Goal: Task Accomplishment & Management: Manage account settings

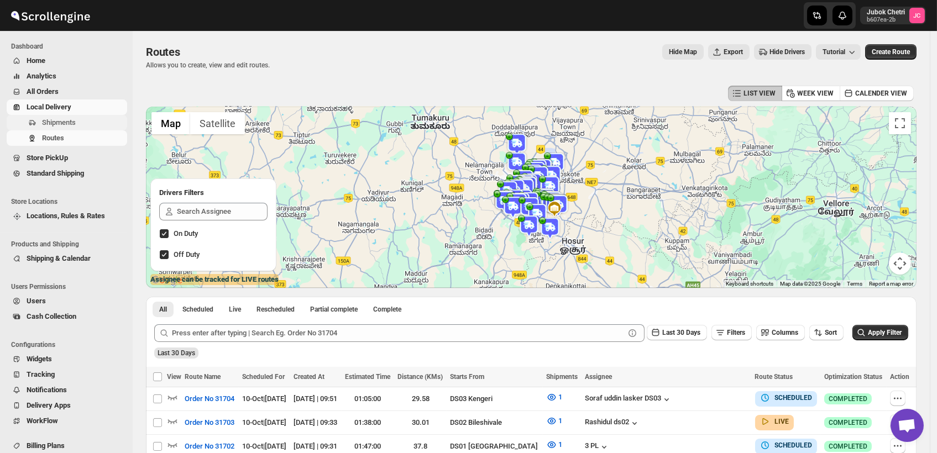
click at [69, 117] on span "Shipments" at bounding box center [83, 122] width 83 height 11
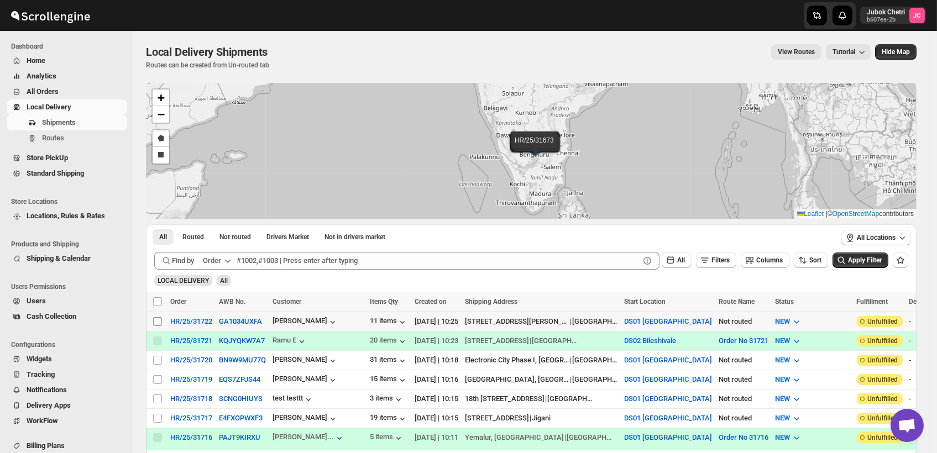
click at [156, 321] on input "Select shipment" at bounding box center [157, 321] width 9 height 9
checkbox input "true"
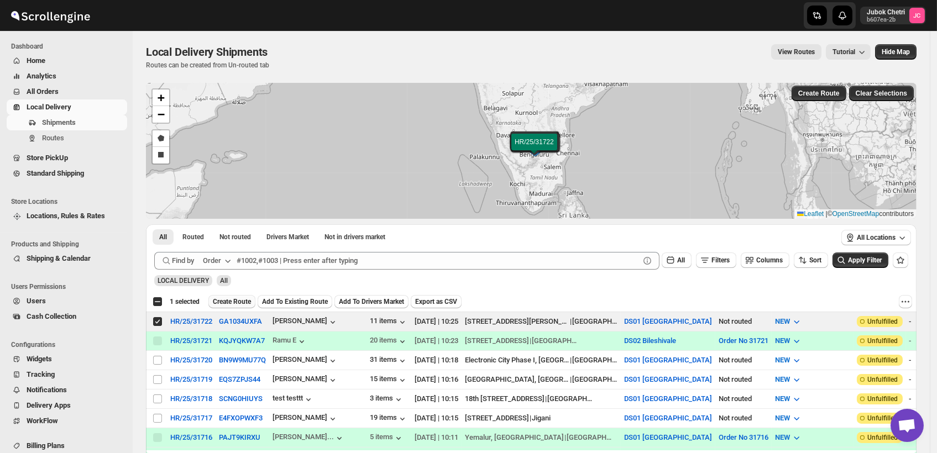
click at [243, 300] on span "Create Route" at bounding box center [232, 301] width 38 height 9
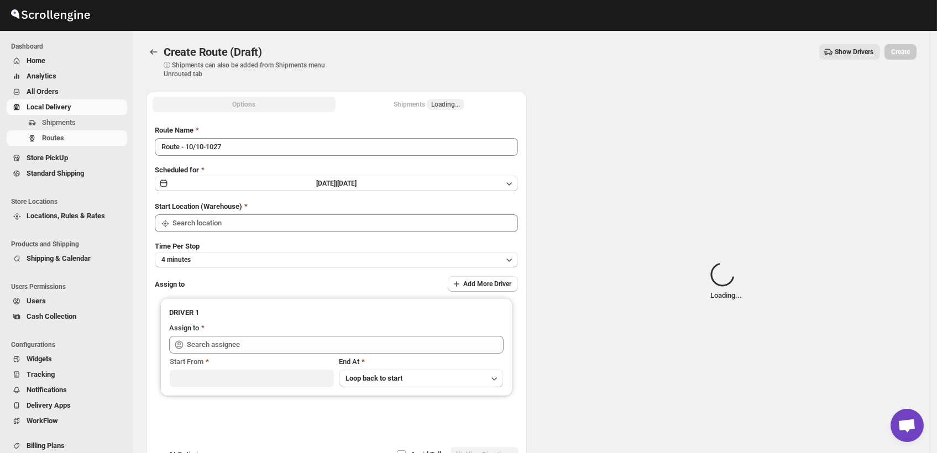
type input "DS01 [GEOGRAPHIC_DATA]"
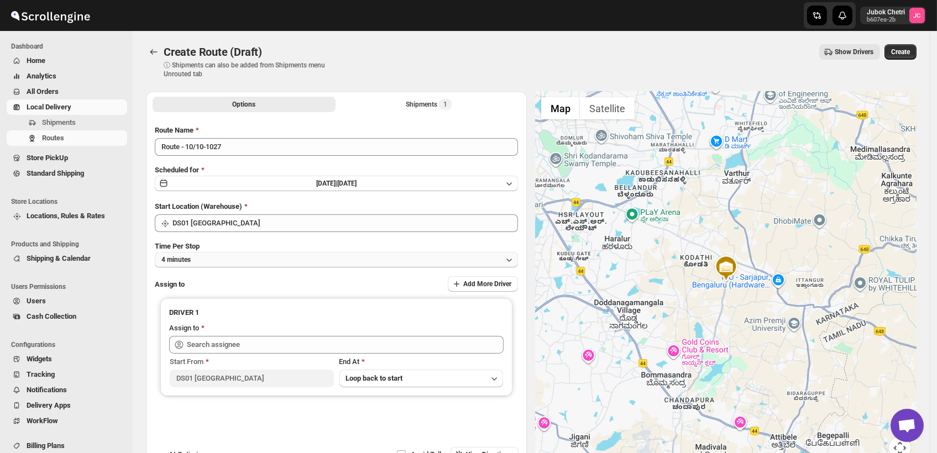
click at [214, 261] on button "4 minutes" at bounding box center [336, 259] width 363 height 15
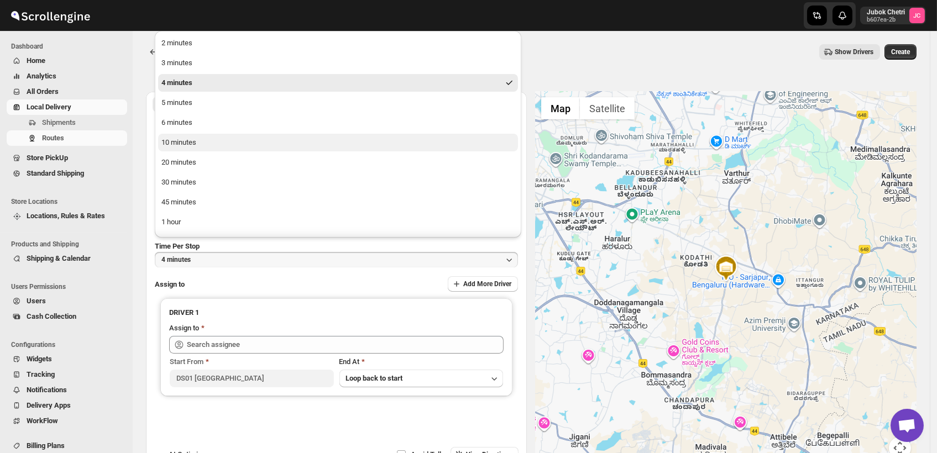
click at [190, 138] on div "10 minutes" at bounding box center [178, 142] width 35 height 11
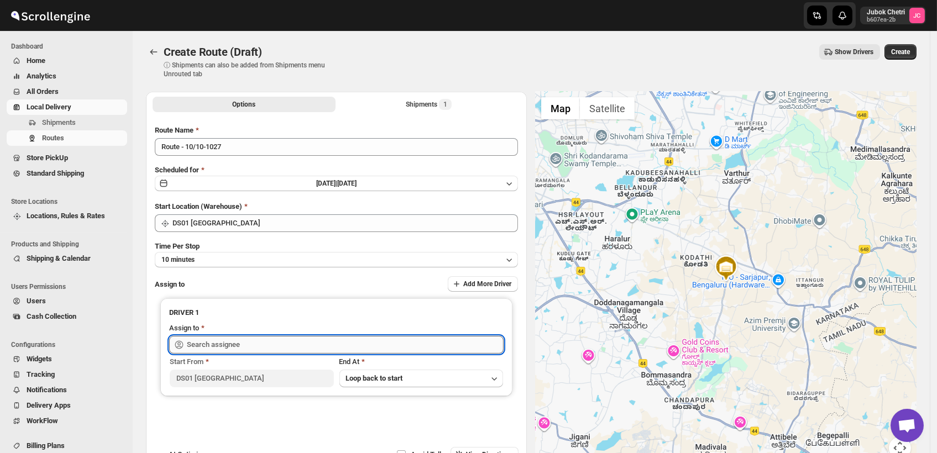
click at [224, 341] on input "text" at bounding box center [345, 345] width 317 height 18
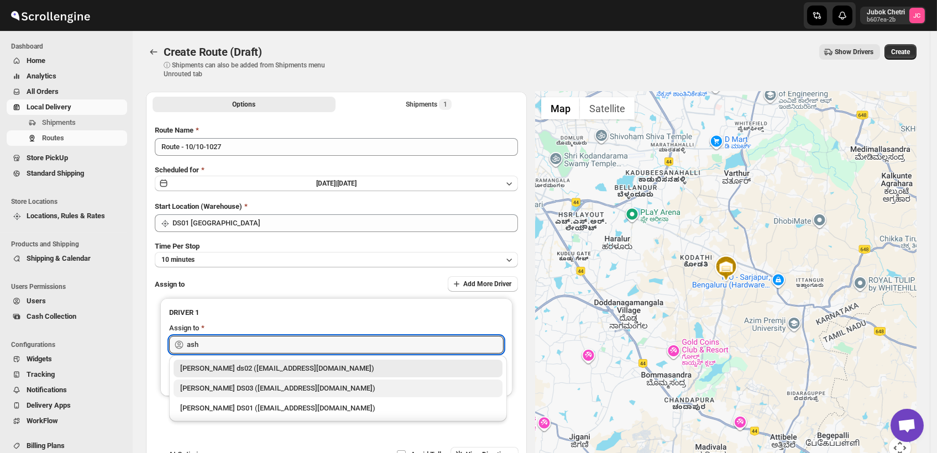
click at [255, 392] on div "[PERSON_NAME] DS03 ([EMAIL_ADDRESS][DOMAIN_NAME])" at bounding box center [337, 388] width 315 height 11
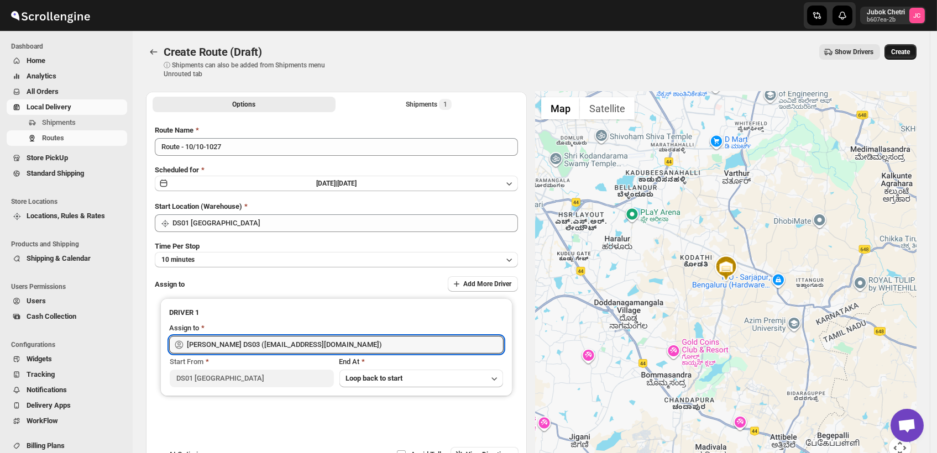
type input "[PERSON_NAME] DS03 ([EMAIL_ADDRESS][DOMAIN_NAME])"
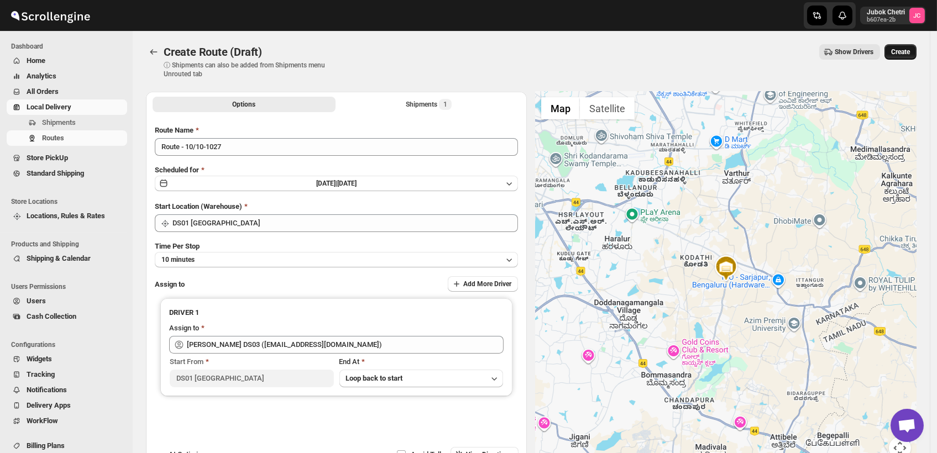
click at [907, 53] on span "Create" at bounding box center [900, 52] width 19 height 9
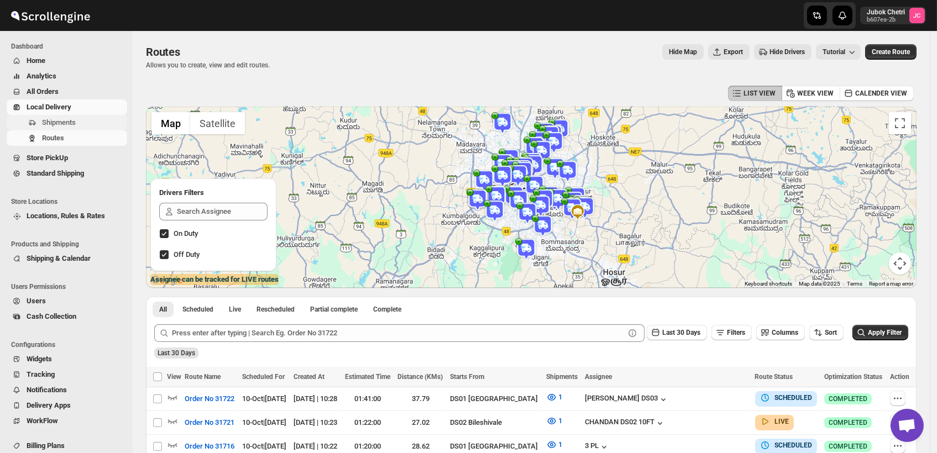
click at [73, 118] on span "Shipments" at bounding box center [59, 122] width 34 height 8
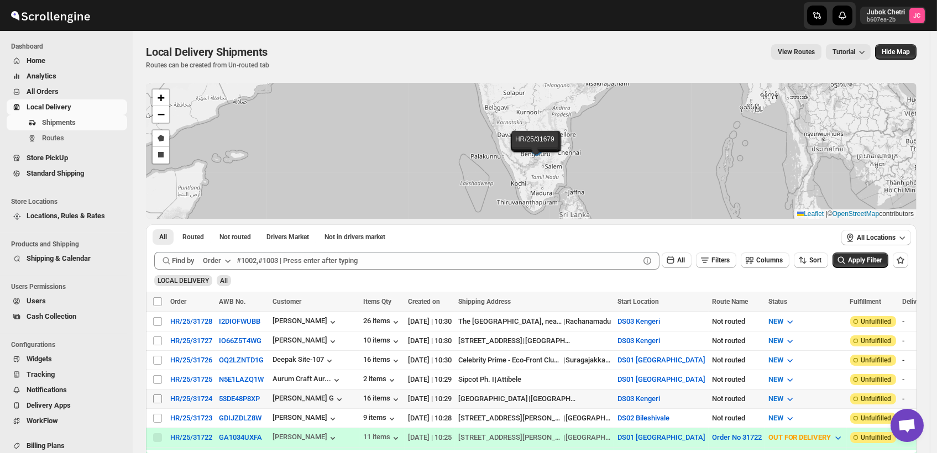
click at [155, 395] on input "Select shipment" at bounding box center [157, 399] width 9 height 9
checkbox input "true"
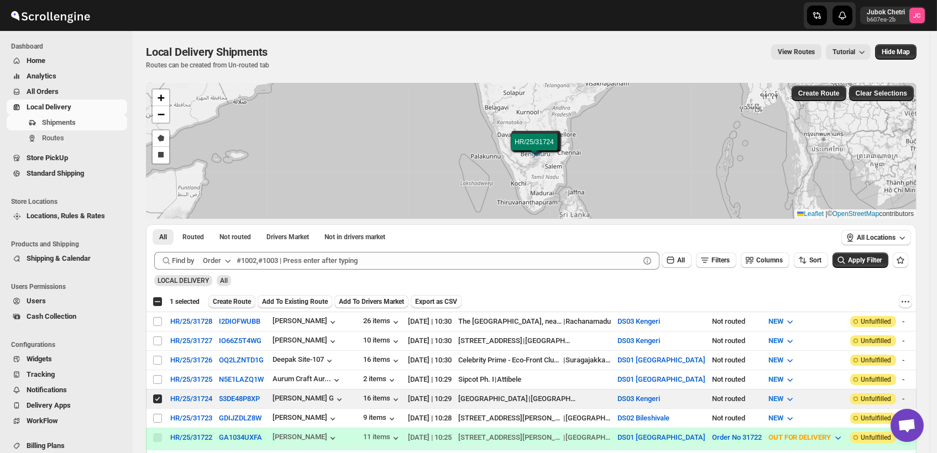
click at [243, 302] on span "Create Route" at bounding box center [232, 301] width 38 height 9
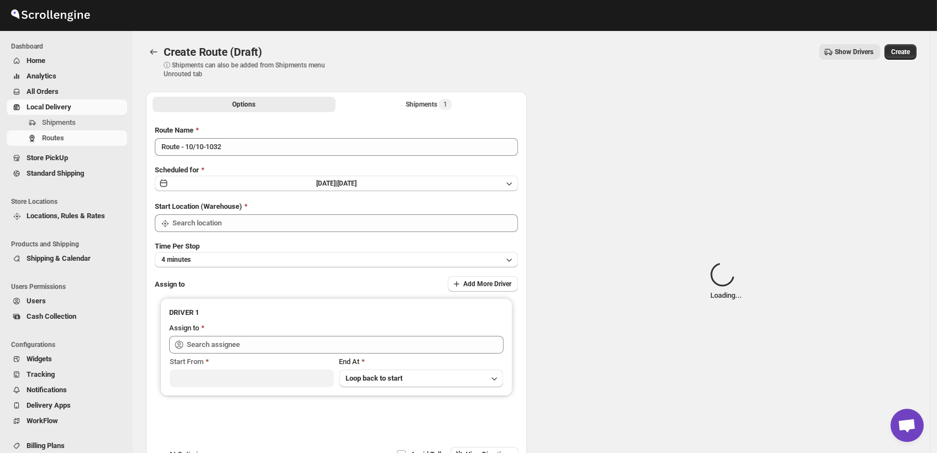
type input "DS03 Kengeri"
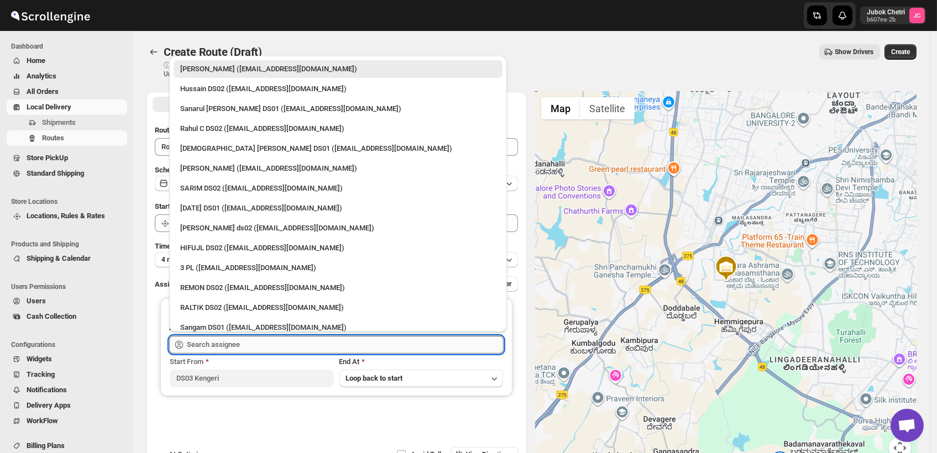
click at [254, 347] on input "text" at bounding box center [345, 345] width 317 height 18
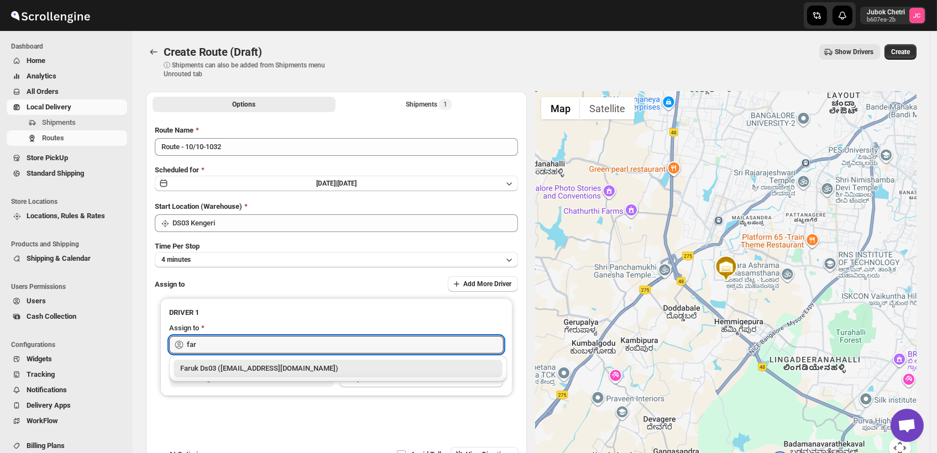
click at [275, 373] on div "Faruk Ds03 ([EMAIL_ADDRESS][DOMAIN_NAME])" at bounding box center [337, 368] width 315 height 11
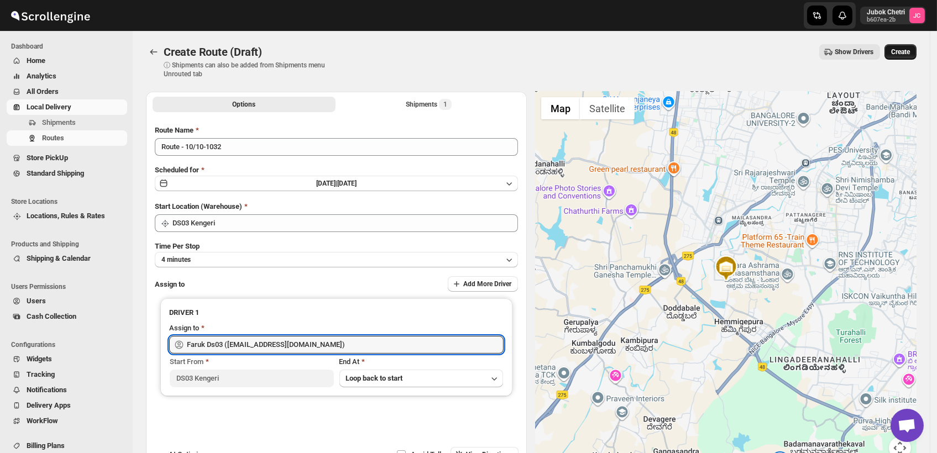
type input "Faruk Ds03 ([EMAIL_ADDRESS][DOMAIN_NAME])"
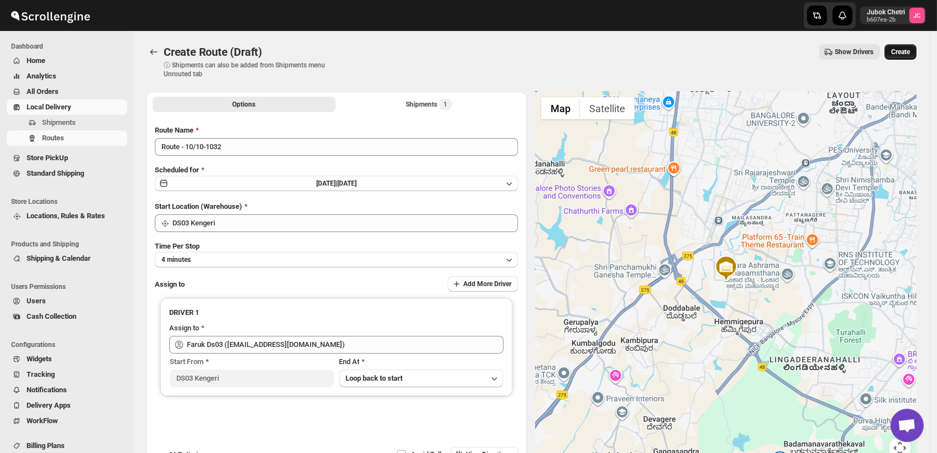
click at [904, 51] on span "Create" at bounding box center [900, 52] width 19 height 9
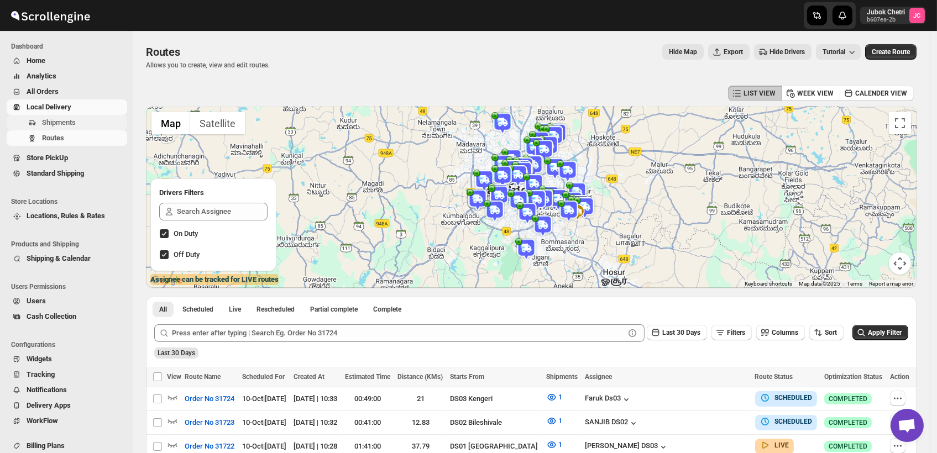
click at [80, 121] on span "Shipments" at bounding box center [83, 122] width 83 height 11
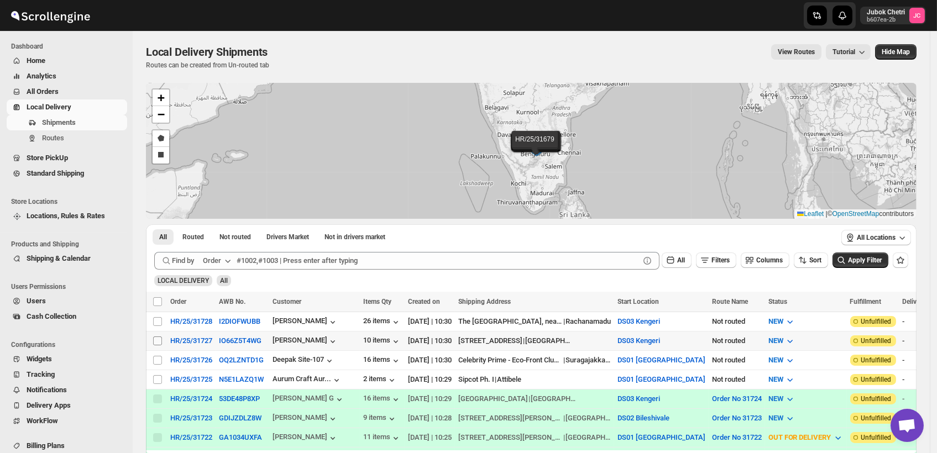
click at [155, 337] on input "Select shipment" at bounding box center [157, 340] width 9 height 9
checkbox input "true"
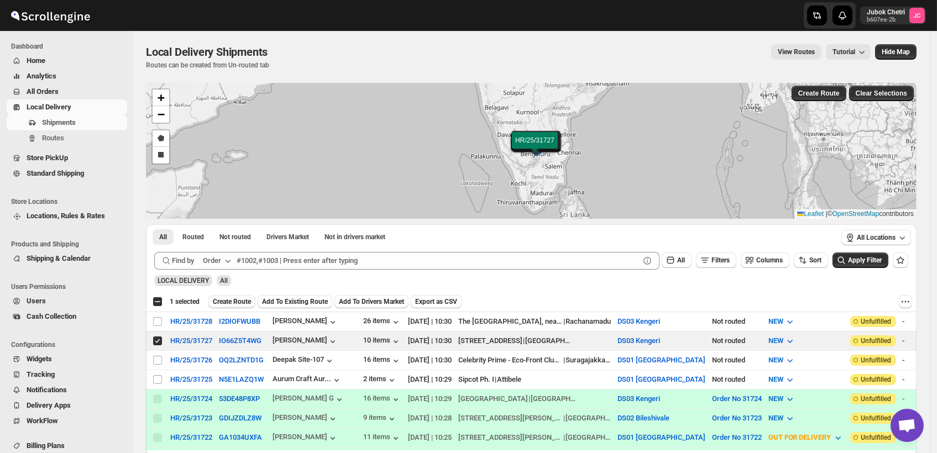
click at [238, 299] on span "Create Route" at bounding box center [232, 301] width 38 height 9
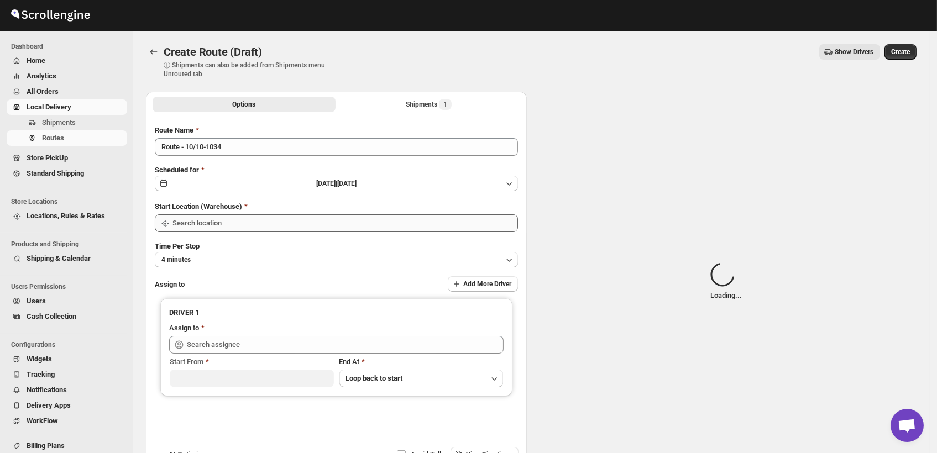
type input "DS03 Kengeri"
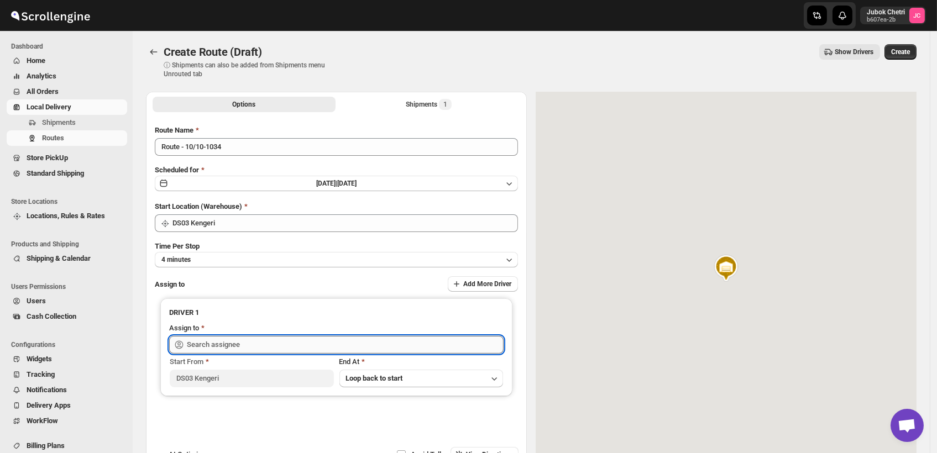
click at [246, 337] on input "text" at bounding box center [345, 345] width 317 height 18
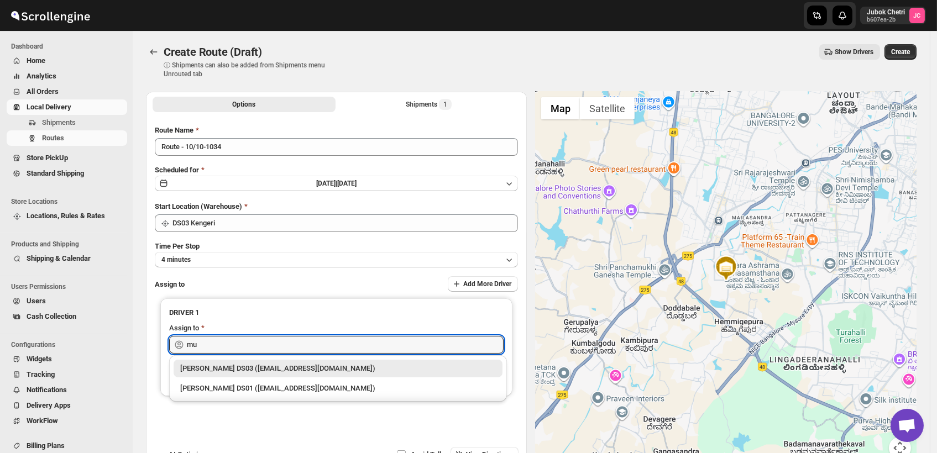
click at [261, 370] on div "[PERSON_NAME] DS03 ([EMAIL_ADDRESS][DOMAIN_NAME])" at bounding box center [337, 368] width 315 height 11
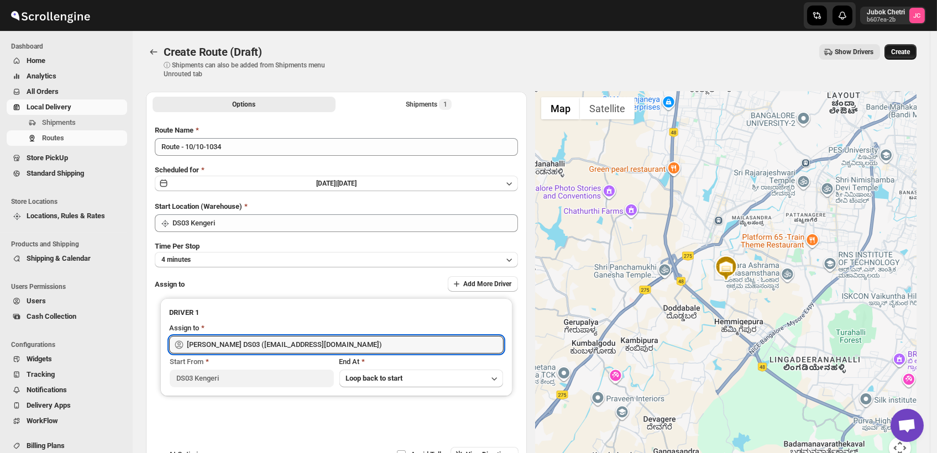
type input "[PERSON_NAME] DS03 ([EMAIL_ADDRESS][DOMAIN_NAME])"
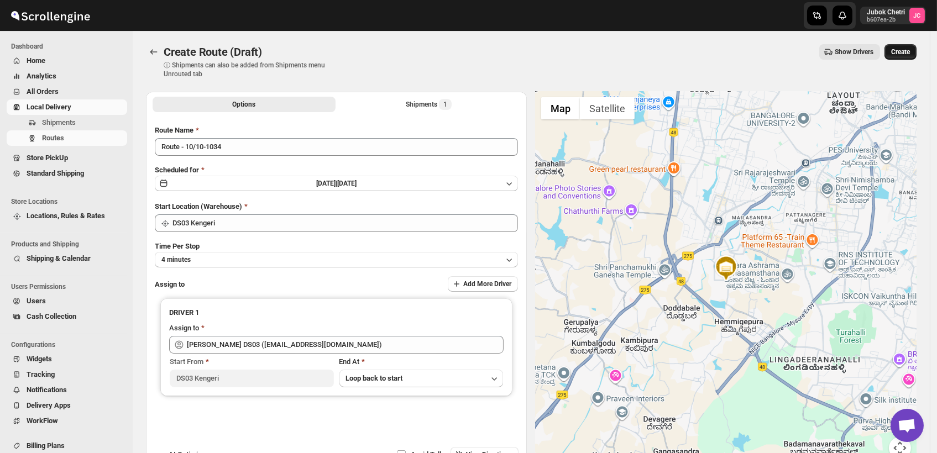
click at [902, 45] on button "Create" at bounding box center [900, 51] width 32 height 15
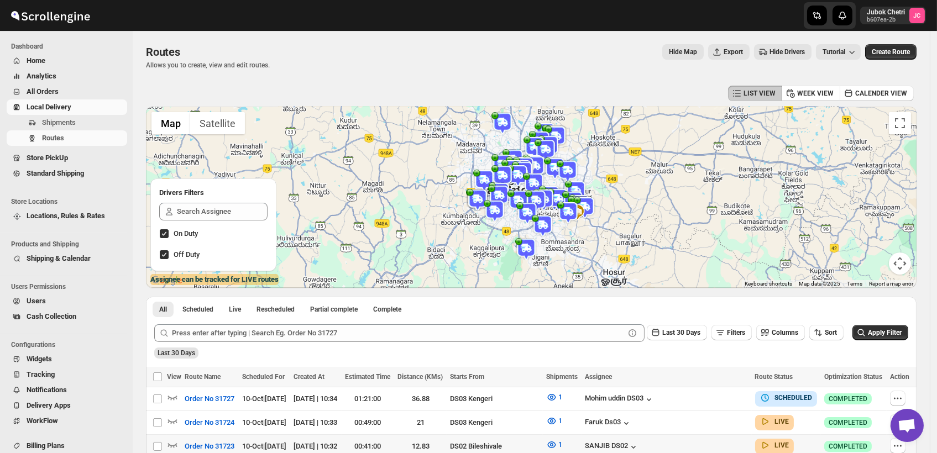
scroll to position [61, 0]
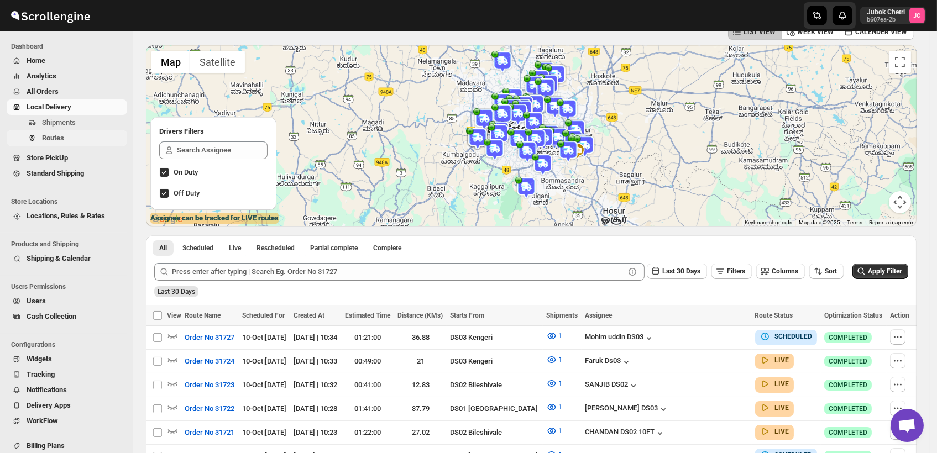
click at [74, 138] on span "Routes" at bounding box center [83, 138] width 83 height 11
click at [895, 337] on icon "button" at bounding box center [897, 337] width 11 height 11
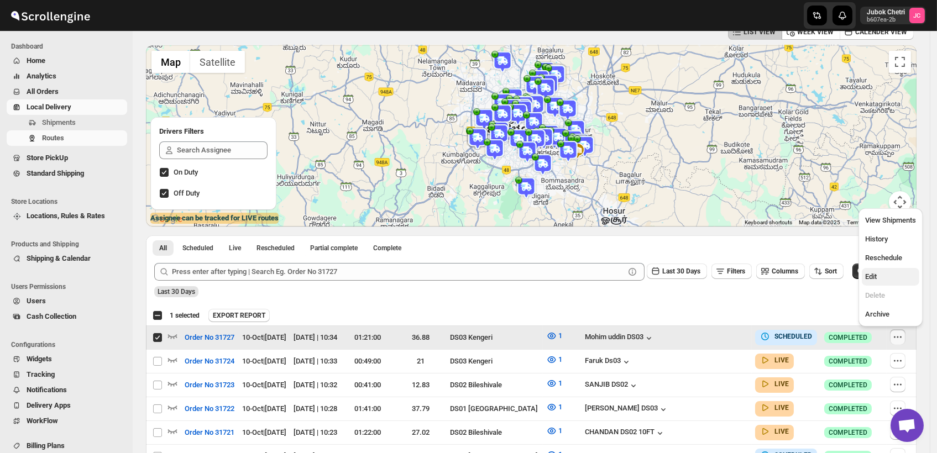
click at [876, 279] on span "Edit" at bounding box center [890, 276] width 51 height 11
checkbox input "false"
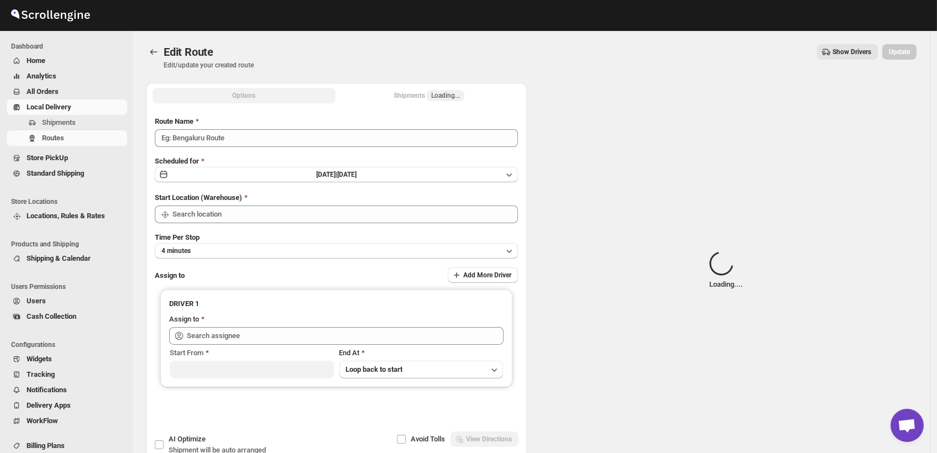
type input "Order No 31727"
type input "DS03 Kengeri"
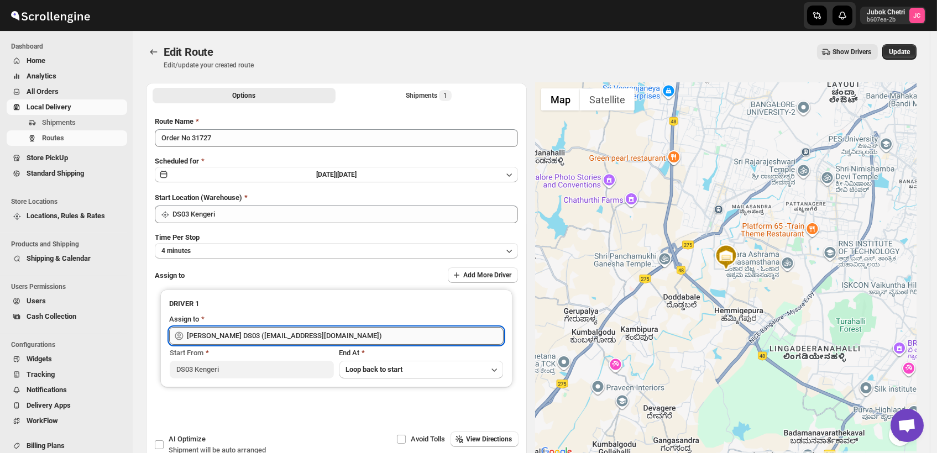
click at [349, 332] on input "[PERSON_NAME] DS03 ([EMAIL_ADDRESS][DOMAIN_NAME])" at bounding box center [345, 336] width 317 height 18
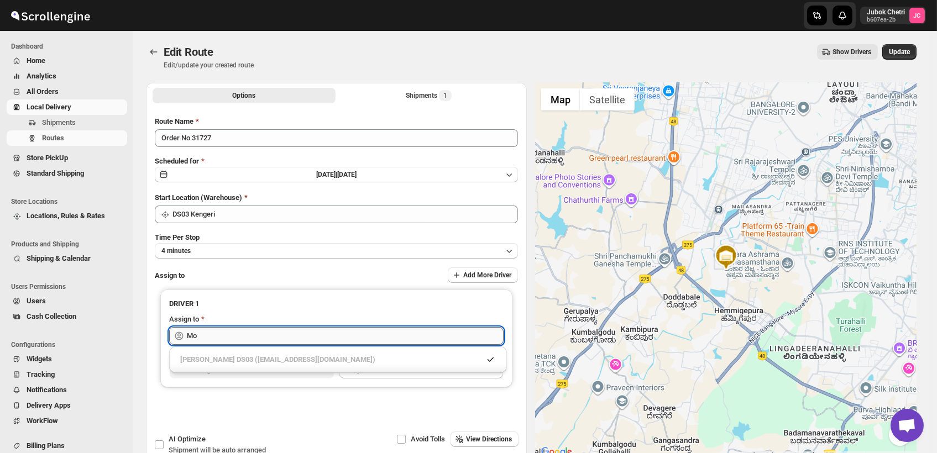
type input "M"
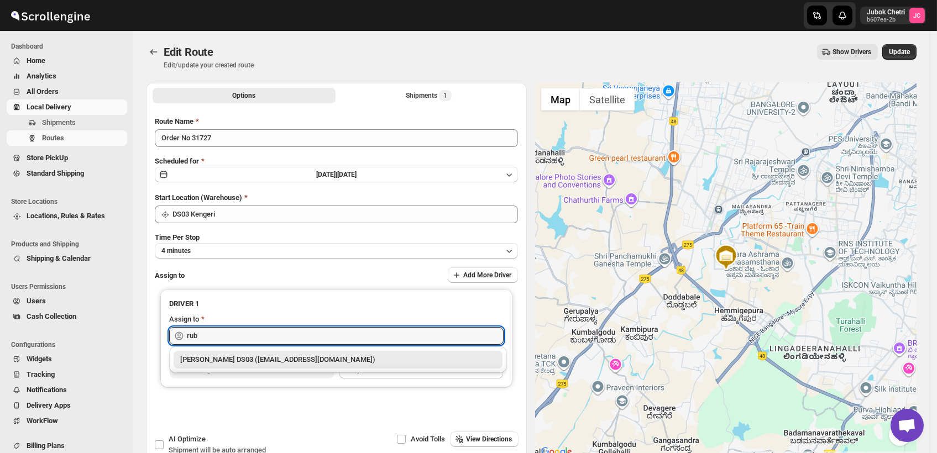
click at [221, 361] on div "[PERSON_NAME] DS03 ([EMAIL_ADDRESS][DOMAIN_NAME])" at bounding box center [337, 359] width 315 height 11
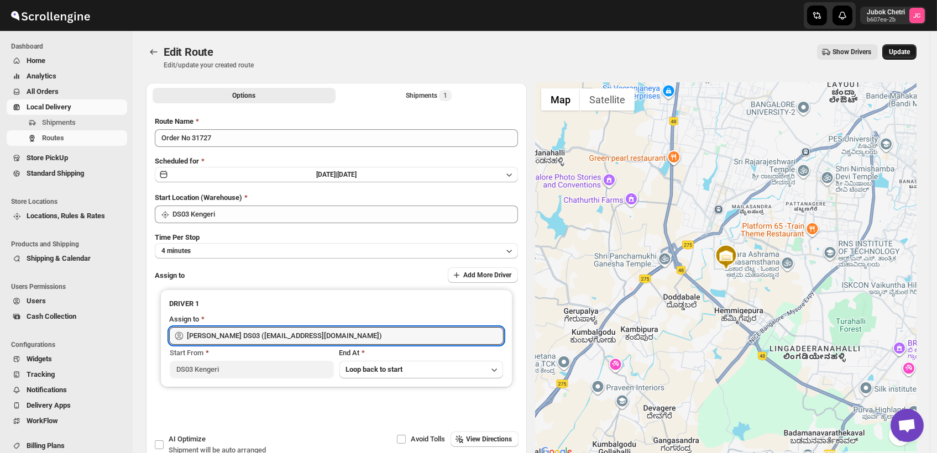
type input "[PERSON_NAME] DS03 ([EMAIL_ADDRESS][DOMAIN_NAME])"
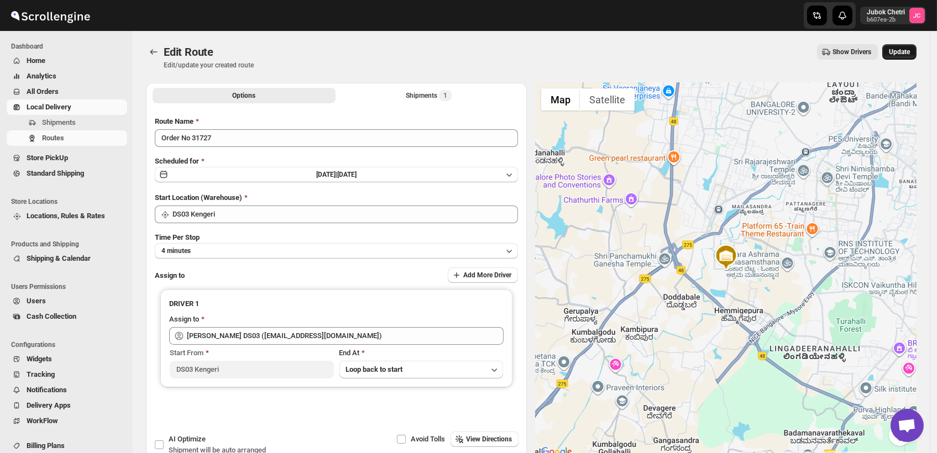
click at [906, 49] on span "Update" at bounding box center [898, 52] width 21 height 9
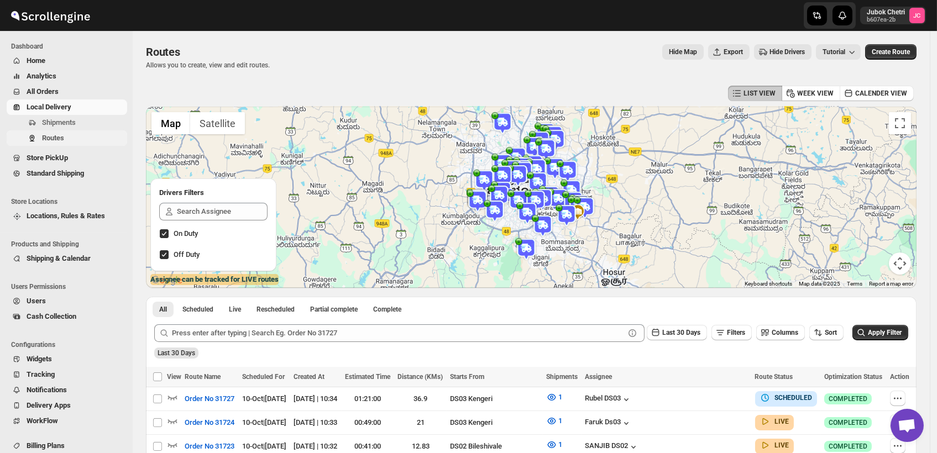
click at [63, 139] on span "Routes" at bounding box center [53, 138] width 22 height 8
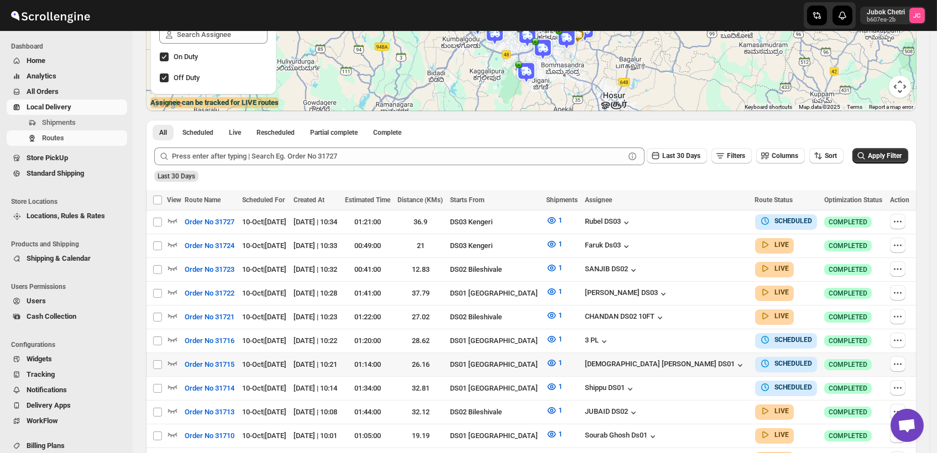
scroll to position [184, 0]
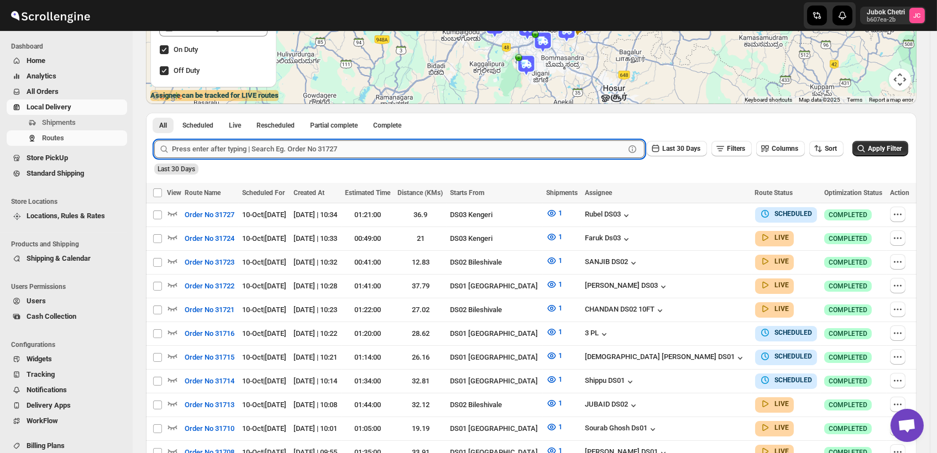
click at [378, 147] on input "text" at bounding box center [398, 149] width 453 height 18
type input "31502"
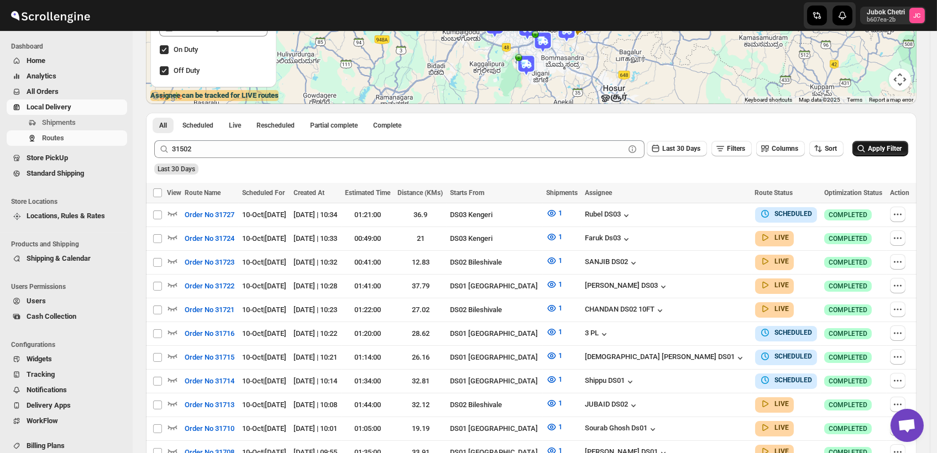
click at [885, 145] on span "Apply Filter" at bounding box center [884, 149] width 34 height 8
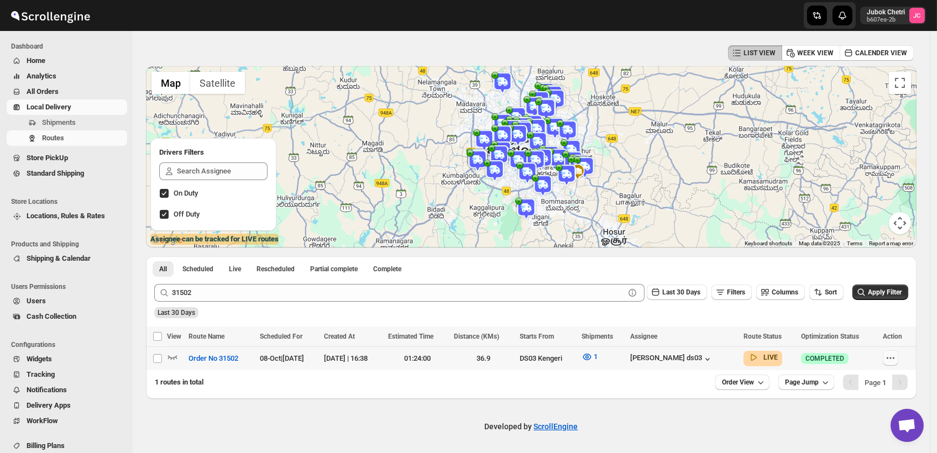
click at [896, 356] on icon "button" at bounding box center [890, 358] width 11 height 11
checkbox input "true"
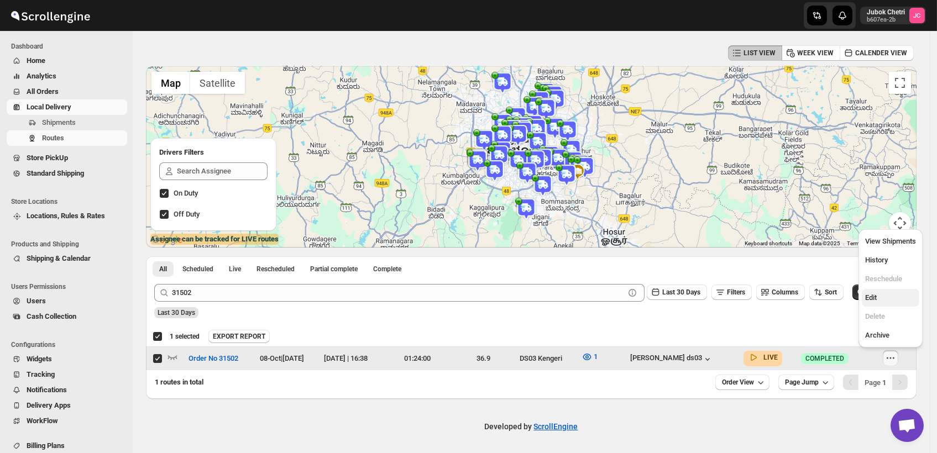
click at [884, 304] on button "Edit" at bounding box center [889, 298] width 57 height 18
checkbox input "false"
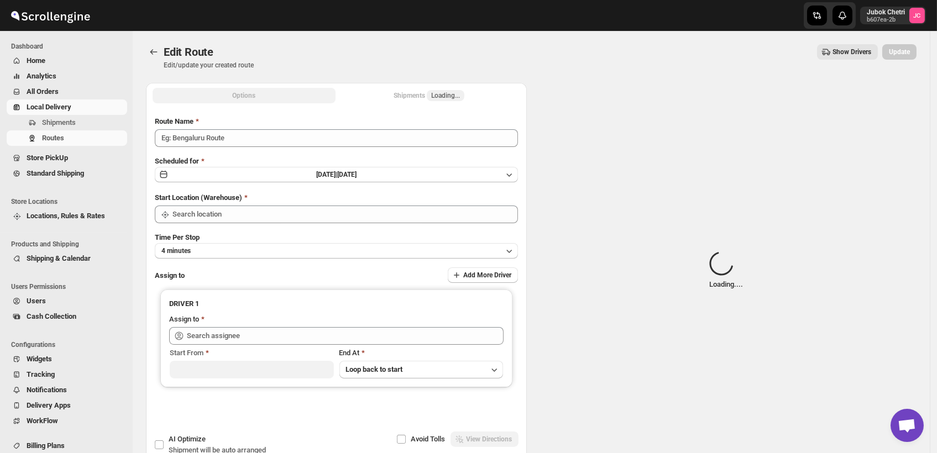
type input "Order No 31502"
type input "DS03 Kengeri"
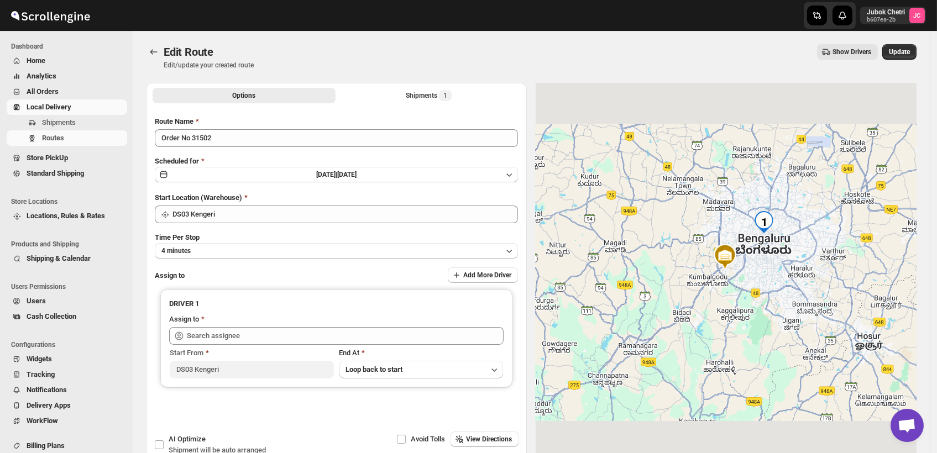
type input "[PERSON_NAME] ds03 ([EMAIL_ADDRESS][DOMAIN_NAME])"
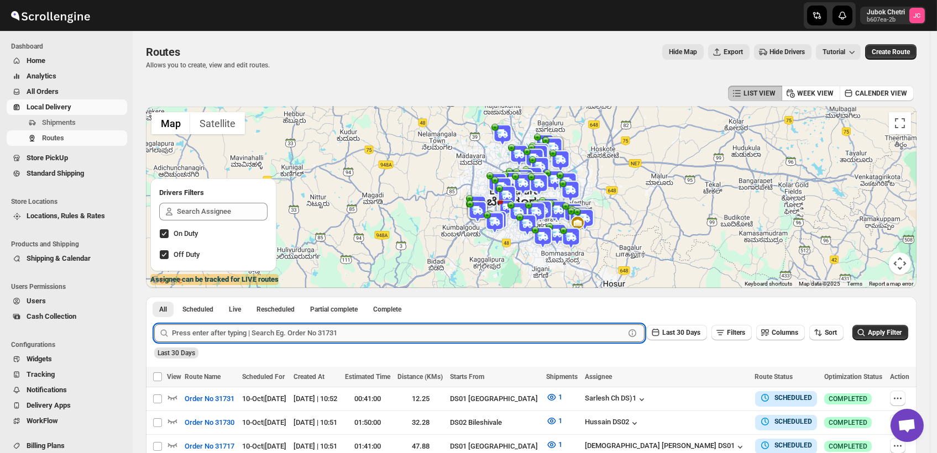
click at [345, 335] on input "text" at bounding box center [398, 333] width 453 height 18
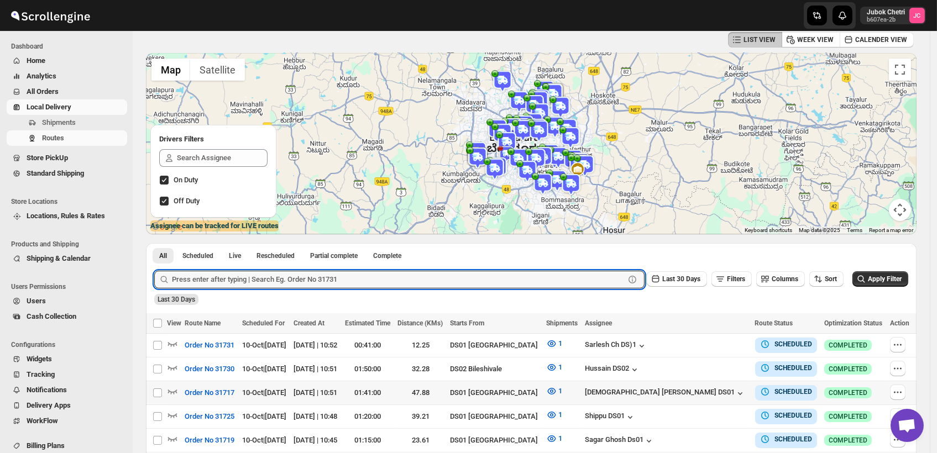
scroll to position [61, 0]
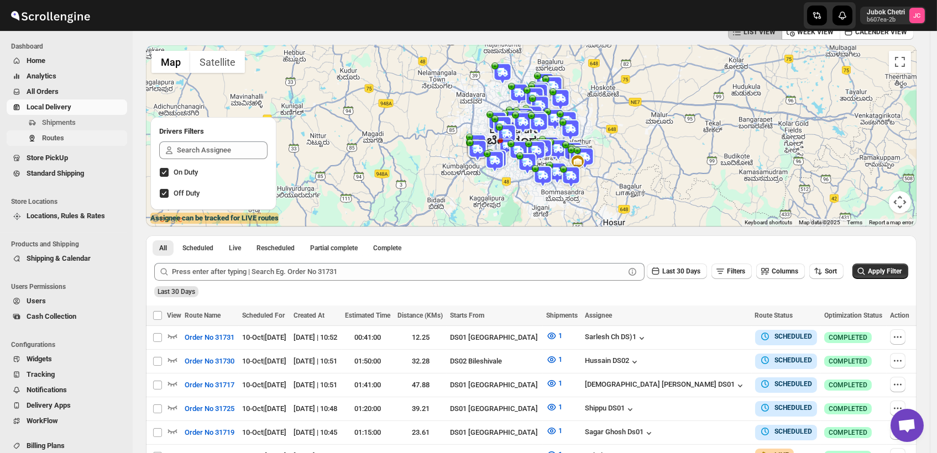
click at [59, 139] on span "Routes" at bounding box center [53, 138] width 22 height 8
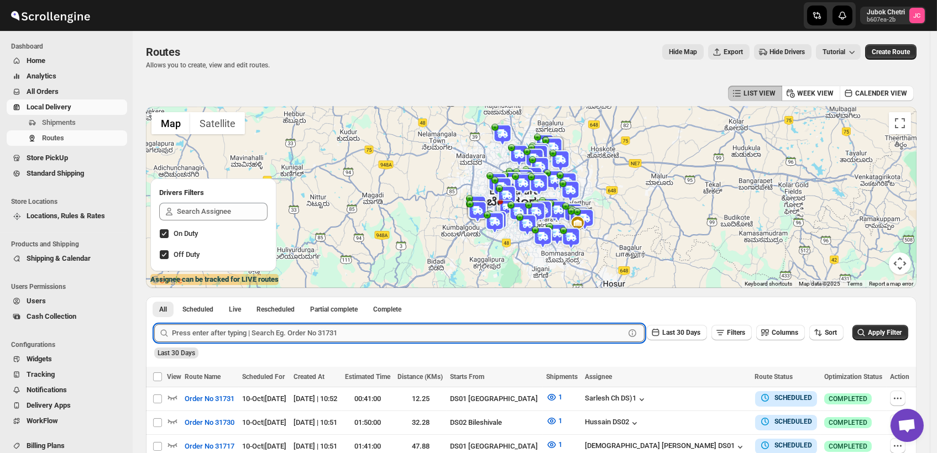
click at [288, 338] on input "text" at bounding box center [398, 333] width 453 height 18
type input "5"
type input "31502"
click at [901, 330] on span "Apply Filter" at bounding box center [884, 333] width 34 height 8
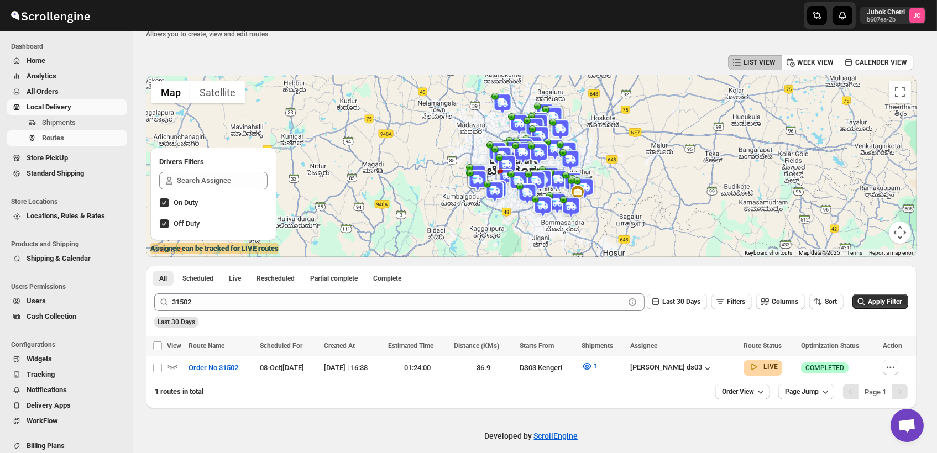
scroll to position [40, 0]
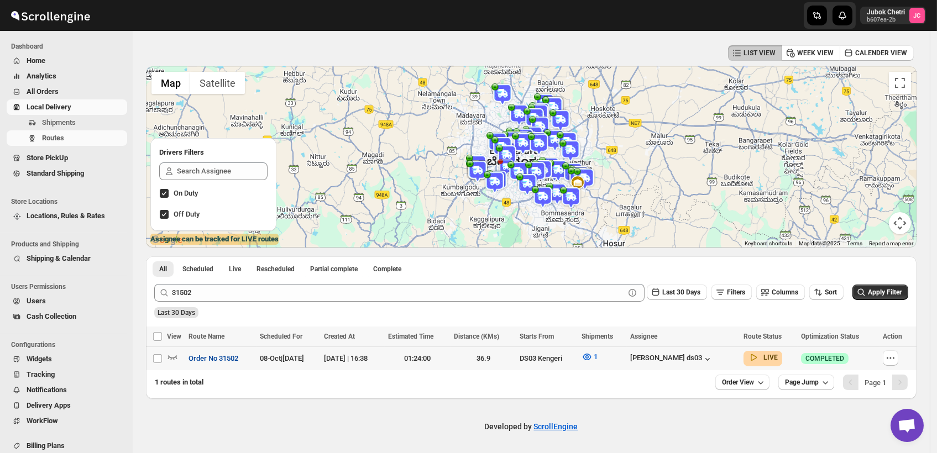
click at [212, 355] on span "Order No 31502" at bounding box center [213, 358] width 50 height 11
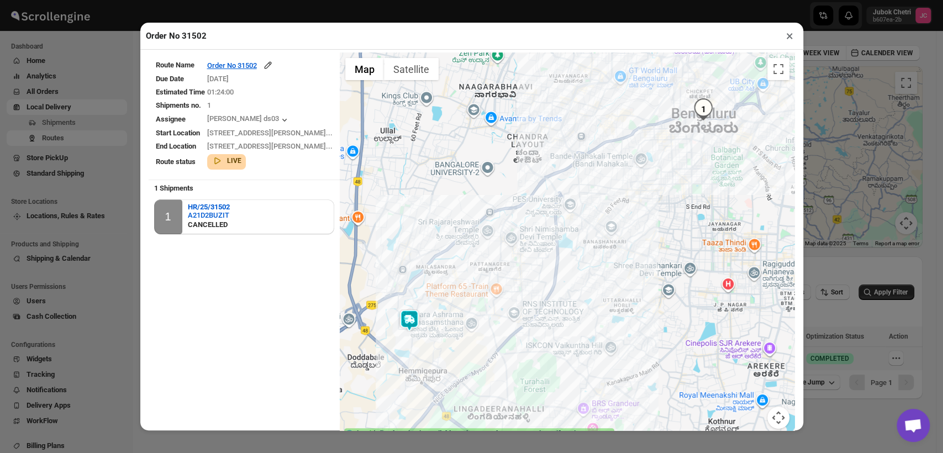
click at [788, 39] on button "×" at bounding box center [790, 35] width 16 height 15
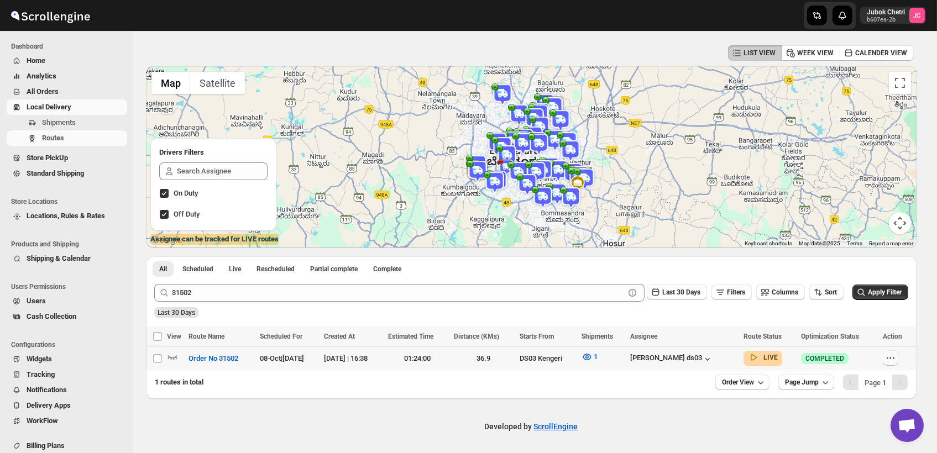
click at [896, 358] on icon "button" at bounding box center [890, 358] width 11 height 11
checkbox input "true"
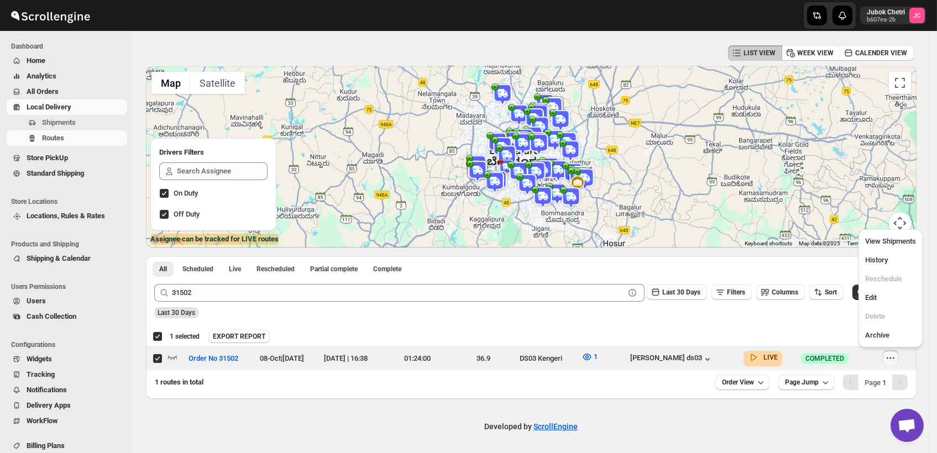
click at [473, 387] on div "1 routes in total Order View Page Jump Page 1" at bounding box center [526, 378] width 761 height 24
click at [78, 140] on span "Routes" at bounding box center [83, 138] width 83 height 11
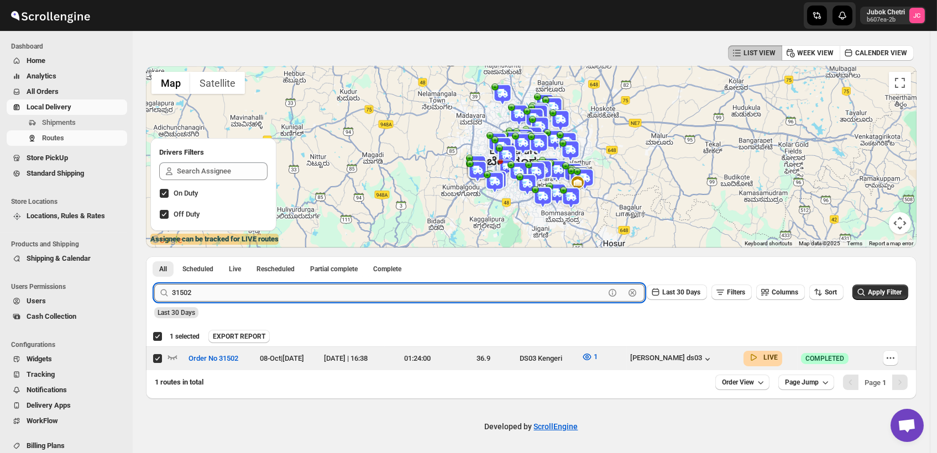
click at [236, 294] on input "31502" at bounding box center [388, 293] width 433 height 18
click at [895, 286] on button "Apply Filter" at bounding box center [880, 292] width 56 height 15
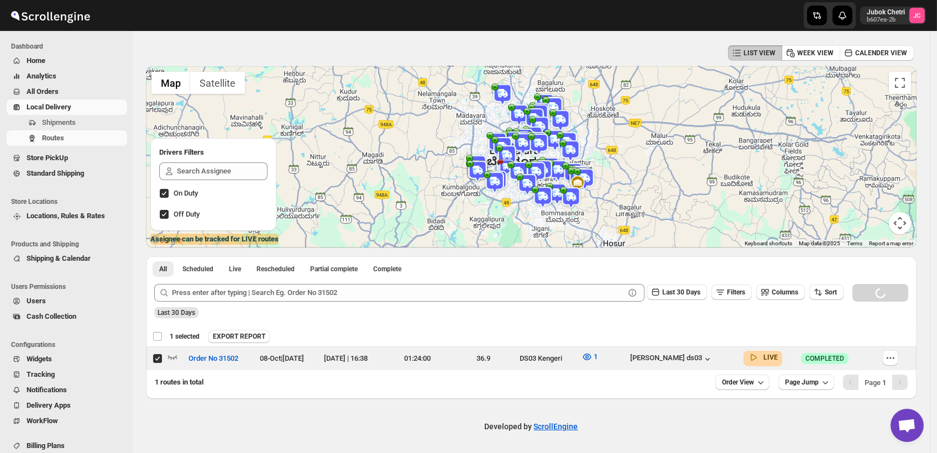
checkbox input "false"
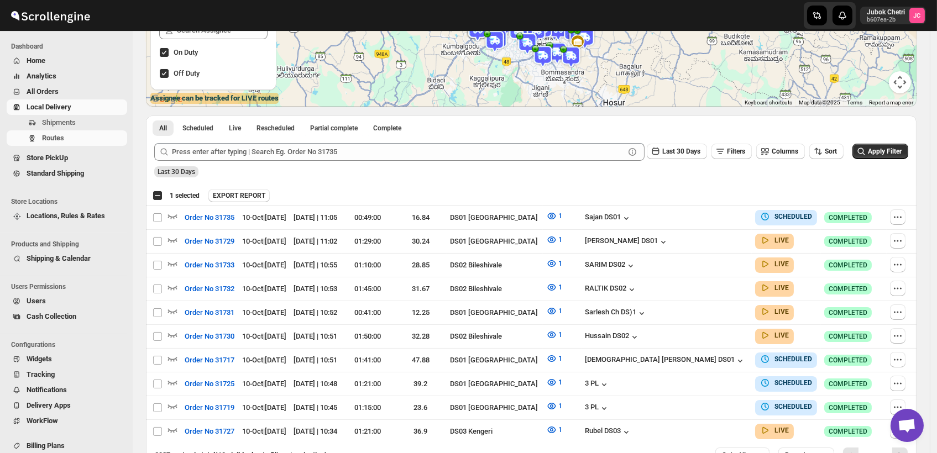
scroll to position [248, 0]
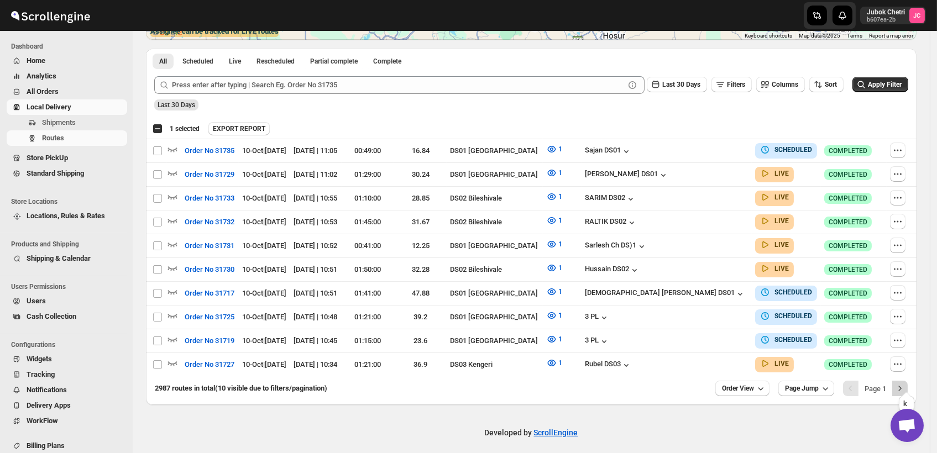
click at [905, 383] on icon "Next" at bounding box center [899, 388] width 11 height 11
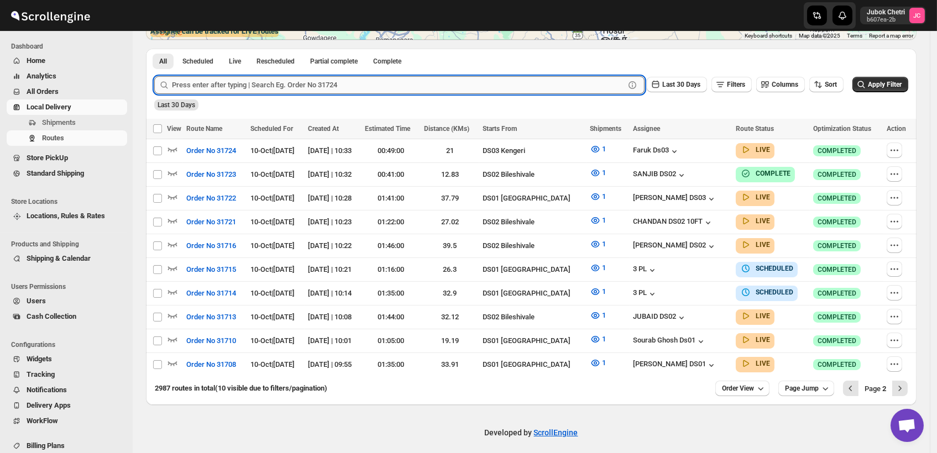
click at [360, 85] on input "text" at bounding box center [398, 85] width 453 height 18
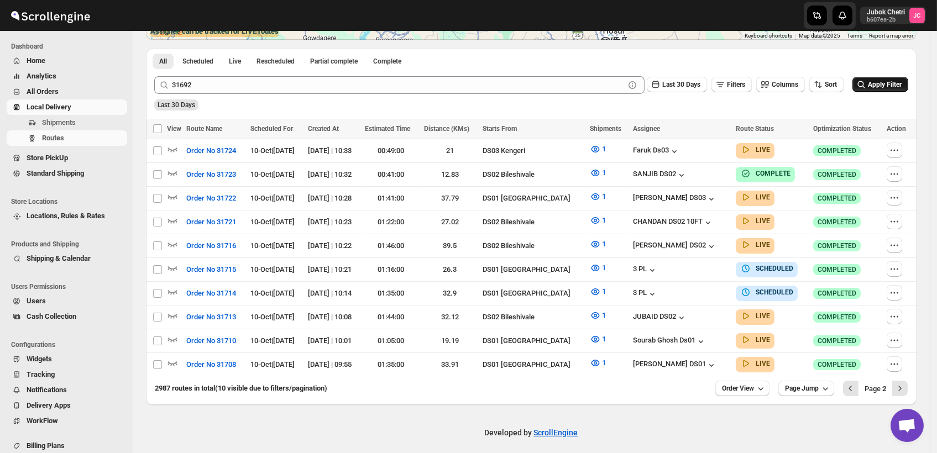
click at [901, 87] on span "Apply Filter" at bounding box center [884, 85] width 34 height 8
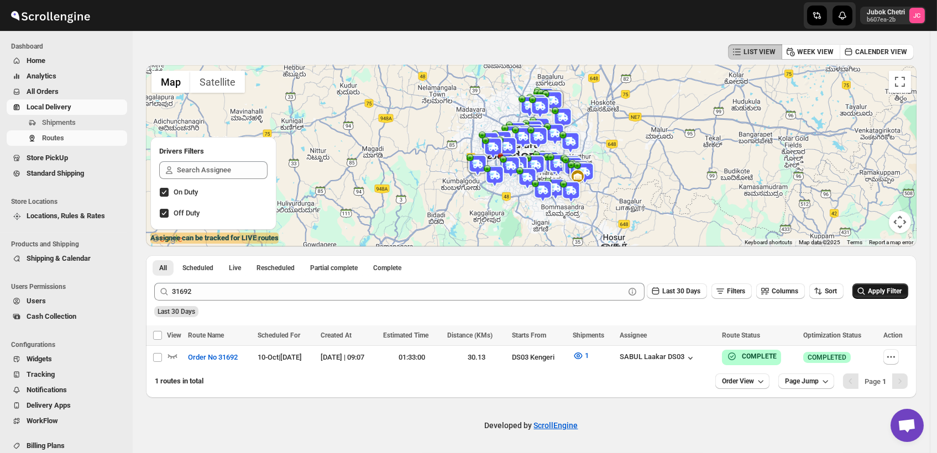
scroll to position [40, 0]
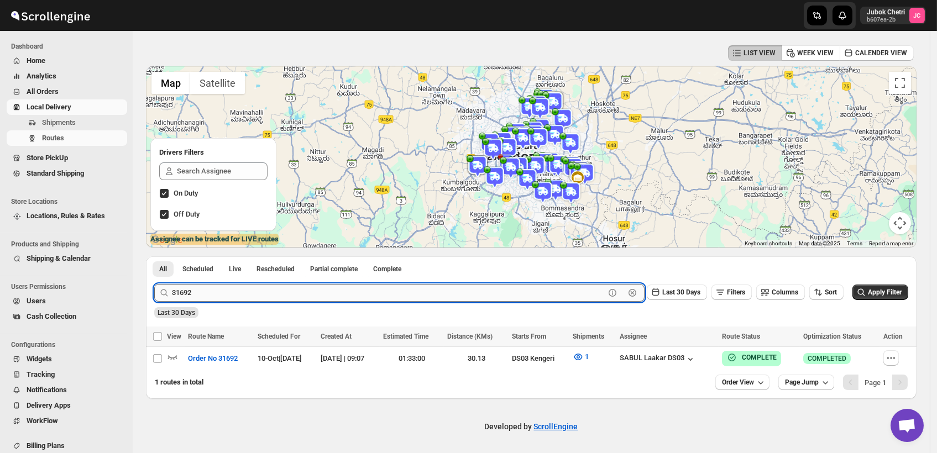
click at [232, 293] on input "31692" at bounding box center [388, 293] width 433 height 18
type input "31694"
click at [866, 297] on icon "submit" at bounding box center [860, 292] width 11 height 11
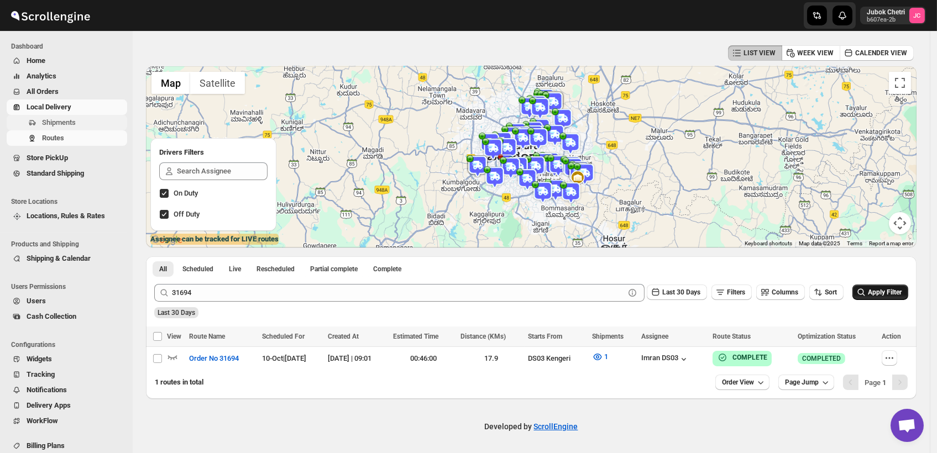
click at [90, 124] on span "Shipments" at bounding box center [83, 122] width 83 height 11
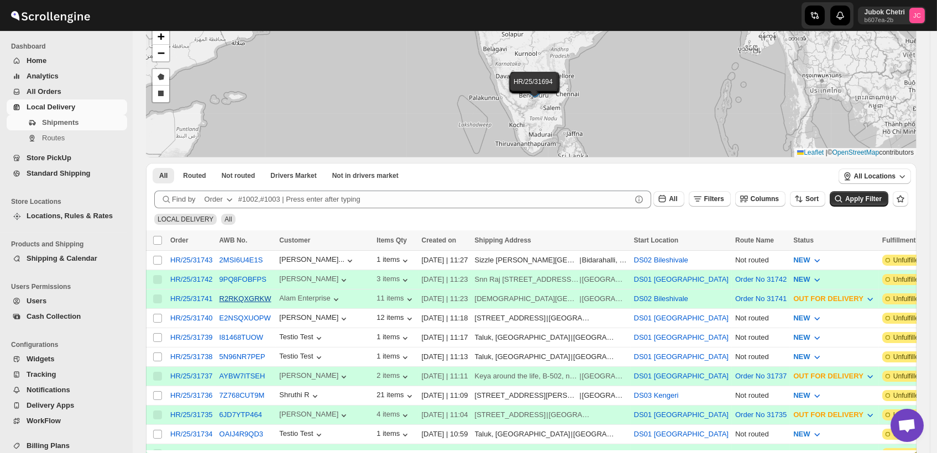
scroll to position [123, 0]
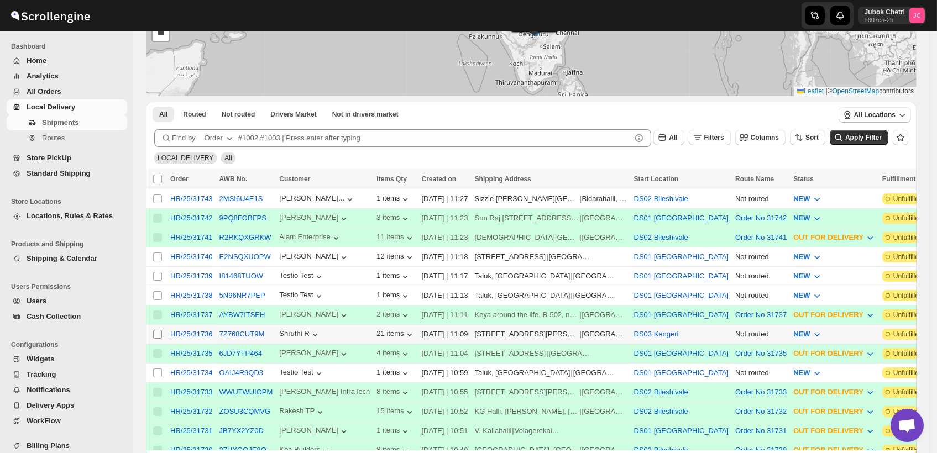
click at [157, 330] on input "Select shipment" at bounding box center [157, 334] width 9 height 9
checkbox input "true"
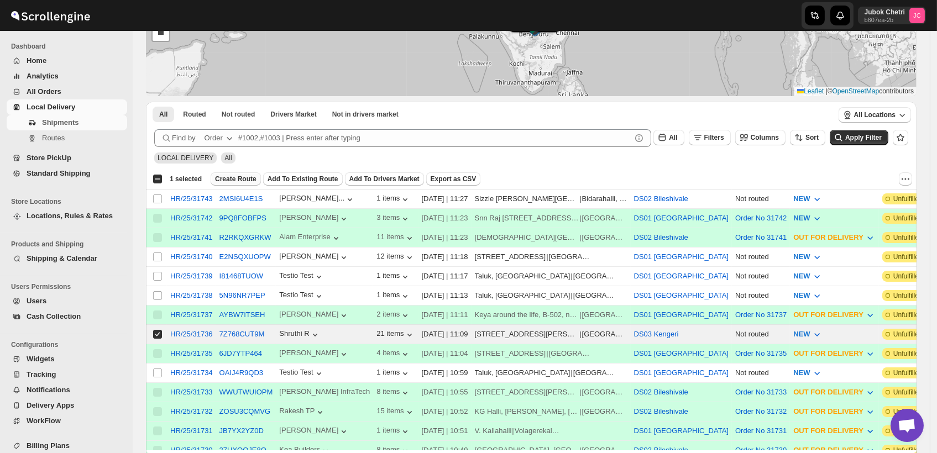
click at [237, 178] on span "Create Route" at bounding box center [235, 179] width 41 height 9
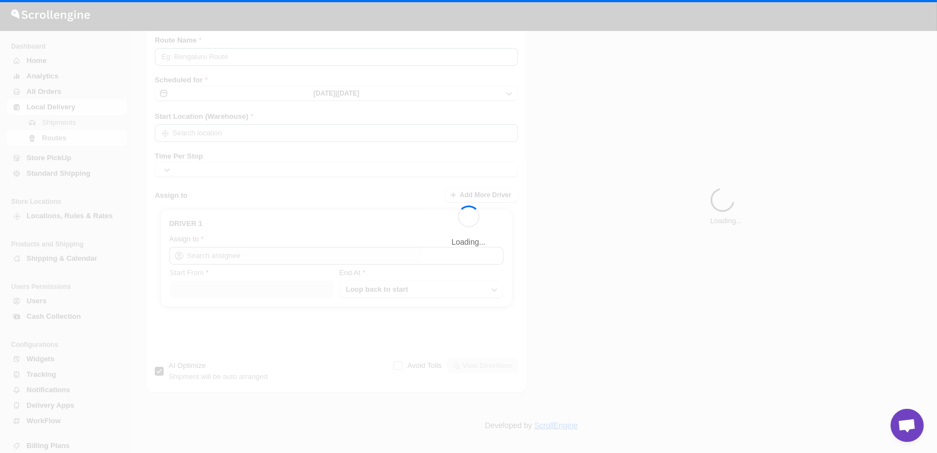
type input "Route - 10/10-1127"
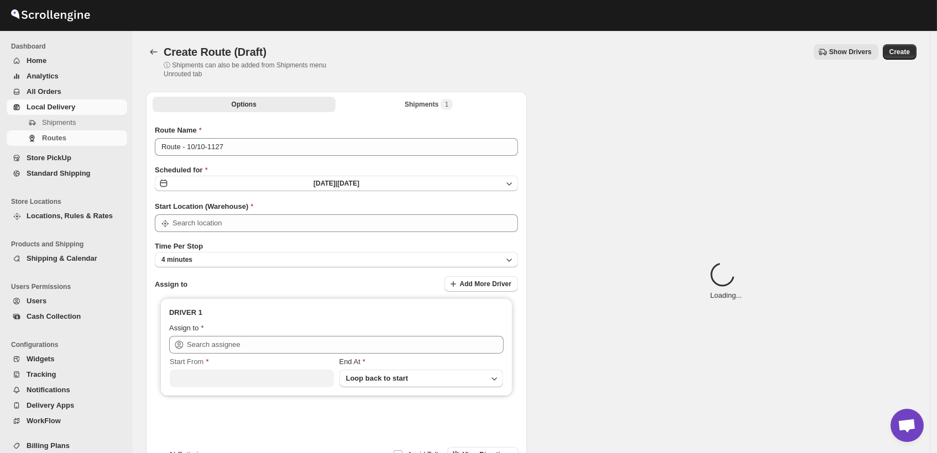
type input "DS03 Kengeri"
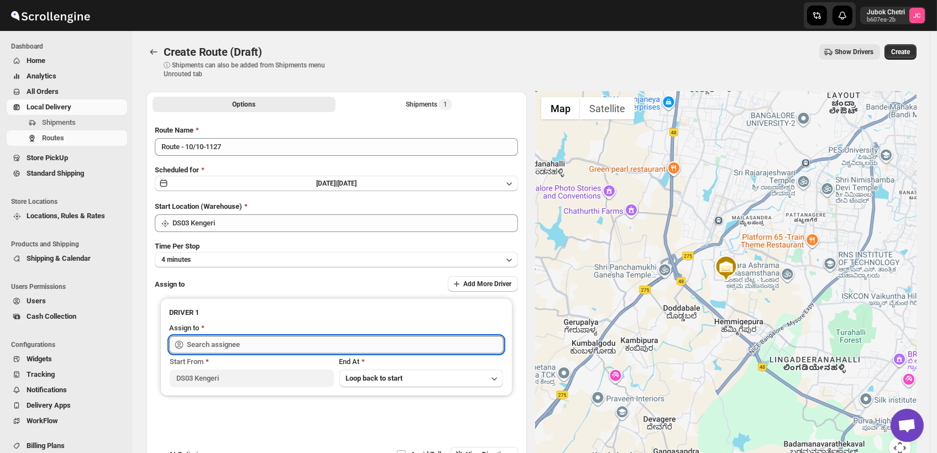
click at [233, 350] on input "text" at bounding box center [345, 345] width 317 height 18
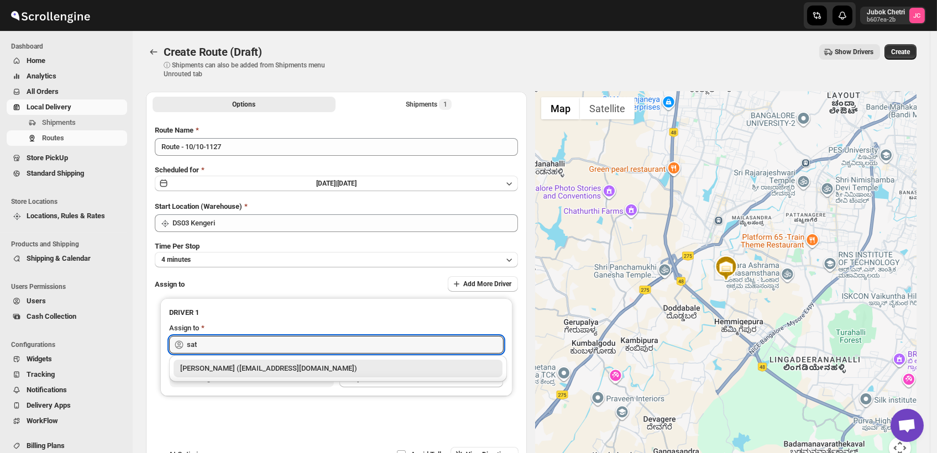
click at [276, 369] on div "[PERSON_NAME] ([EMAIL_ADDRESS][DOMAIN_NAME])" at bounding box center [337, 368] width 315 height 11
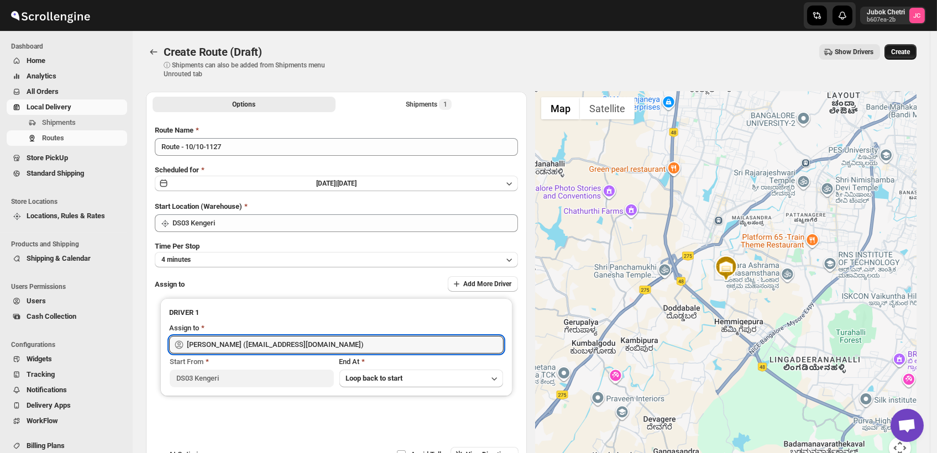
type input "[PERSON_NAME] ([EMAIL_ADDRESS][DOMAIN_NAME])"
click at [908, 54] on span "Create" at bounding box center [900, 52] width 19 height 9
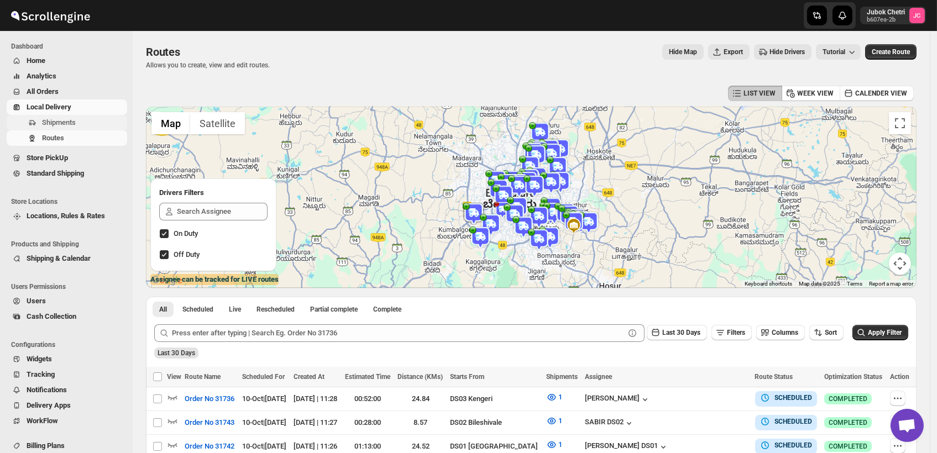
click at [84, 126] on span "Shipments" at bounding box center [83, 122] width 83 height 11
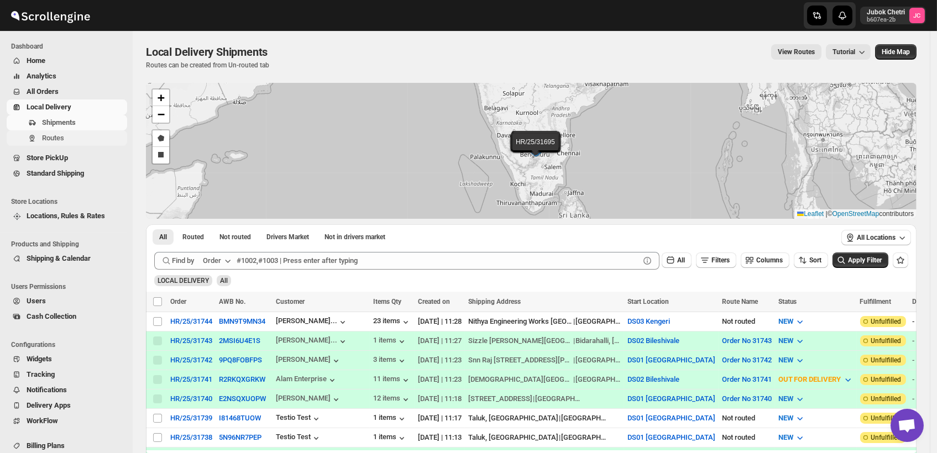
click at [81, 134] on span "Routes" at bounding box center [83, 138] width 83 height 11
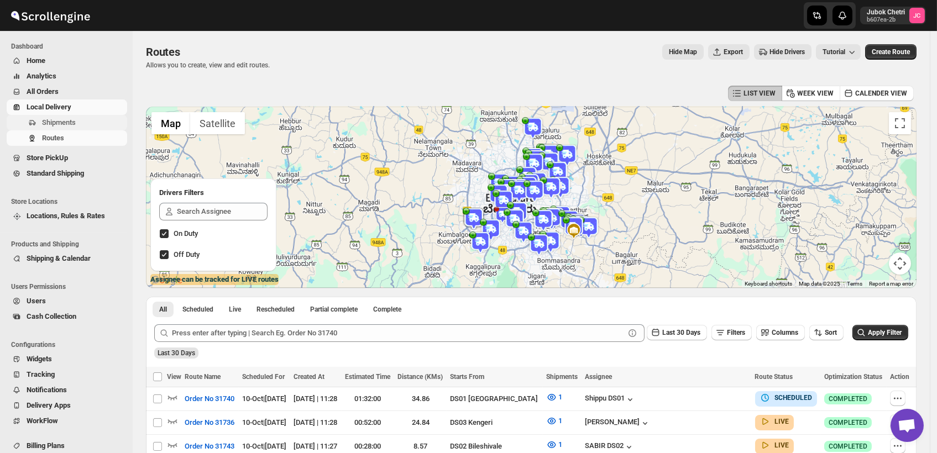
click at [91, 121] on span "Shipments" at bounding box center [83, 122] width 83 height 11
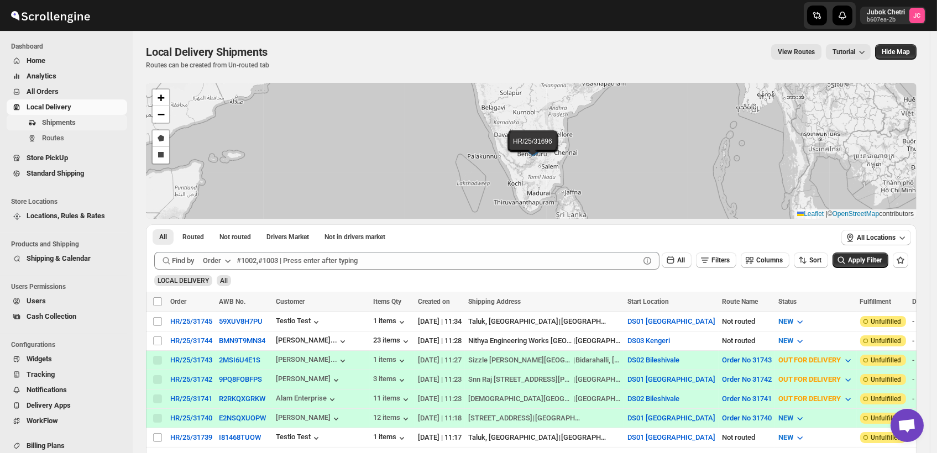
click at [73, 118] on span "Shipments" at bounding box center [59, 122] width 34 height 8
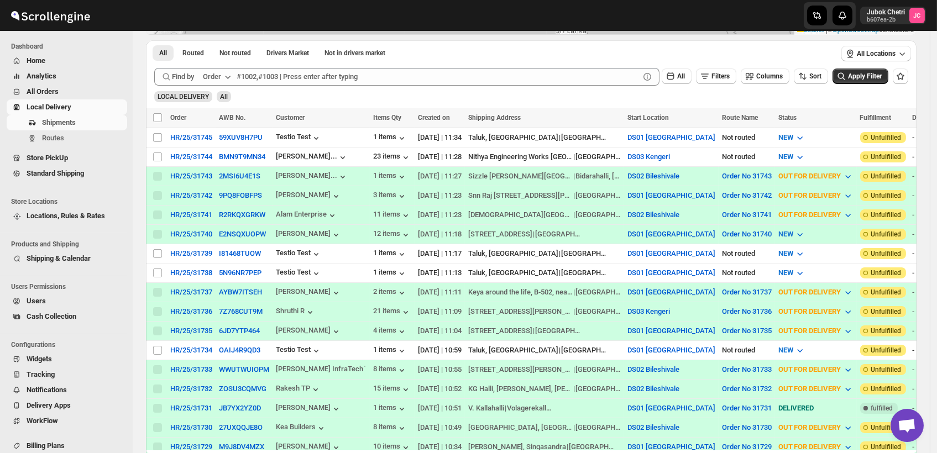
scroll to position [245, 0]
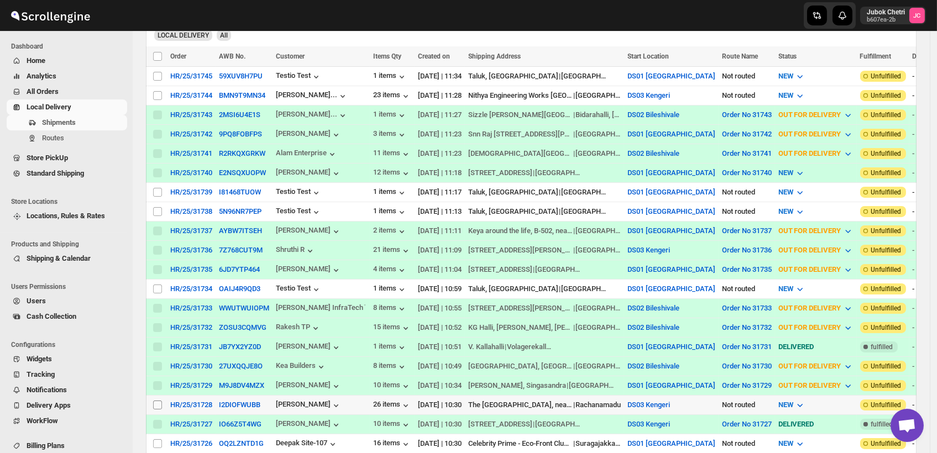
click at [154, 401] on input "Select shipment" at bounding box center [157, 405] width 9 height 9
checkbox input "true"
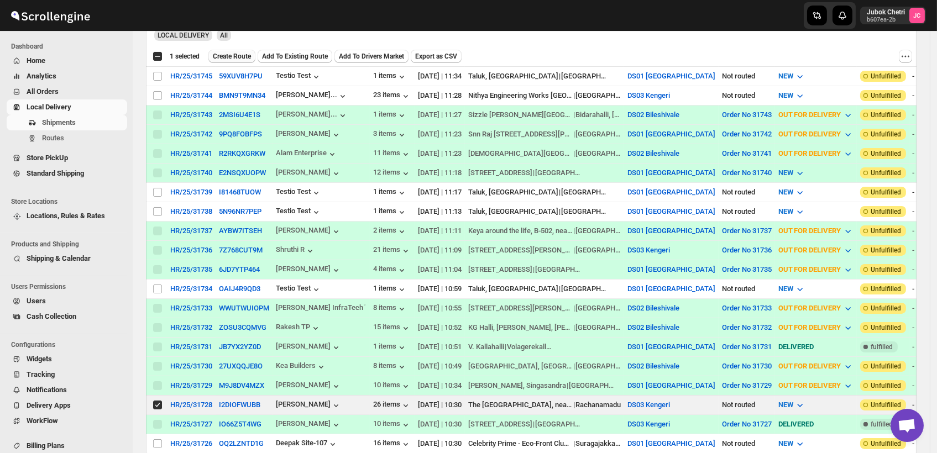
click at [227, 56] on span "Create Route" at bounding box center [232, 56] width 38 height 9
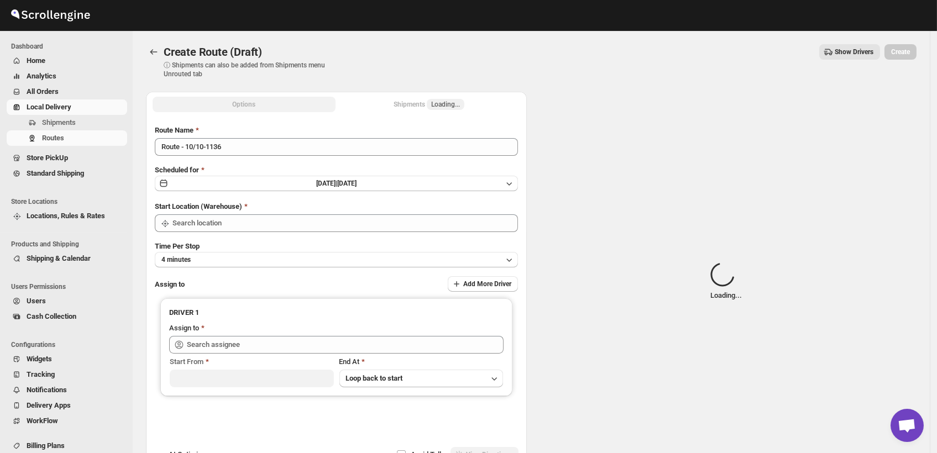
type input "DS03 Kengeri"
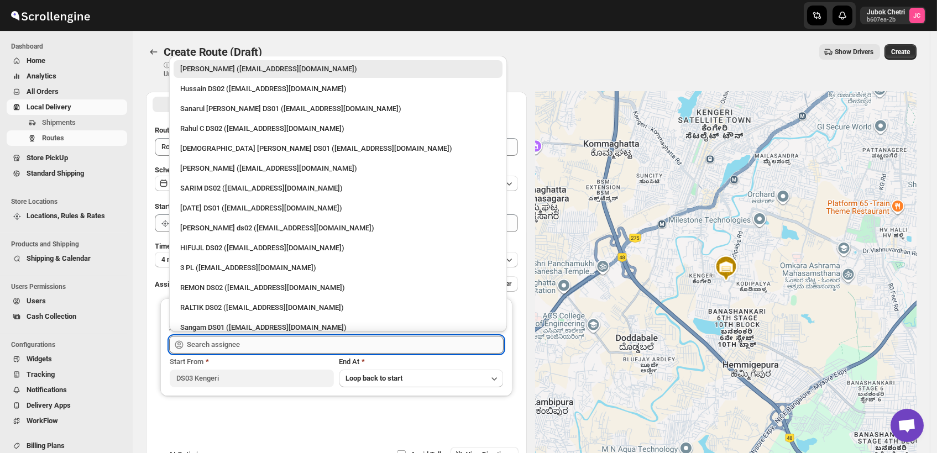
click at [259, 349] on input "text" at bounding box center [345, 345] width 317 height 18
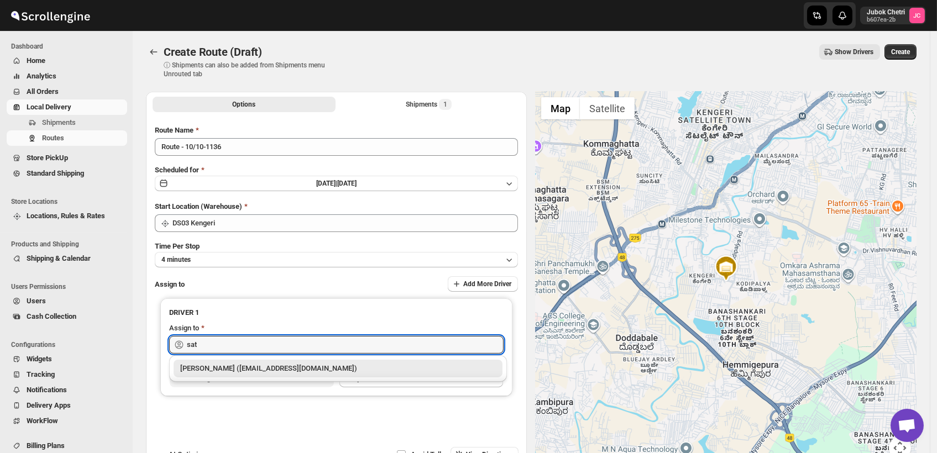
click at [287, 371] on div "[PERSON_NAME] ([EMAIL_ADDRESS][DOMAIN_NAME])" at bounding box center [337, 368] width 315 height 11
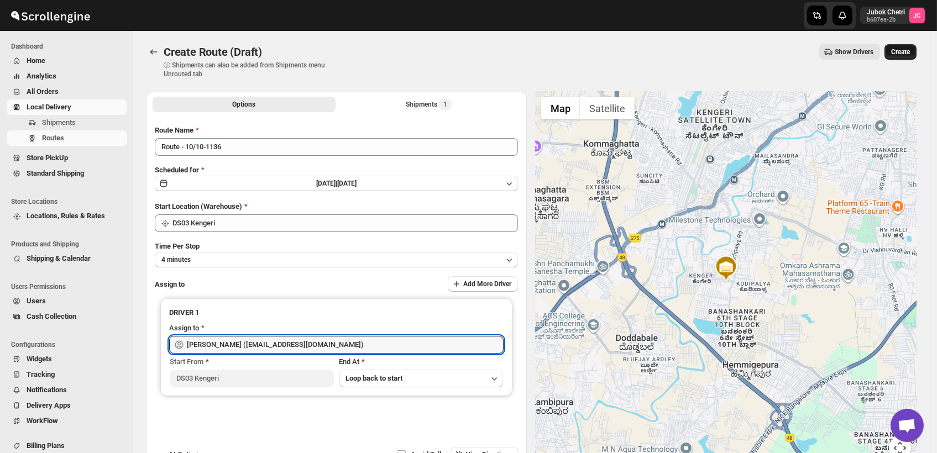
type input "[PERSON_NAME] ([EMAIL_ADDRESS][DOMAIN_NAME])"
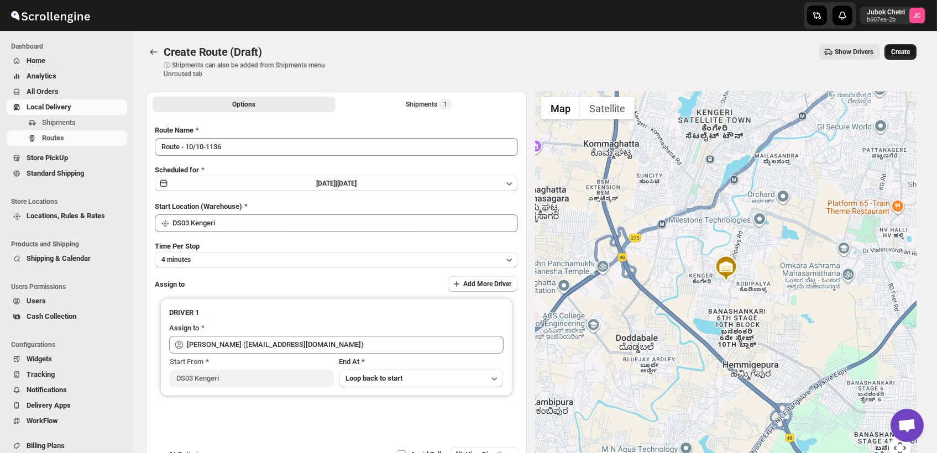
click at [909, 53] on span "Create" at bounding box center [900, 52] width 19 height 9
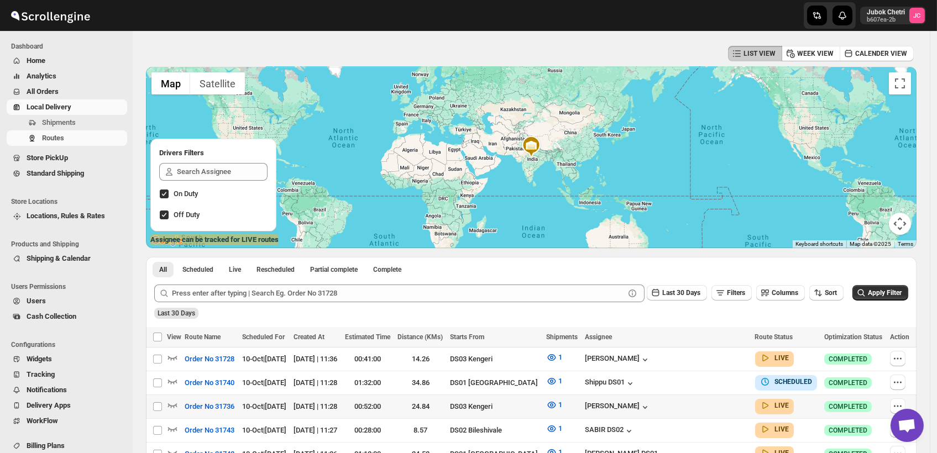
scroll to position [61, 0]
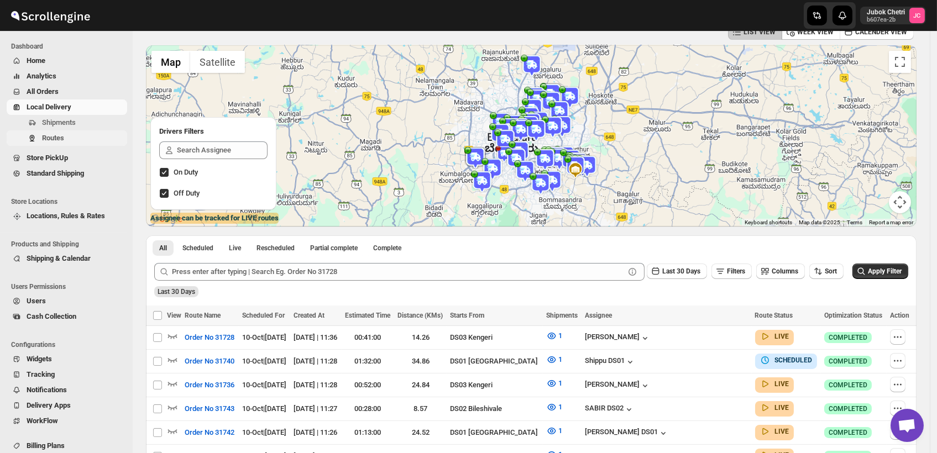
click at [73, 134] on span "Routes" at bounding box center [83, 138] width 83 height 11
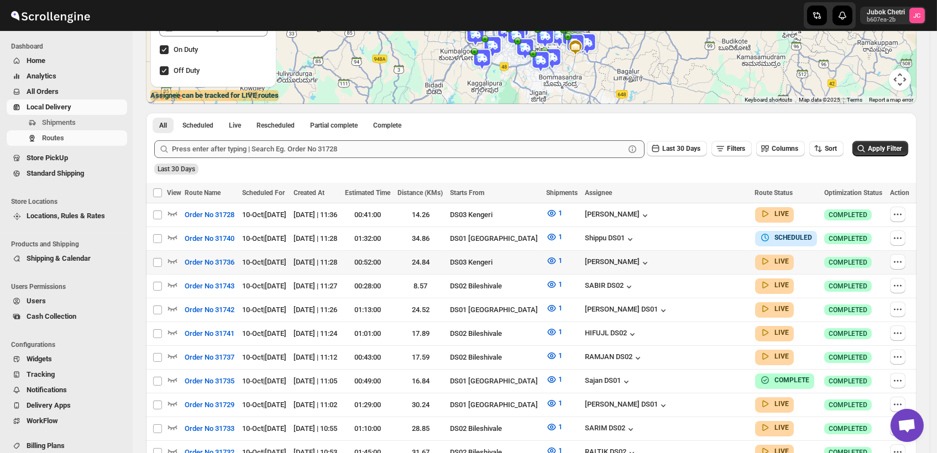
scroll to position [0, 0]
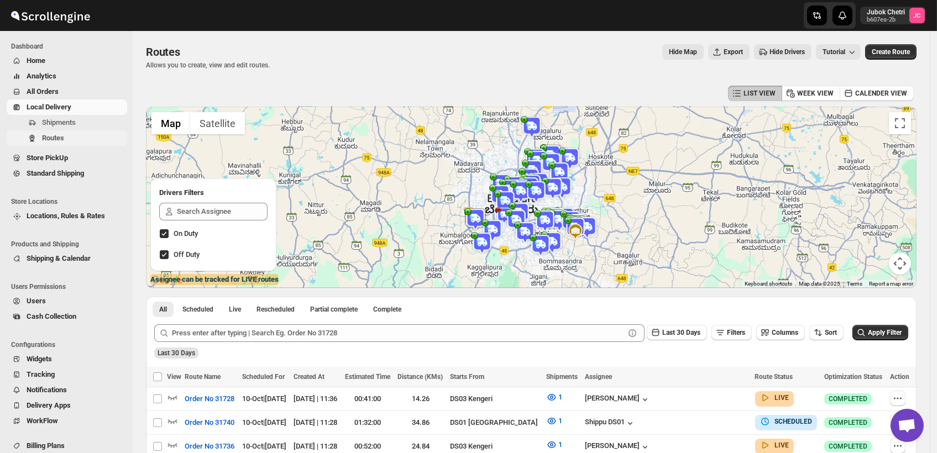
click at [61, 134] on span "Routes" at bounding box center [53, 138] width 22 height 8
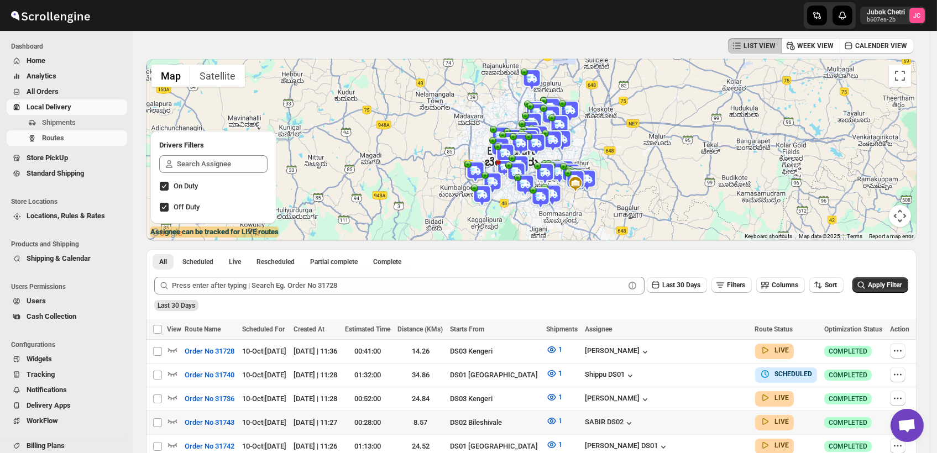
scroll to position [61, 0]
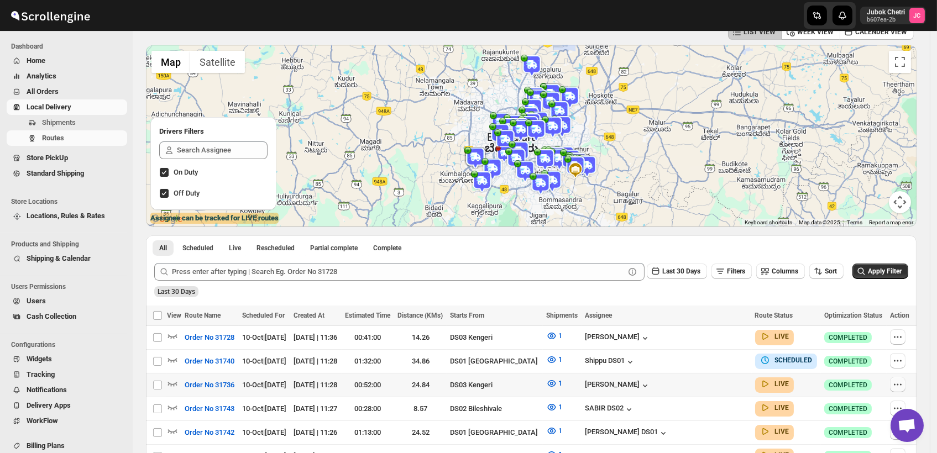
click at [898, 382] on icon "button" at bounding box center [897, 384] width 11 height 11
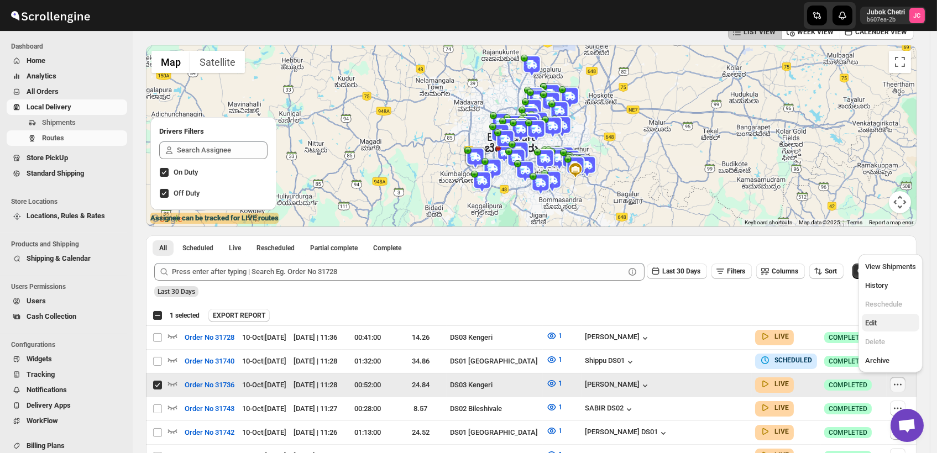
click at [880, 323] on span "Edit" at bounding box center [890, 323] width 51 height 11
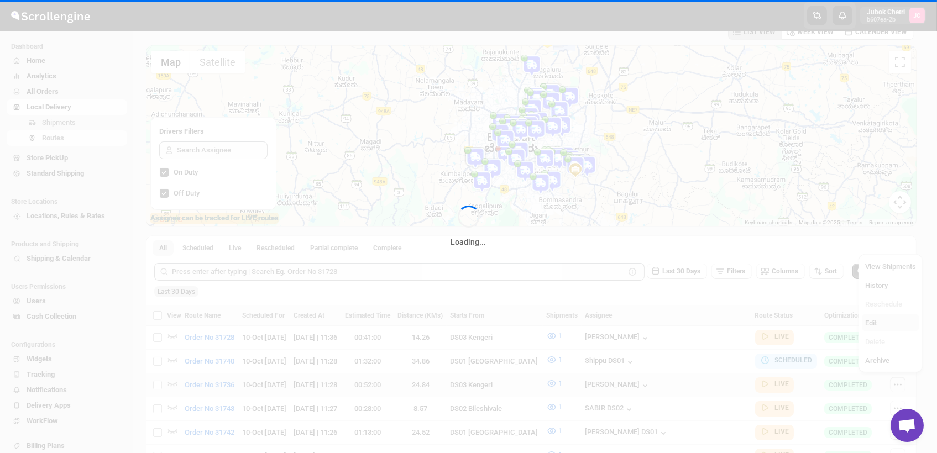
checkbox input "false"
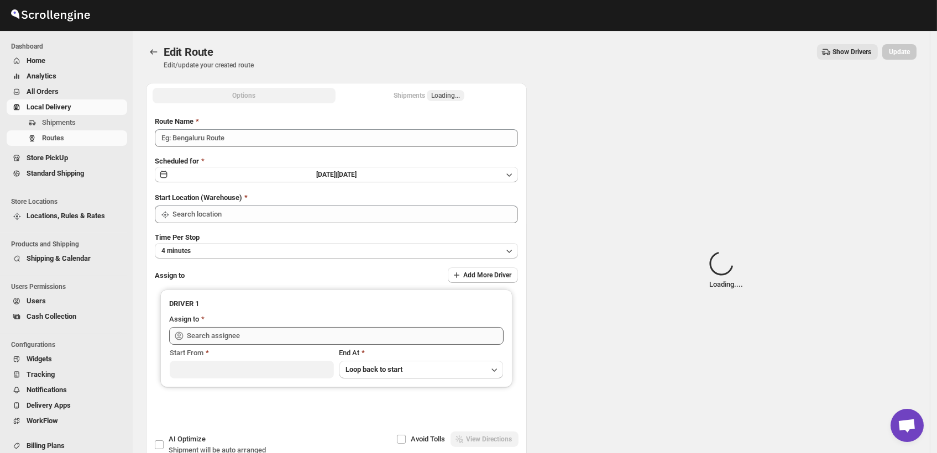
type input "Order No 31736"
type input "DS03 Kengeri"
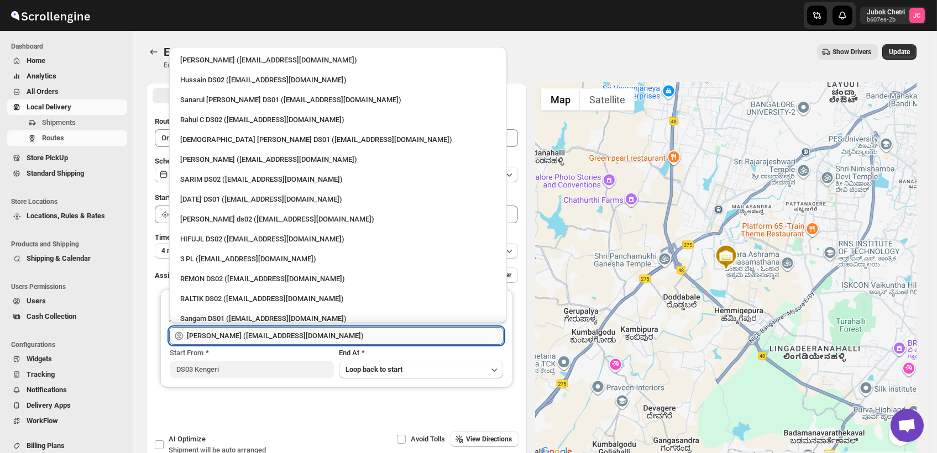
click at [355, 338] on input "[PERSON_NAME] ([EMAIL_ADDRESS][DOMAIN_NAME])" at bounding box center [345, 336] width 317 height 18
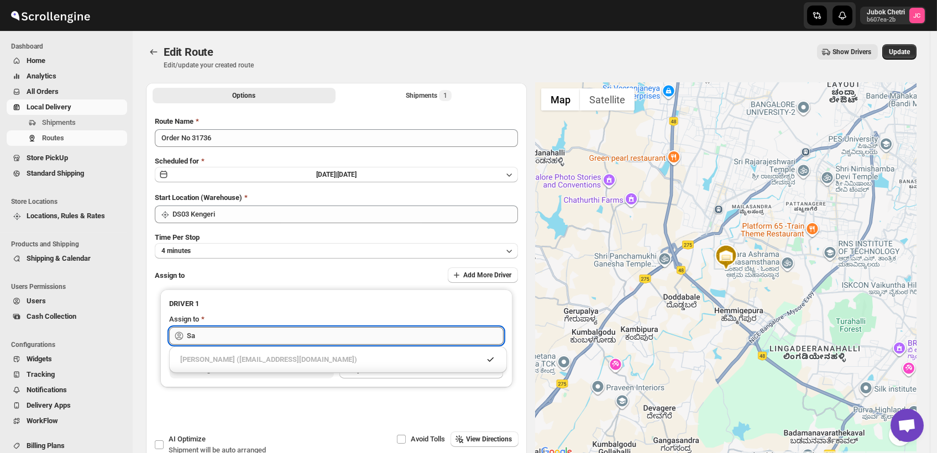
type input "S"
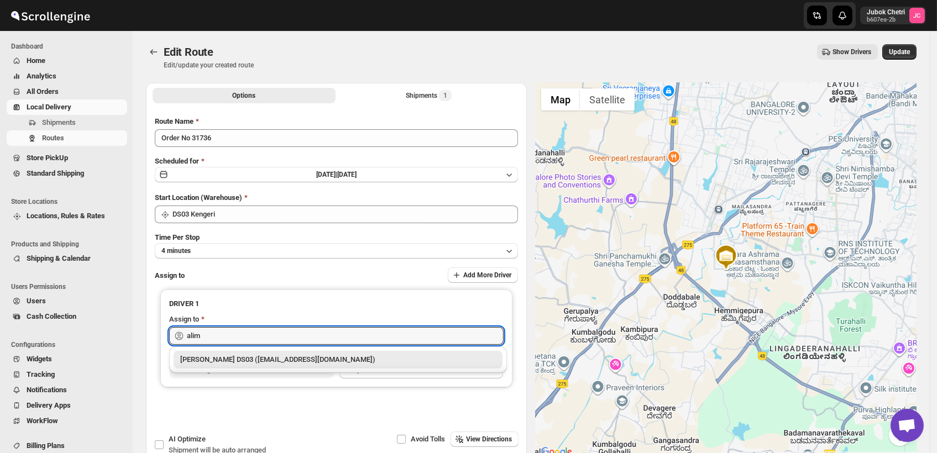
click at [279, 356] on div "[PERSON_NAME] DS03 ([EMAIL_ADDRESS][DOMAIN_NAME])" at bounding box center [337, 359] width 315 height 11
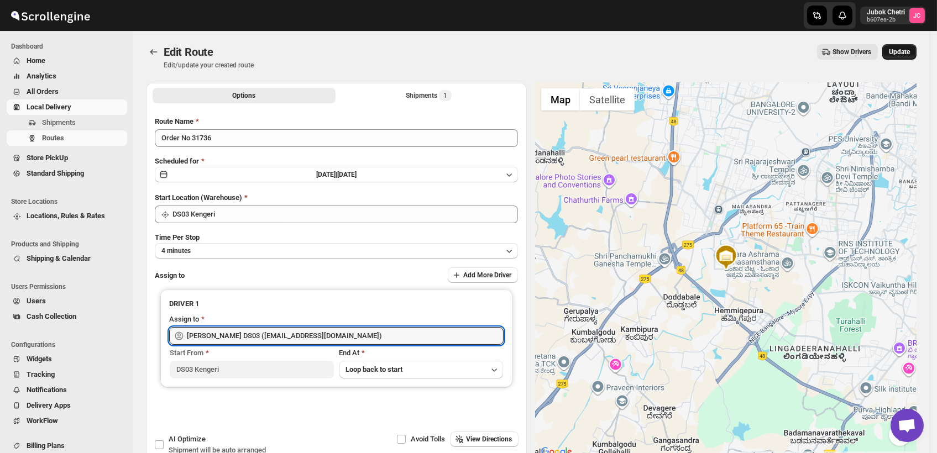
type input "[PERSON_NAME] DS03 ([EMAIL_ADDRESS][DOMAIN_NAME])"
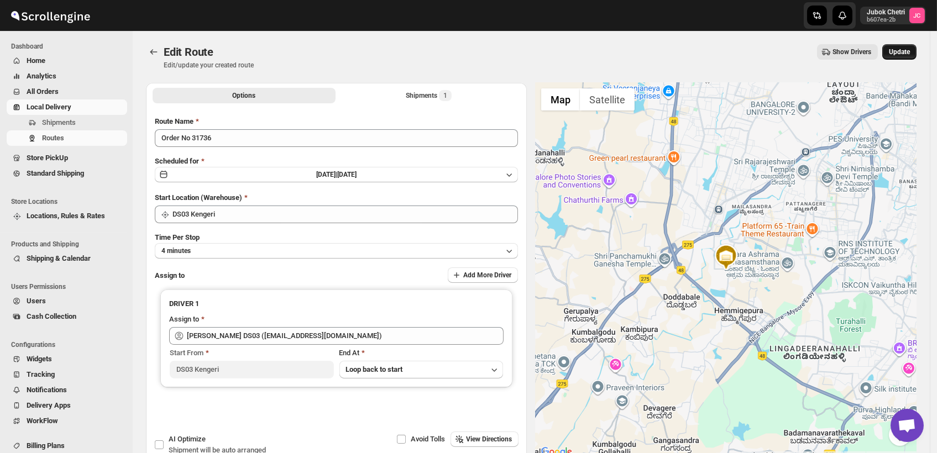
click at [902, 45] on button "Update" at bounding box center [899, 51] width 34 height 15
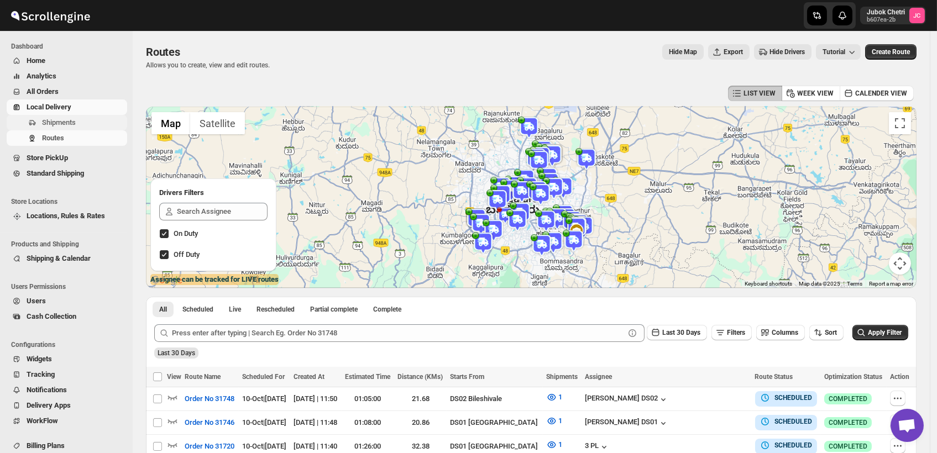
click at [59, 121] on span "Shipments" at bounding box center [59, 122] width 34 height 8
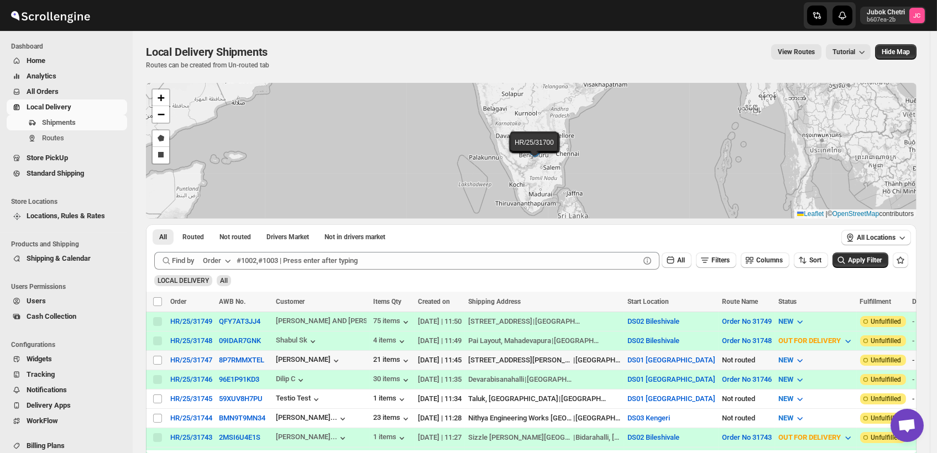
scroll to position [61, 0]
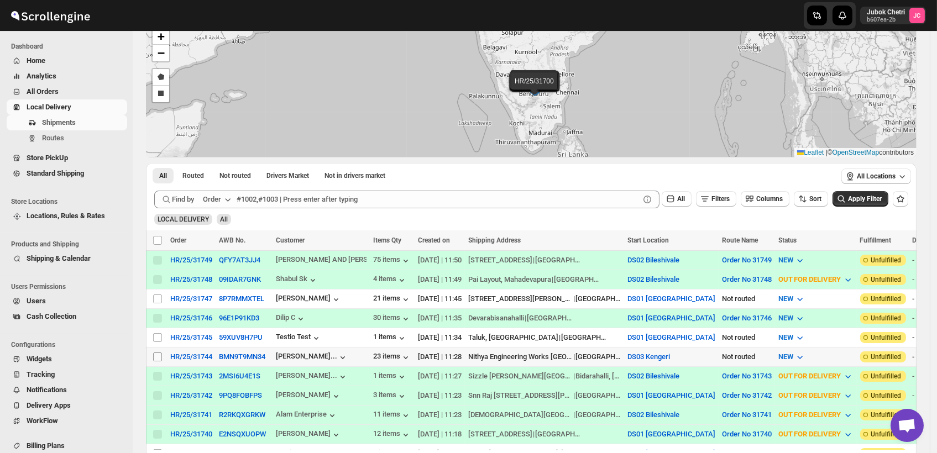
click at [157, 353] on input "Select shipment" at bounding box center [157, 357] width 9 height 9
checkbox input "true"
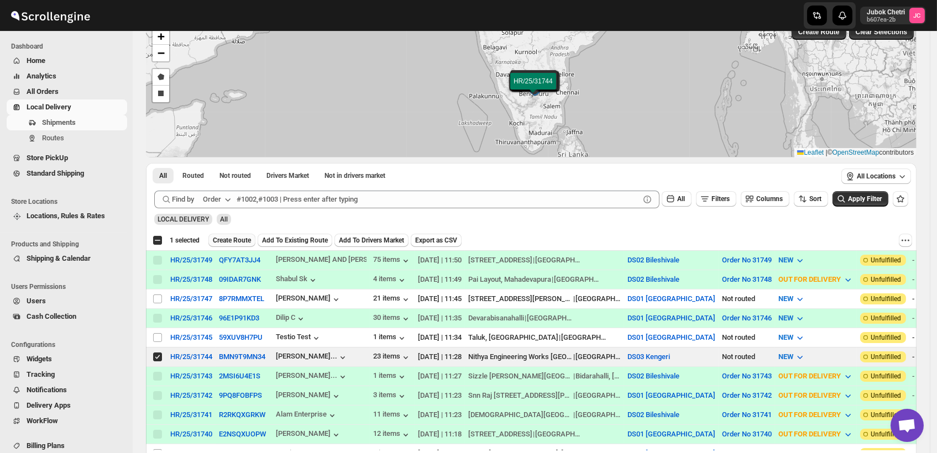
click at [242, 238] on span "Create Route" at bounding box center [232, 240] width 38 height 9
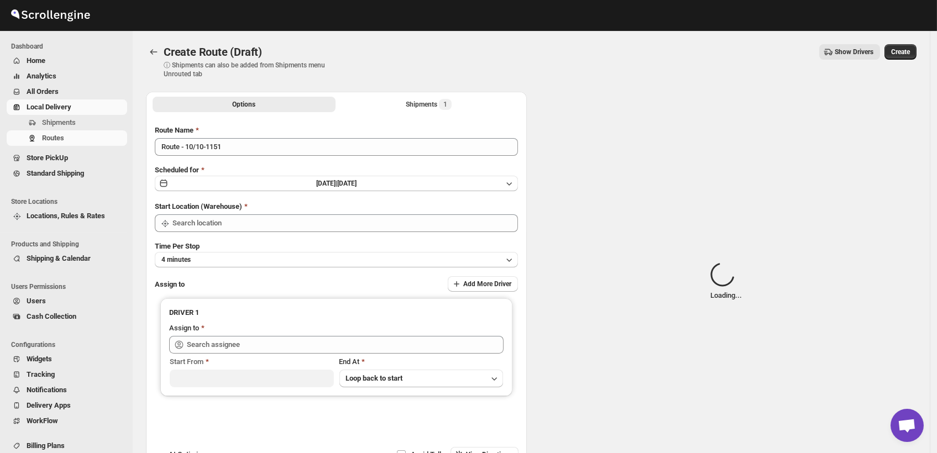
type input "DS03 Kengeri"
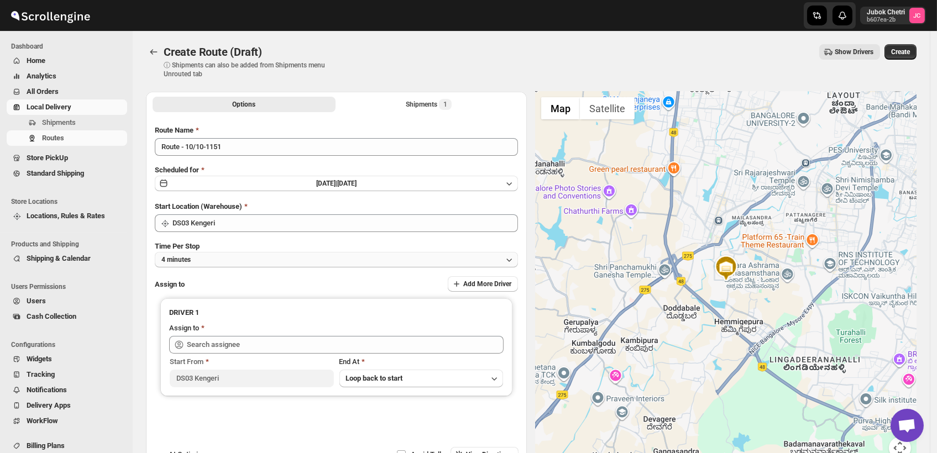
click at [290, 254] on button "4 minutes" at bounding box center [336, 259] width 363 height 15
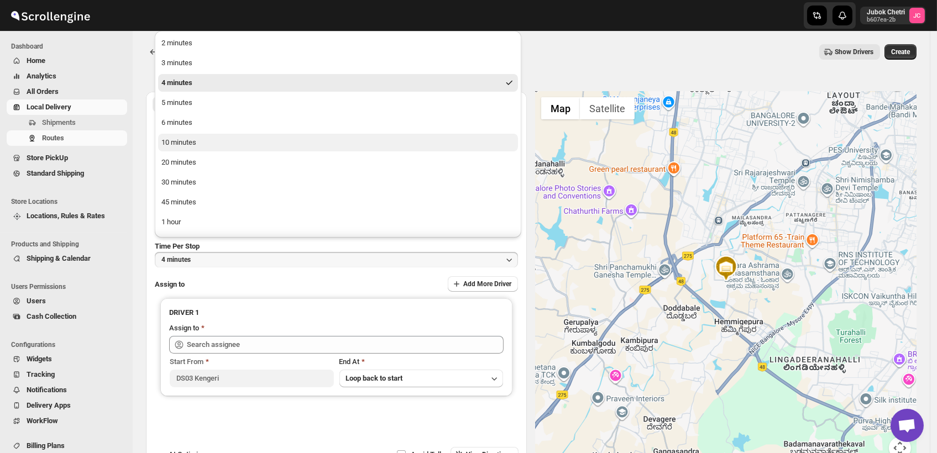
click at [186, 139] on div "10 minutes" at bounding box center [178, 142] width 35 height 11
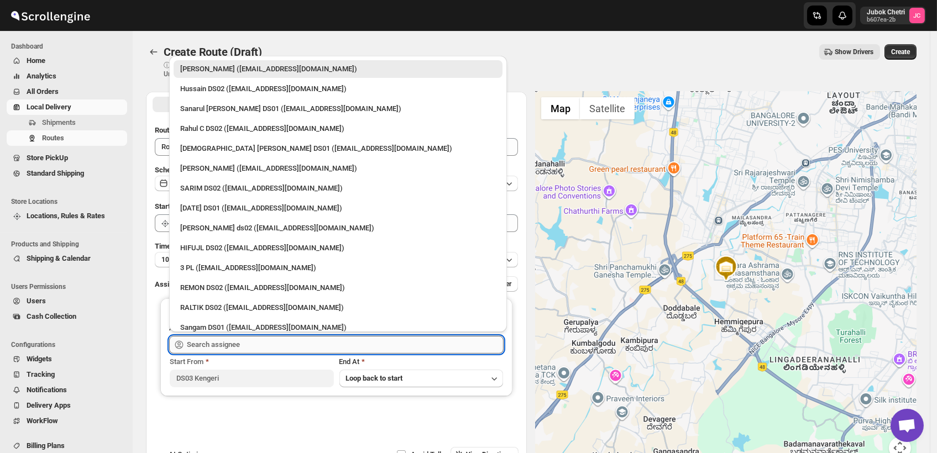
click at [270, 338] on input "text" at bounding box center [345, 345] width 317 height 18
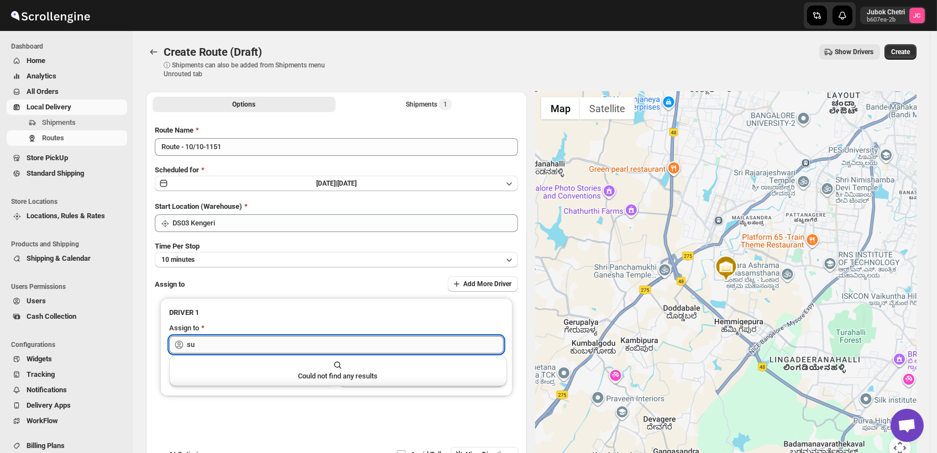
type input "s"
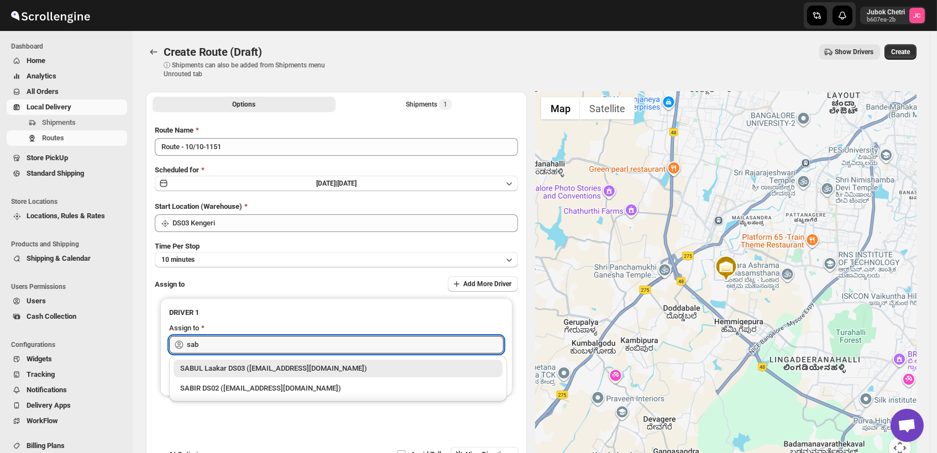
click at [274, 372] on div "SABUL Laakar DS03 ([EMAIL_ADDRESS][DOMAIN_NAME])" at bounding box center [337, 368] width 315 height 11
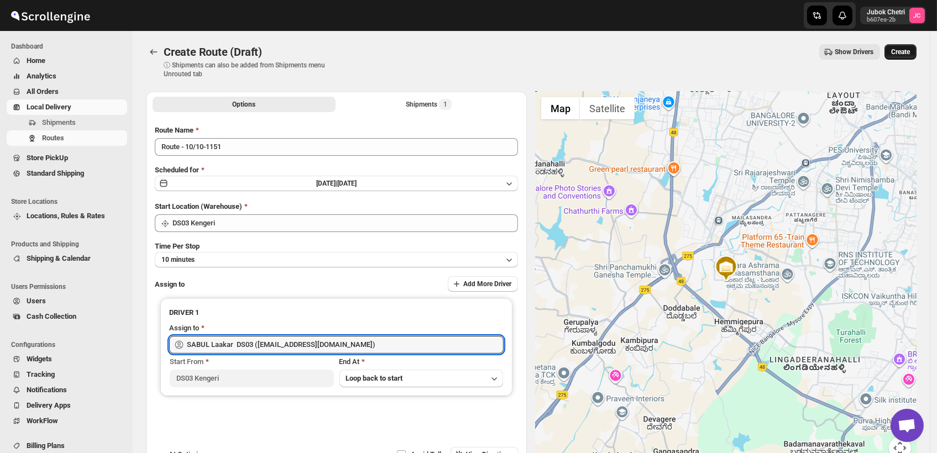
type input "SABUL Laakar DS03 ([EMAIL_ADDRESS][DOMAIN_NAME])"
click at [907, 50] on span "Create" at bounding box center [900, 52] width 19 height 9
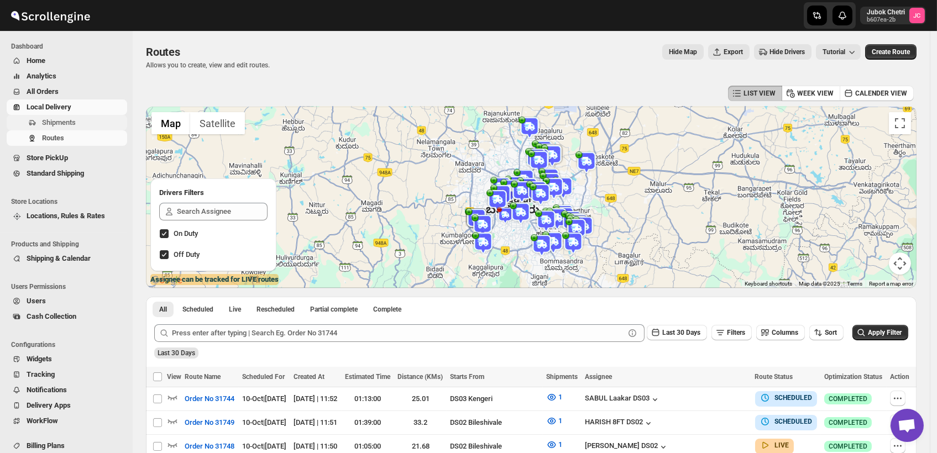
click at [76, 123] on span "Shipments" at bounding box center [83, 122] width 83 height 11
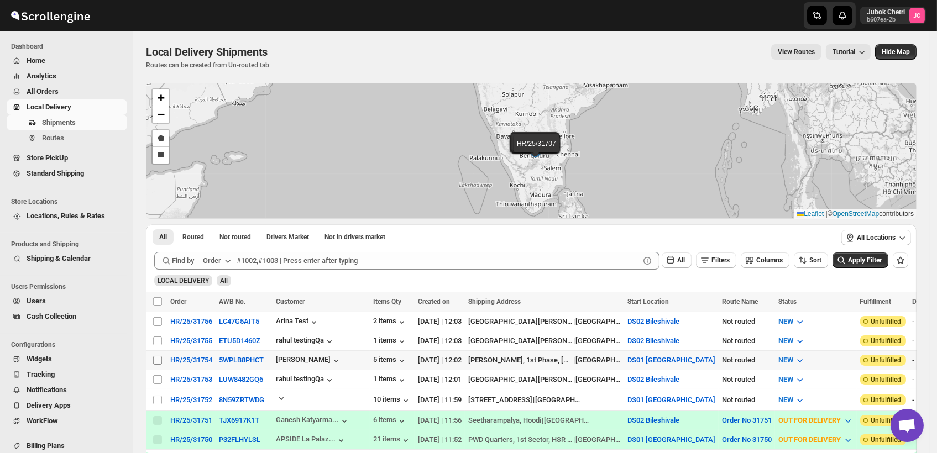
click at [156, 358] on input "Select shipment" at bounding box center [157, 360] width 9 height 9
checkbox input "true"
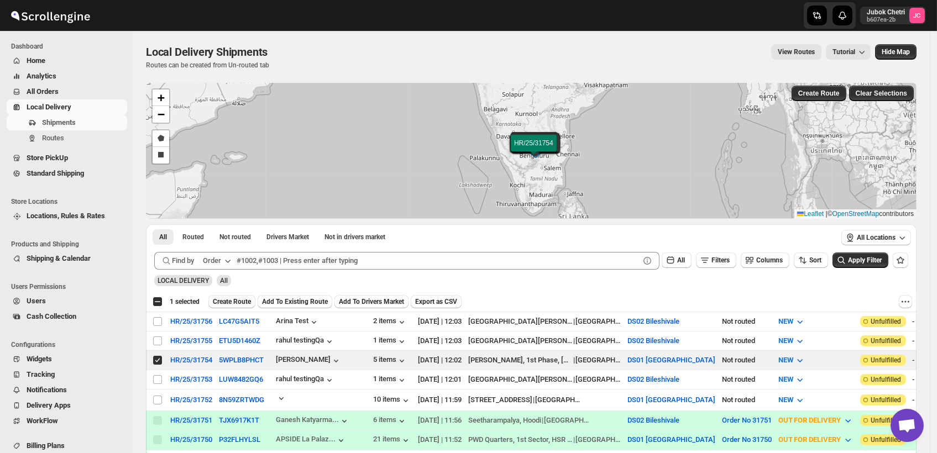
click at [237, 302] on span "Create Route" at bounding box center [232, 301] width 38 height 9
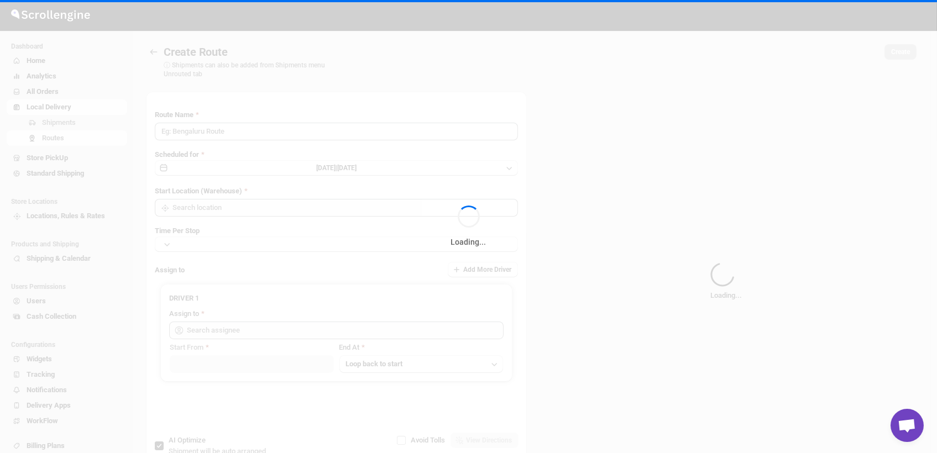
type input "Route - 10/10-1205"
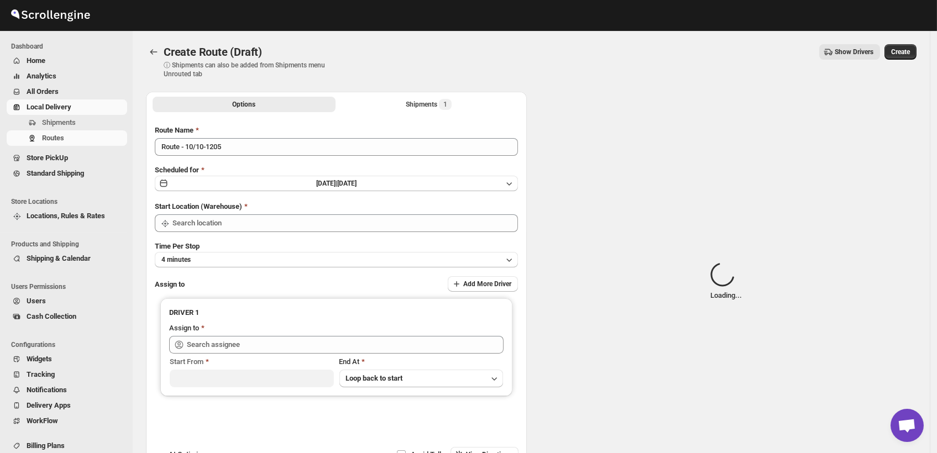
type input "DS01 [GEOGRAPHIC_DATA]"
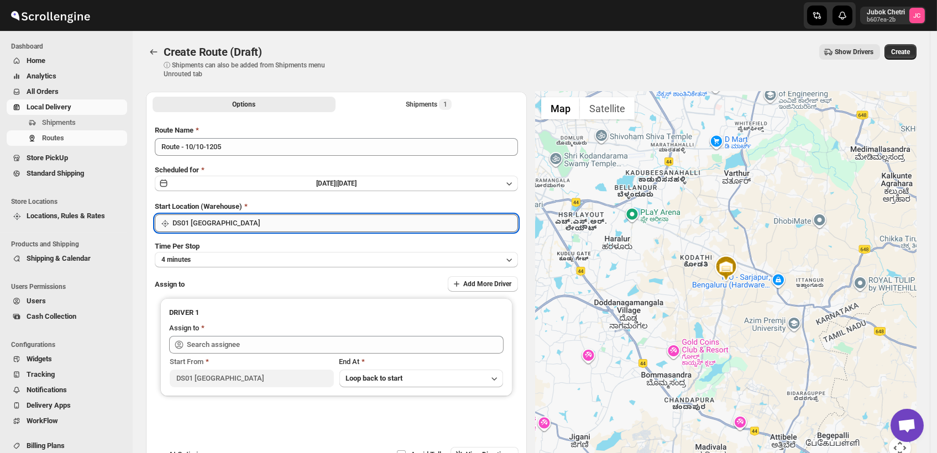
click at [291, 221] on input "DS01 [GEOGRAPHIC_DATA]" at bounding box center [344, 223] width 345 height 18
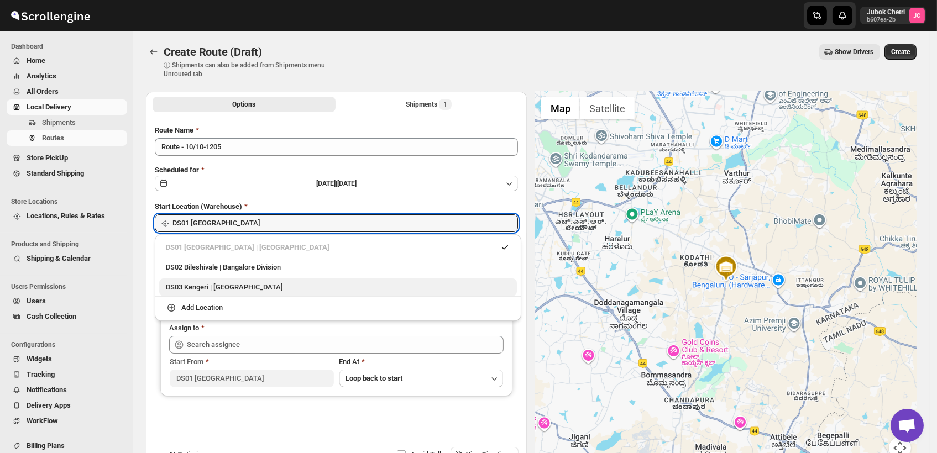
click at [236, 288] on div "DS03 Kengeri | Bengaluru" at bounding box center [338, 287] width 344 height 11
type input "DS03 Kengeri"
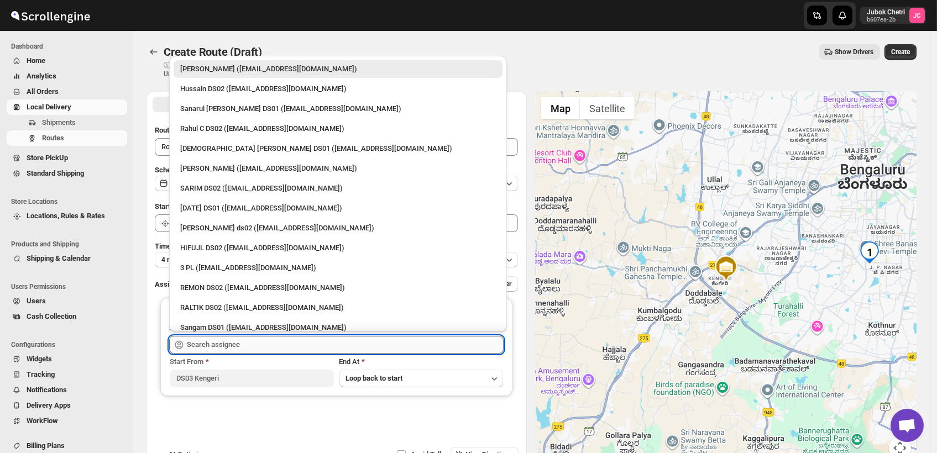
click at [262, 341] on input "text" at bounding box center [345, 345] width 317 height 18
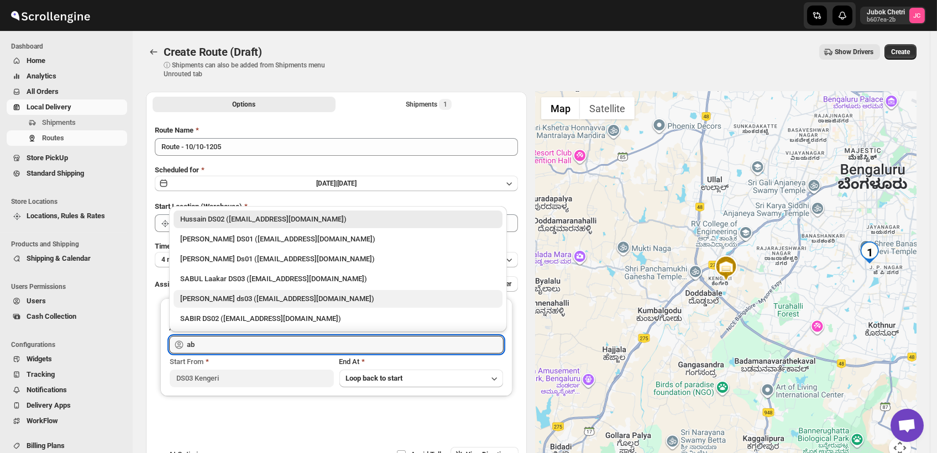
click at [274, 302] on div "[PERSON_NAME] ds03 ([EMAIL_ADDRESS][DOMAIN_NAME])" at bounding box center [337, 298] width 315 height 11
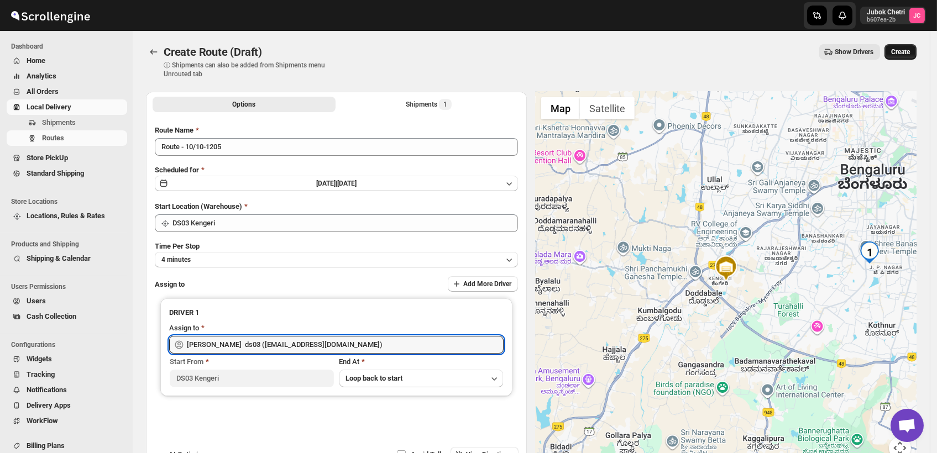
type input "[PERSON_NAME] ds03 ([EMAIL_ADDRESS][DOMAIN_NAME])"
click at [900, 49] on span "Create" at bounding box center [900, 52] width 19 height 9
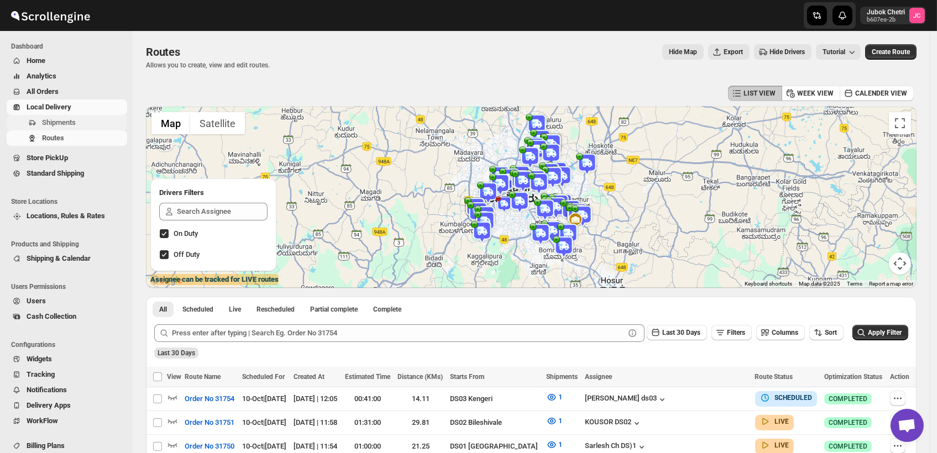
click at [81, 122] on span "Shipments" at bounding box center [83, 122] width 83 height 11
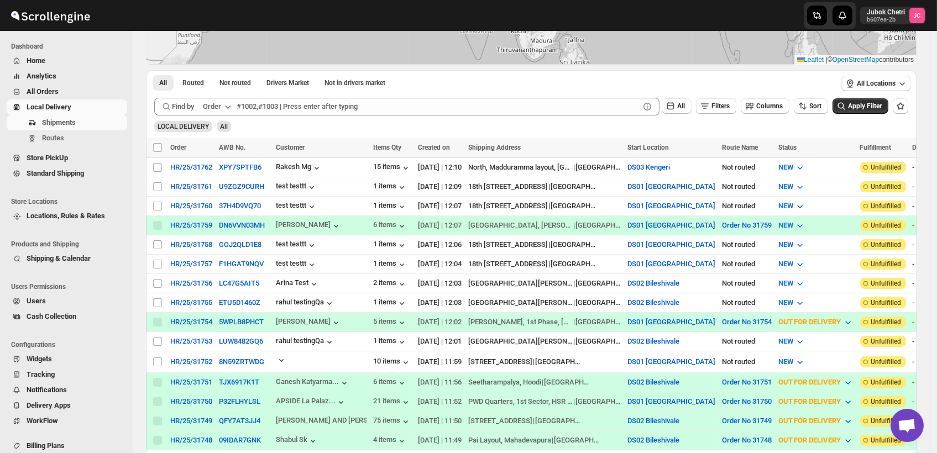
scroll to position [245, 0]
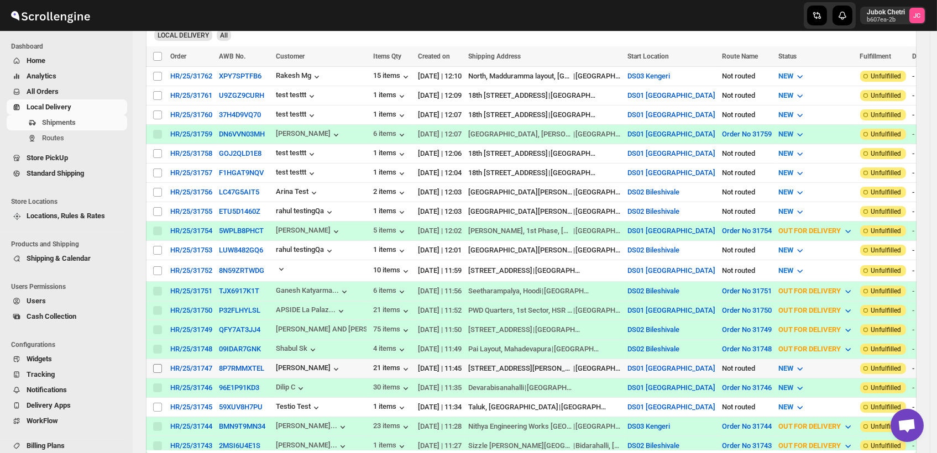
click at [159, 364] on input "Select shipment" at bounding box center [157, 368] width 9 height 9
checkbox input "true"
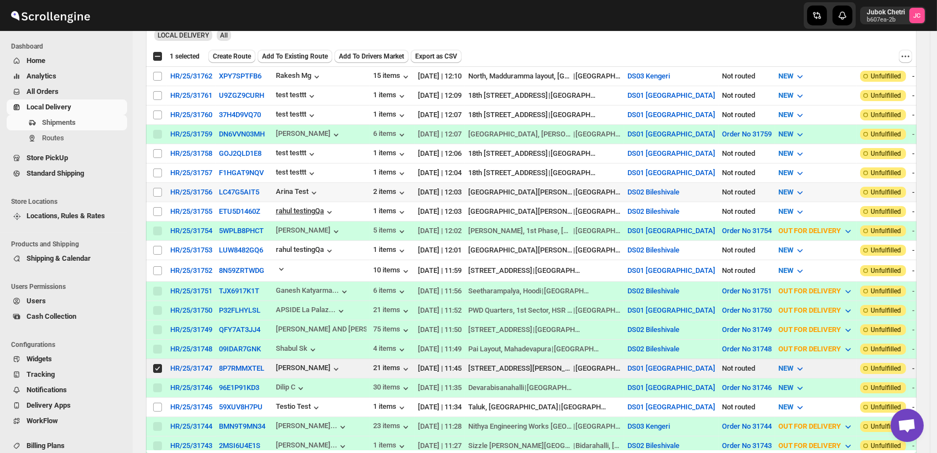
scroll to position [61, 0]
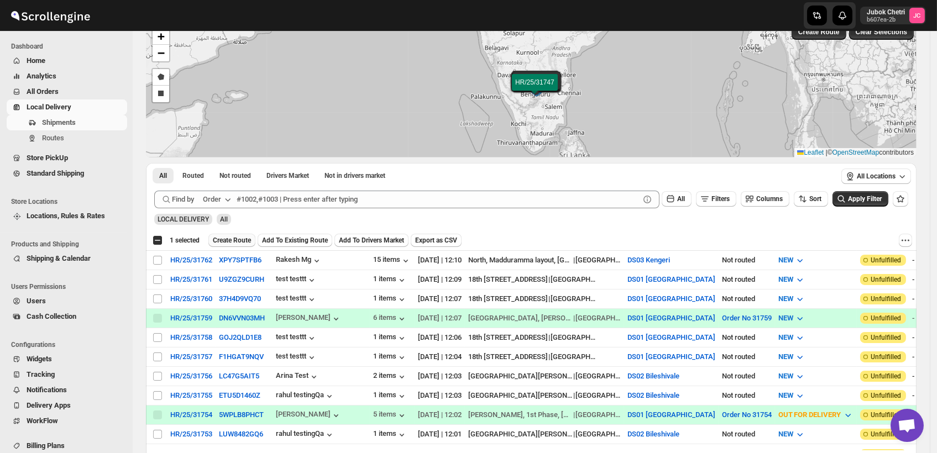
click at [230, 236] on span "Create Route" at bounding box center [232, 240] width 38 height 9
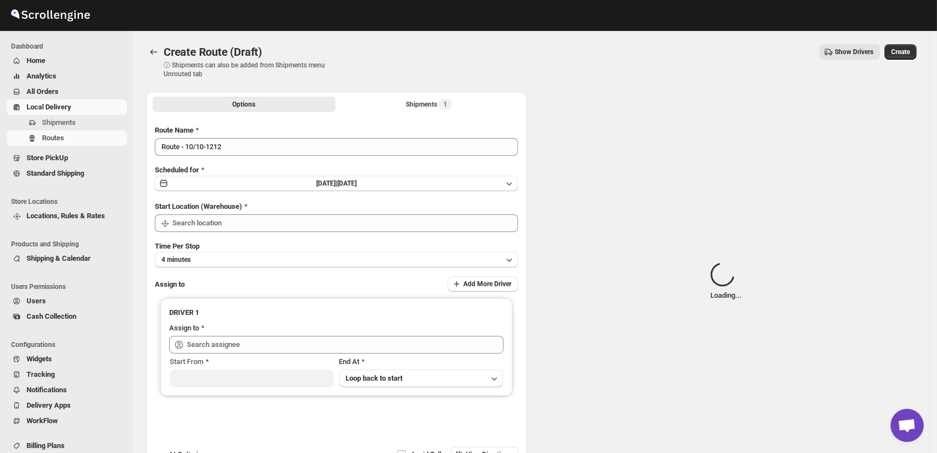
type input "DS01 [GEOGRAPHIC_DATA]"
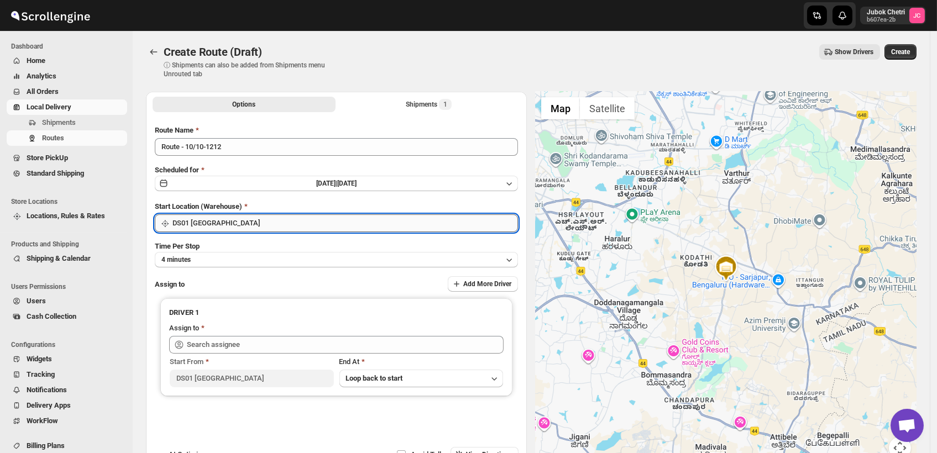
click at [254, 228] on input "DS01 [GEOGRAPHIC_DATA]" at bounding box center [344, 223] width 345 height 18
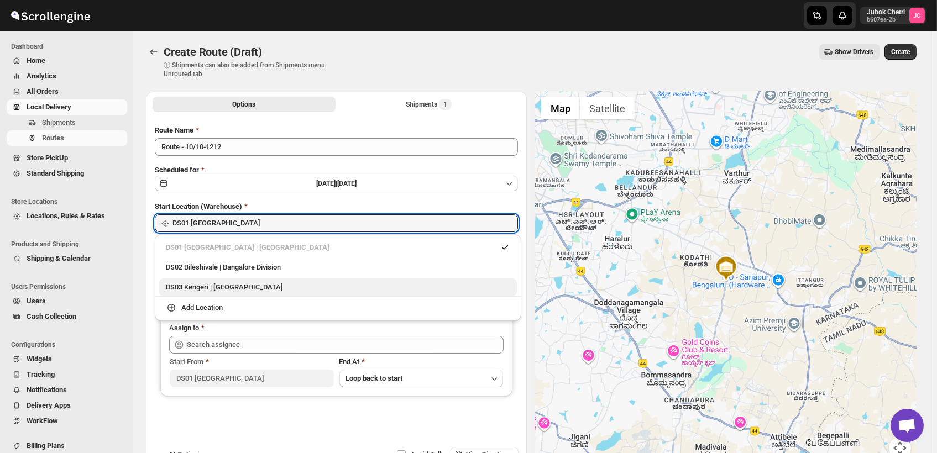
click at [241, 287] on div "DS03 Kengeri | Bengaluru" at bounding box center [338, 287] width 344 height 11
type input "DS03 Kengeri"
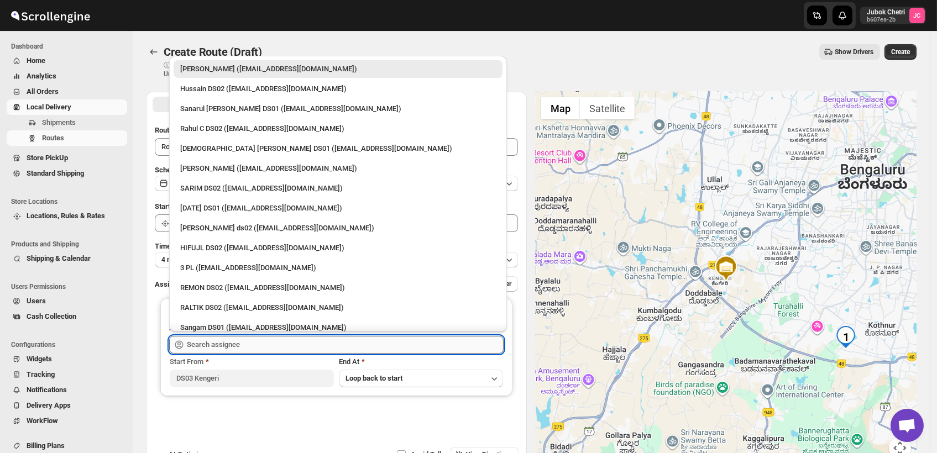
click at [247, 344] on input "text" at bounding box center [345, 345] width 317 height 18
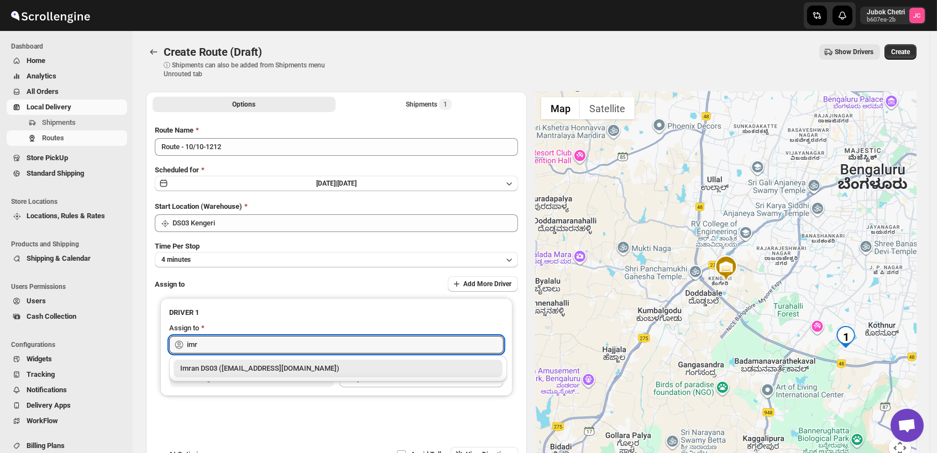
click at [312, 365] on div "Imran DS03 ([EMAIL_ADDRESS][DOMAIN_NAME])" at bounding box center [337, 368] width 315 height 11
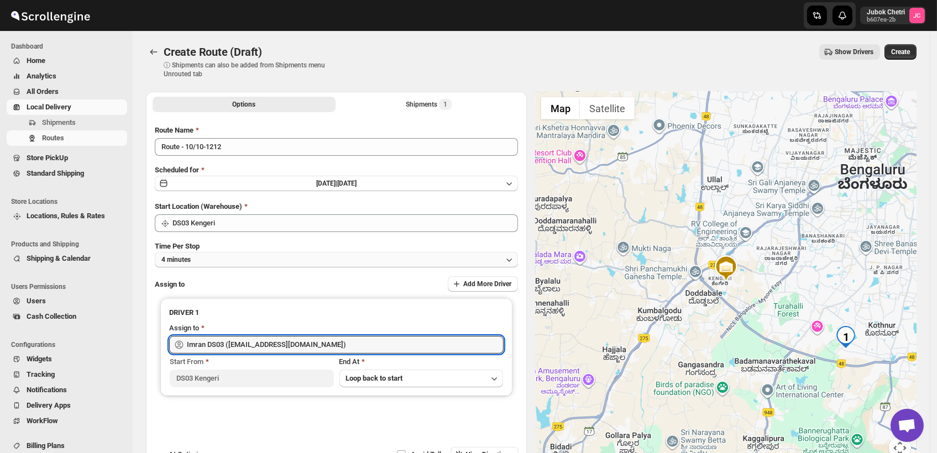
type input "Imran DS03 ([EMAIL_ADDRESS][DOMAIN_NAME])"
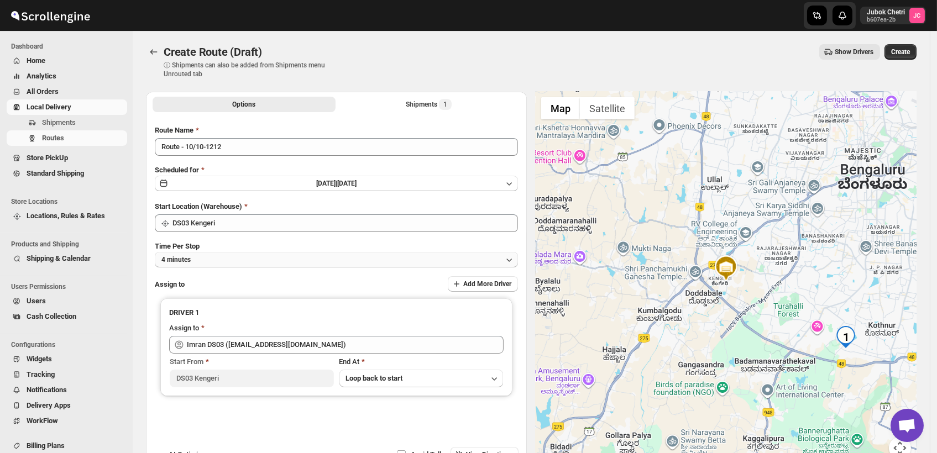
click at [223, 263] on button "4 minutes" at bounding box center [336, 259] width 363 height 15
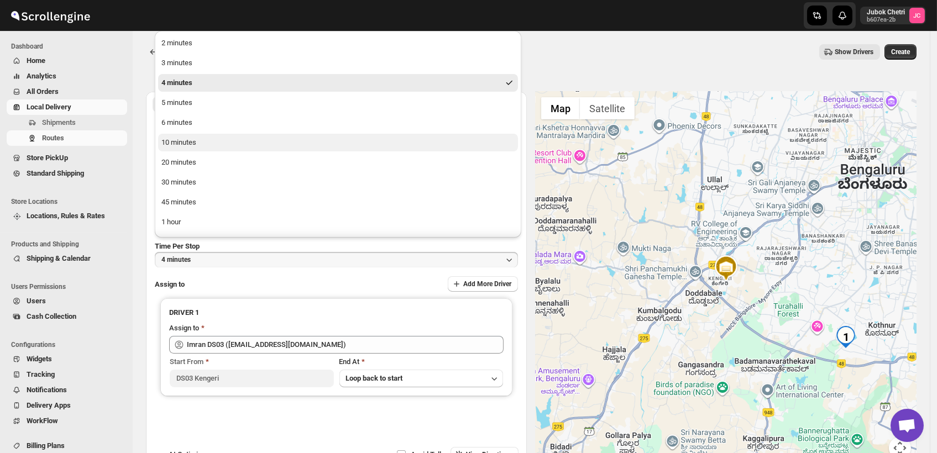
click at [210, 141] on button "10 minutes" at bounding box center [338, 143] width 360 height 18
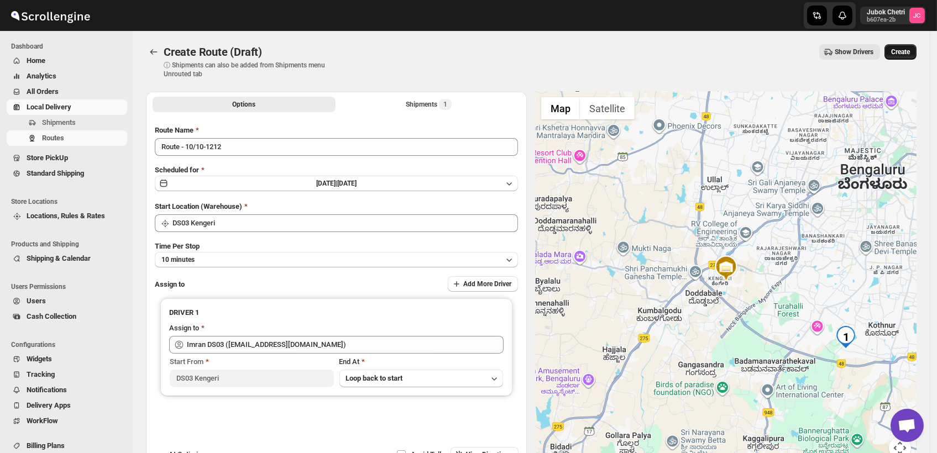
click at [909, 46] on button "Create" at bounding box center [900, 51] width 32 height 15
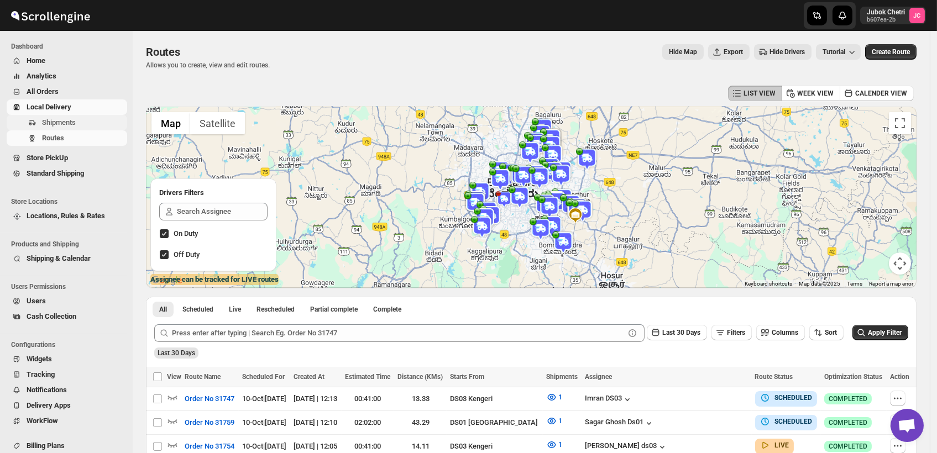
click at [76, 125] on span "Shipments" at bounding box center [83, 122] width 83 height 11
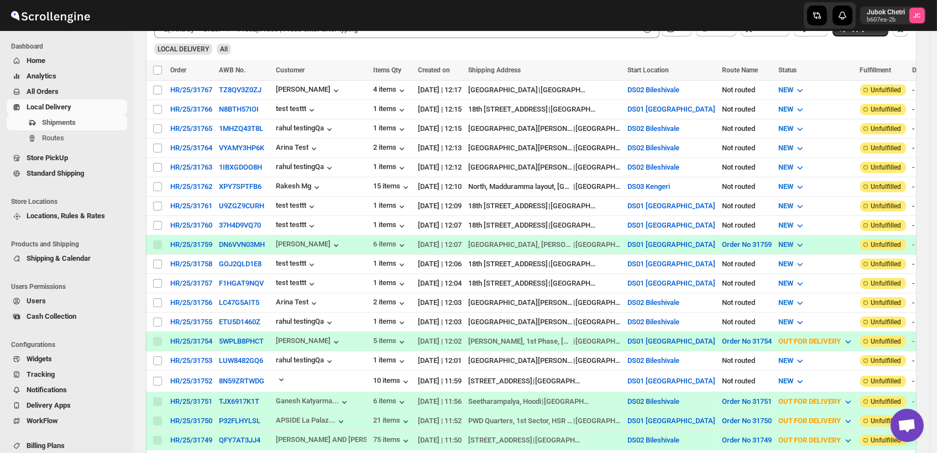
scroll to position [245, 0]
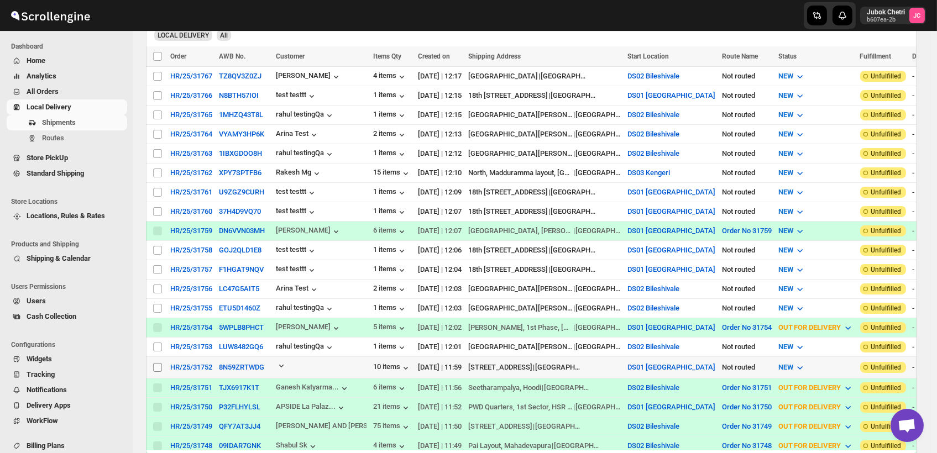
click at [160, 363] on input "Select shipment" at bounding box center [157, 367] width 9 height 9
checkbox input "true"
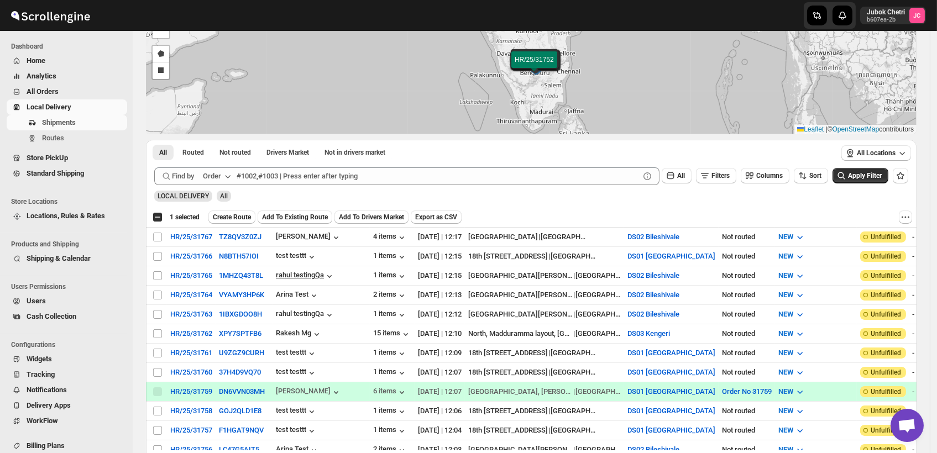
scroll to position [61, 0]
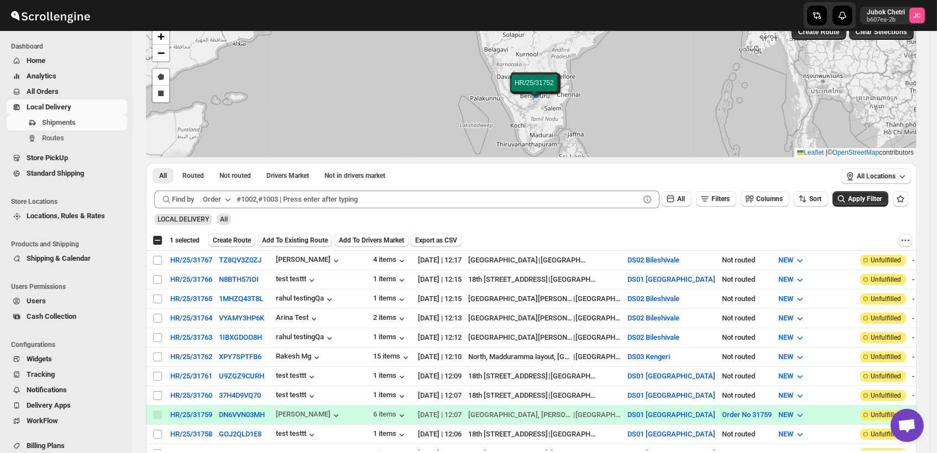
click at [239, 239] on span "Create Route" at bounding box center [232, 240] width 38 height 9
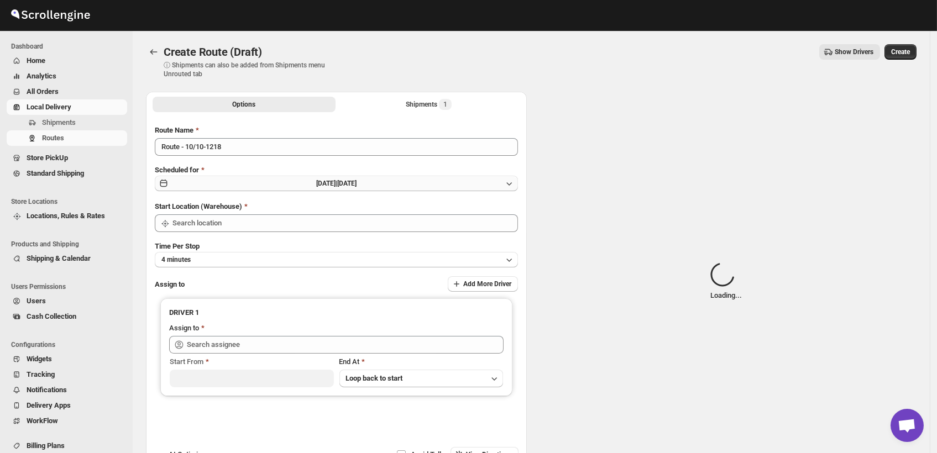
type input "DS01 [GEOGRAPHIC_DATA]"
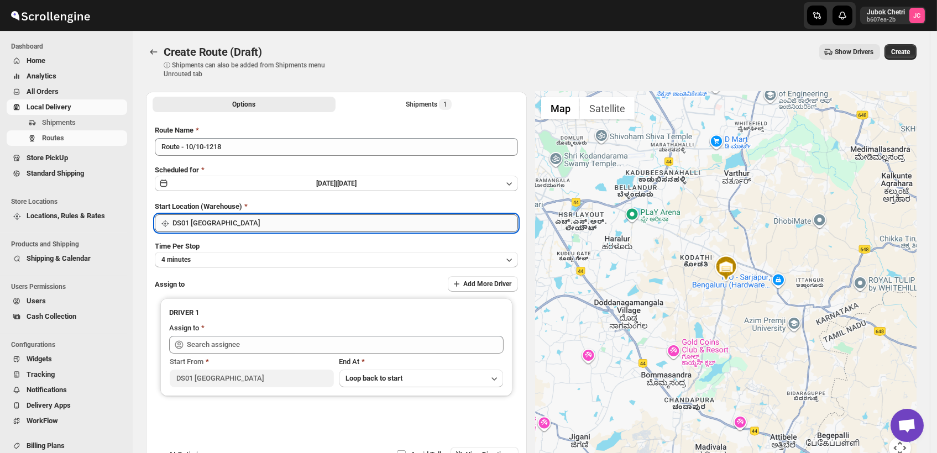
click at [245, 225] on input "DS01 [GEOGRAPHIC_DATA]" at bounding box center [344, 223] width 345 height 18
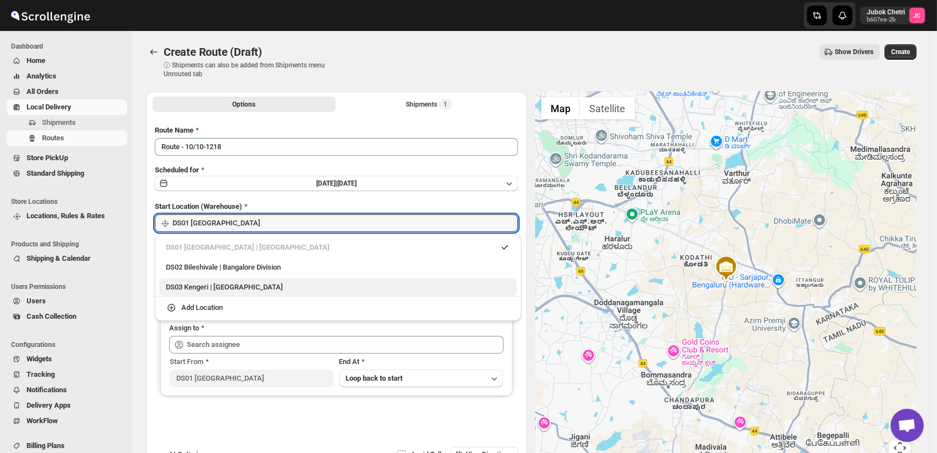
click at [221, 288] on div "DS03 Kengeri | Bengaluru" at bounding box center [338, 287] width 344 height 11
type input "DS03 Kengeri"
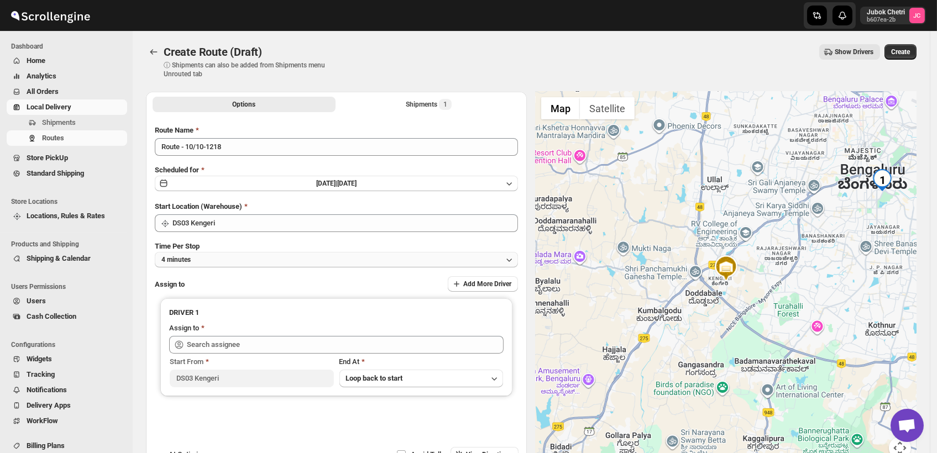
click at [250, 259] on button "4 minutes" at bounding box center [336, 259] width 363 height 15
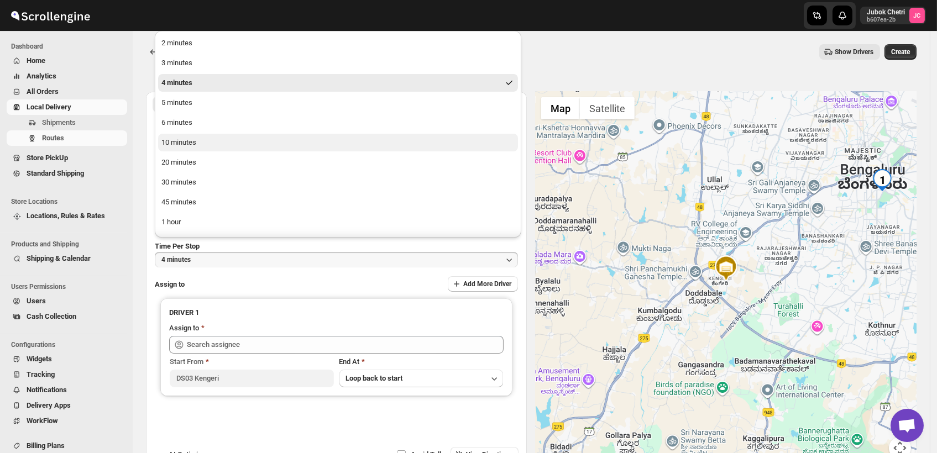
click at [203, 145] on button "10 minutes" at bounding box center [338, 143] width 360 height 18
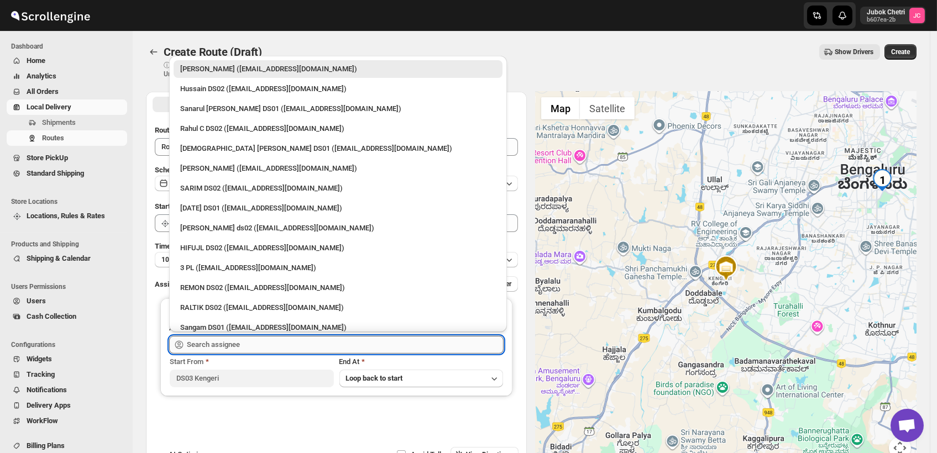
click at [227, 345] on input "text" at bounding box center [345, 345] width 317 height 18
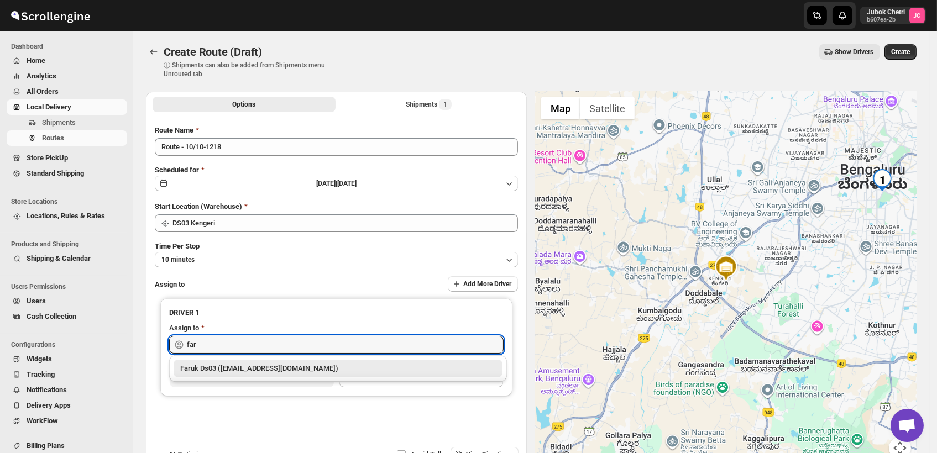
click at [239, 370] on div "Faruk Ds03 ([EMAIL_ADDRESS][DOMAIN_NAME])" at bounding box center [337, 368] width 315 height 11
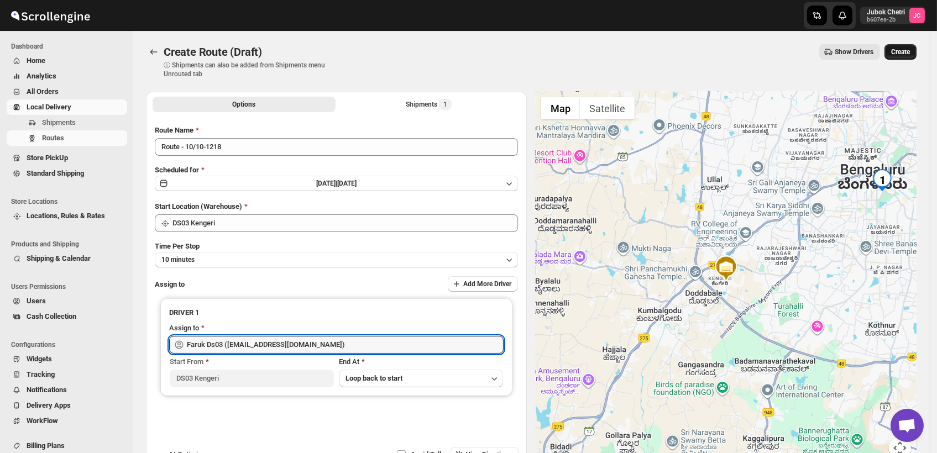
type input "Faruk Ds03 ([EMAIL_ADDRESS][DOMAIN_NAME])"
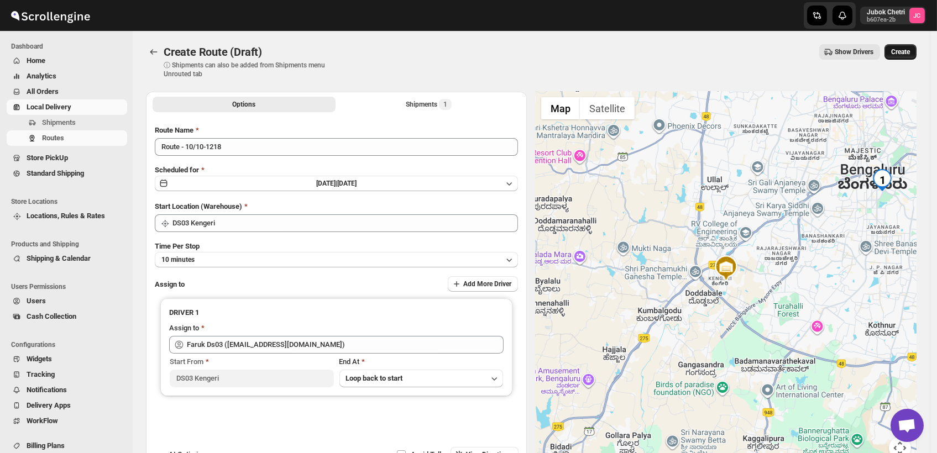
click at [909, 50] on span "Create" at bounding box center [900, 52] width 19 height 9
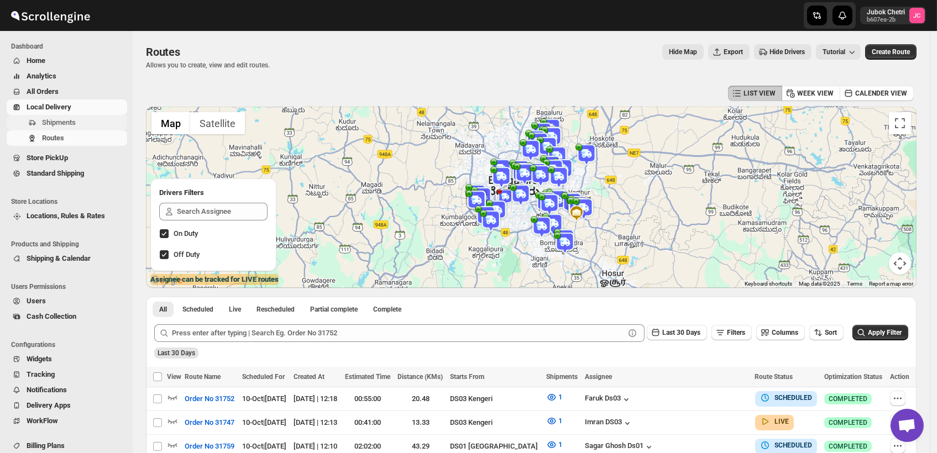
click at [91, 123] on span "Shipments" at bounding box center [83, 122] width 83 height 11
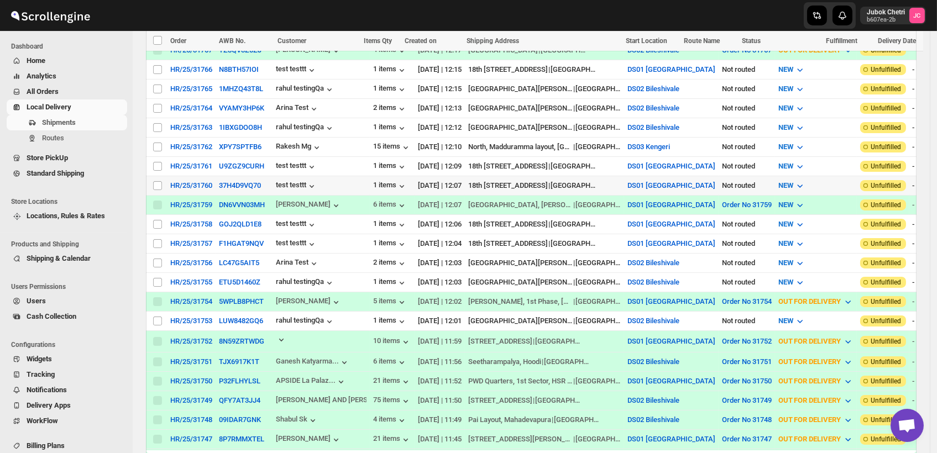
scroll to position [307, 0]
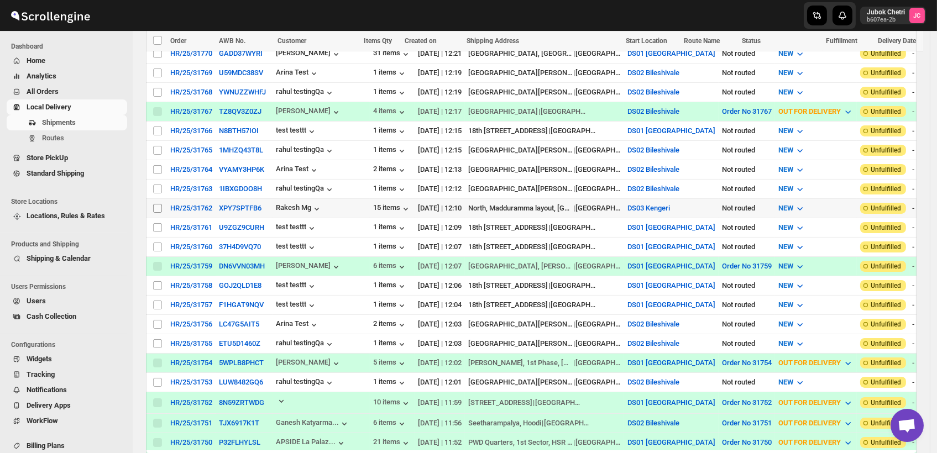
click at [158, 204] on input "Select shipment" at bounding box center [157, 208] width 9 height 9
checkbox input "true"
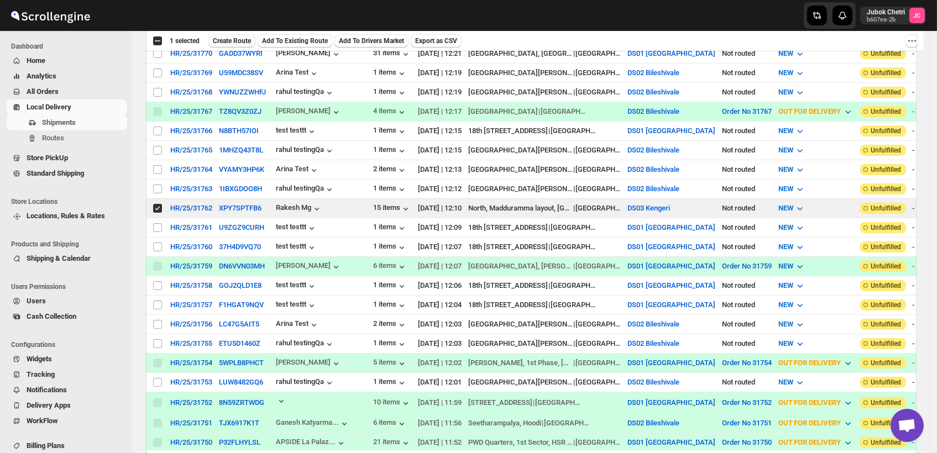
click at [237, 36] on span "Create Route" at bounding box center [232, 40] width 38 height 9
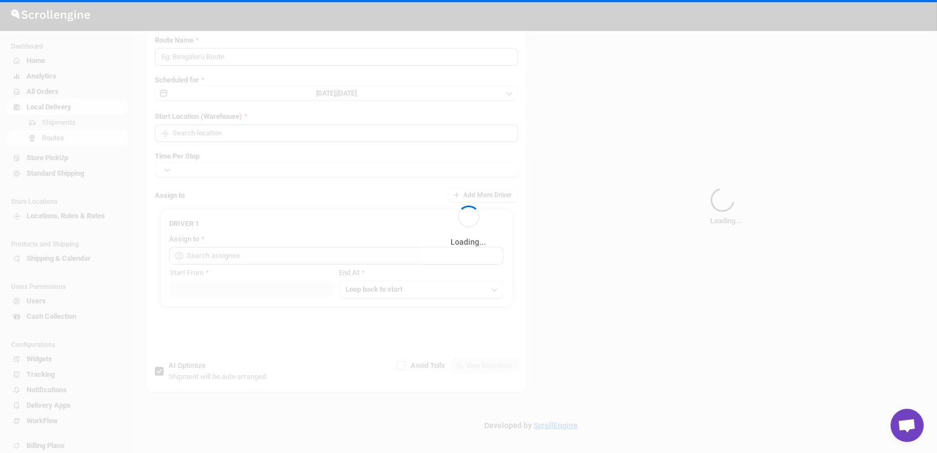
type input "Route - 10/10-1224"
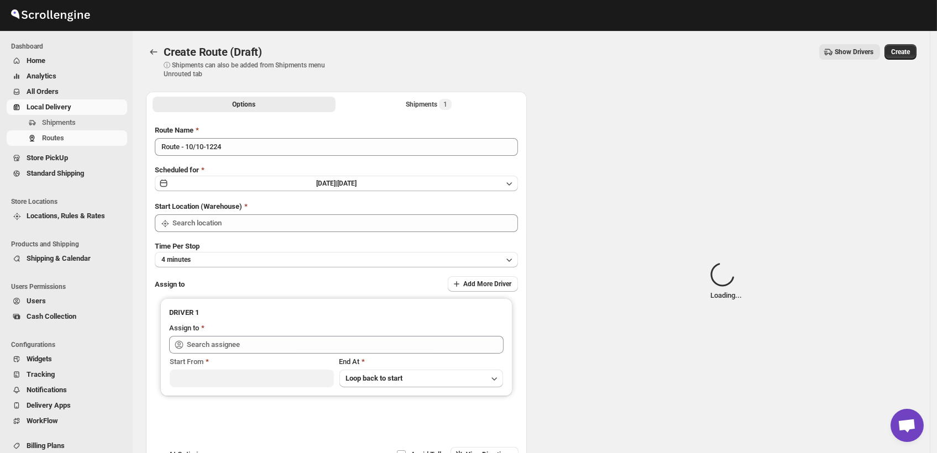
type input "DS03 Kengeri"
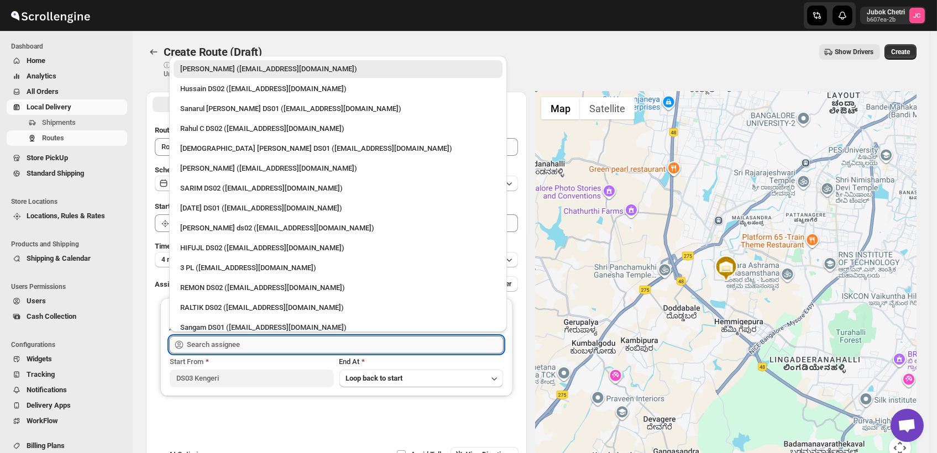
click at [245, 337] on input "text" at bounding box center [345, 345] width 317 height 18
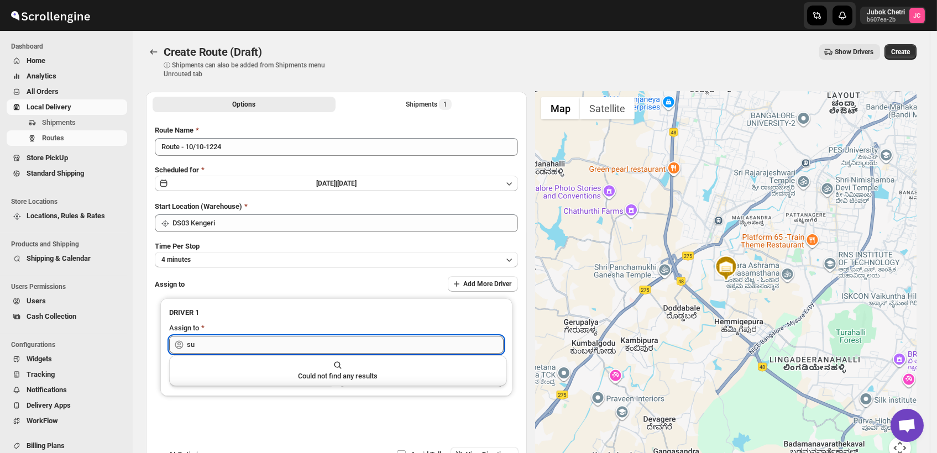
type input "s"
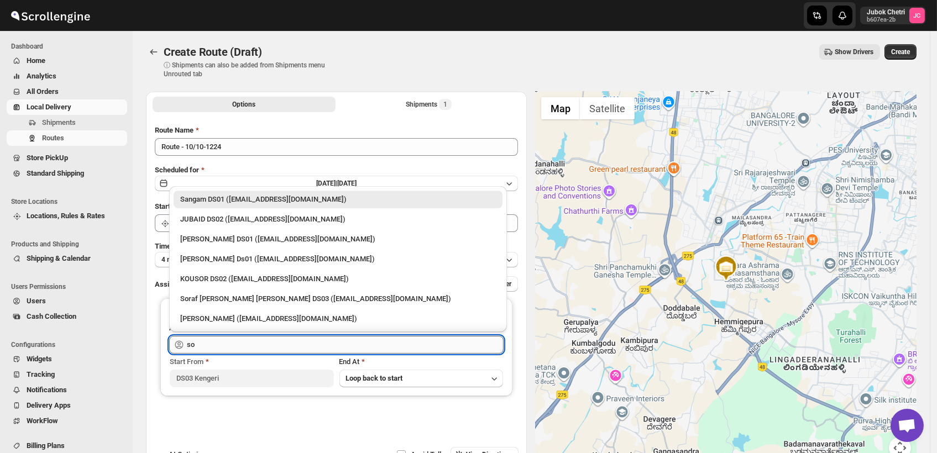
type input "s"
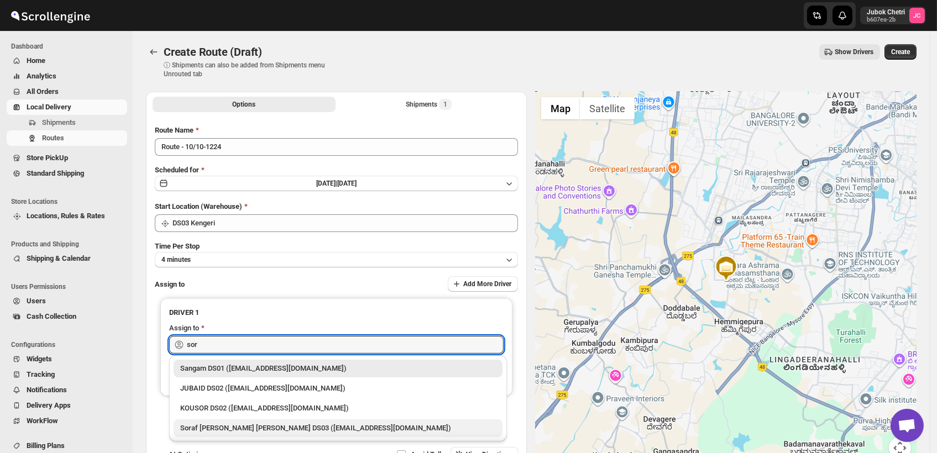
click at [222, 429] on div "Soraf [PERSON_NAME] [PERSON_NAME] DS03 ([EMAIL_ADDRESS][DOMAIN_NAME])" at bounding box center [337, 428] width 315 height 11
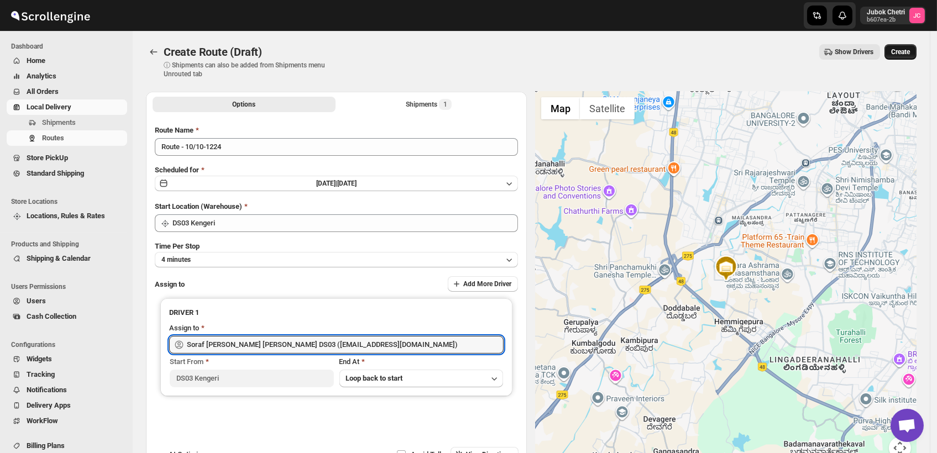
type input "Soraf [PERSON_NAME] [PERSON_NAME] DS03 ([EMAIL_ADDRESS][DOMAIN_NAME])"
click at [909, 46] on button "Create" at bounding box center [900, 51] width 32 height 15
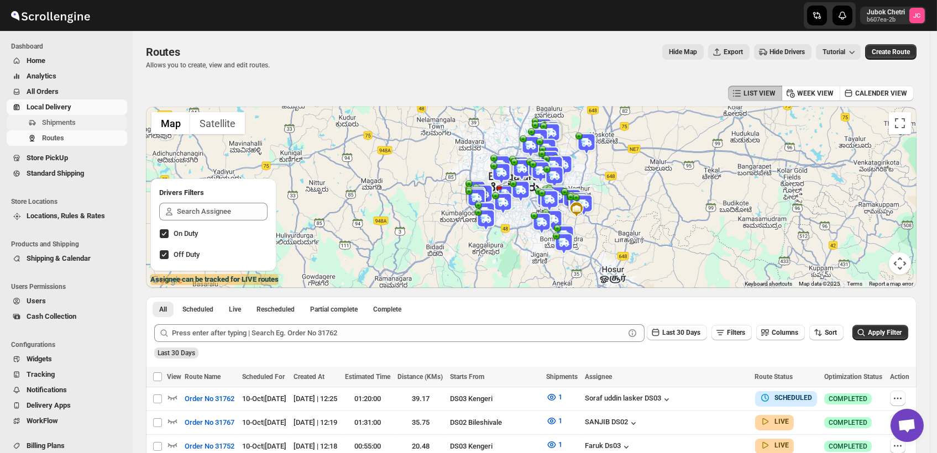
click at [80, 122] on span "Shipments" at bounding box center [83, 122] width 83 height 11
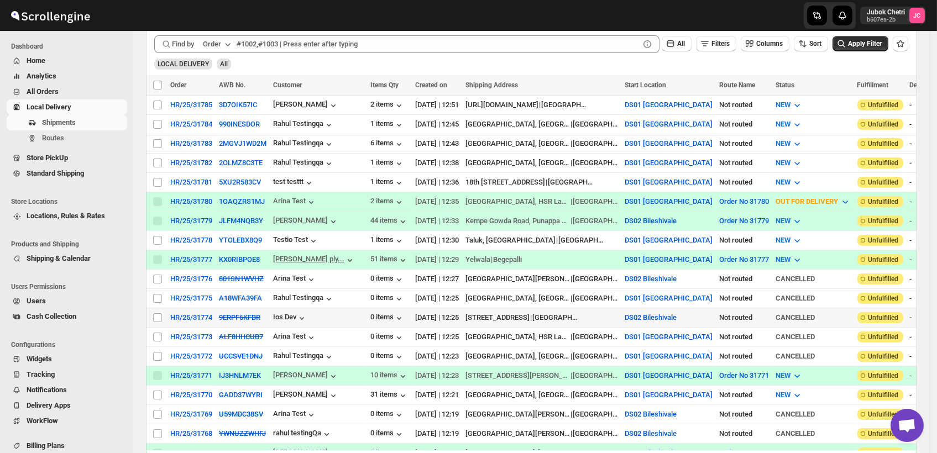
scroll to position [245, 0]
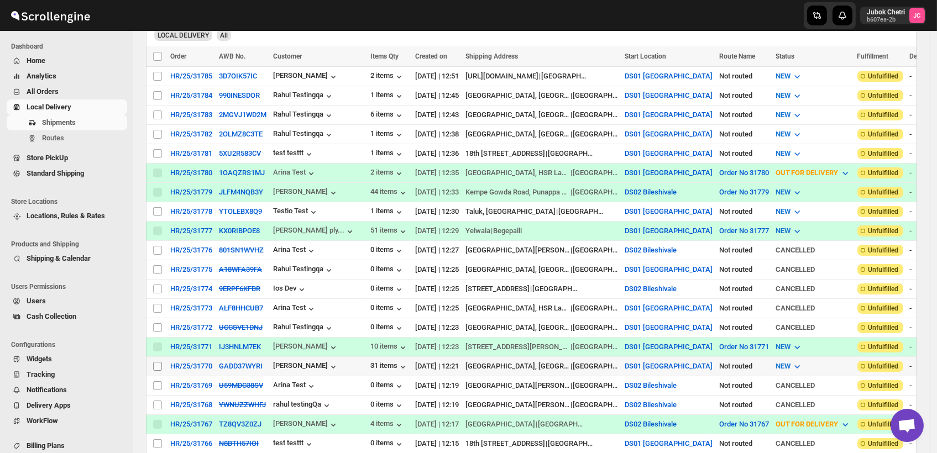
click at [160, 362] on input "Select shipment" at bounding box center [157, 366] width 9 height 9
checkbox input "true"
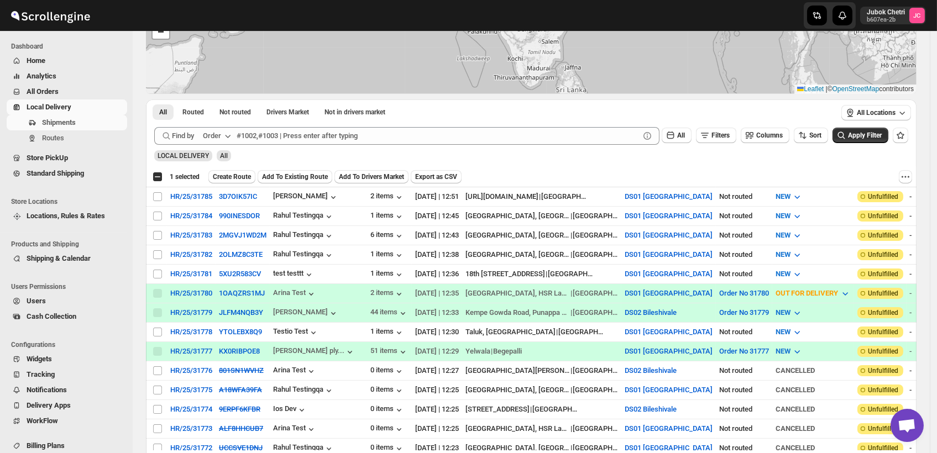
scroll to position [123, 0]
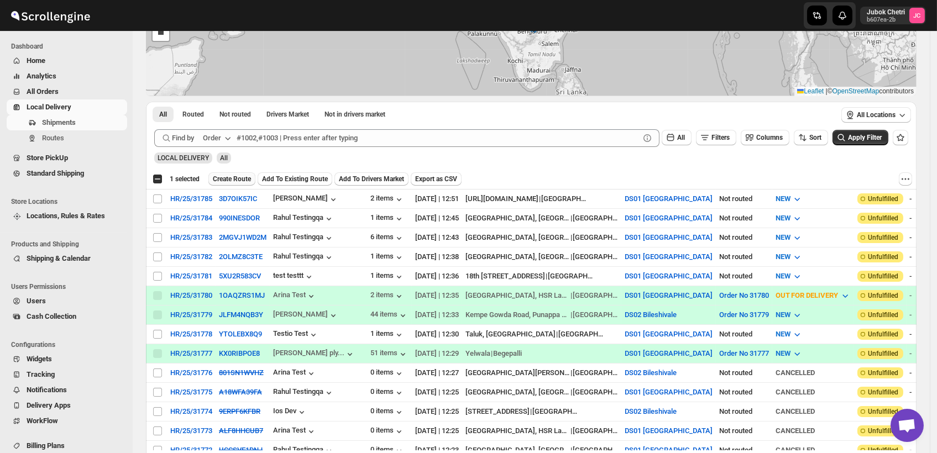
click at [234, 176] on span "Create Route" at bounding box center [232, 179] width 38 height 9
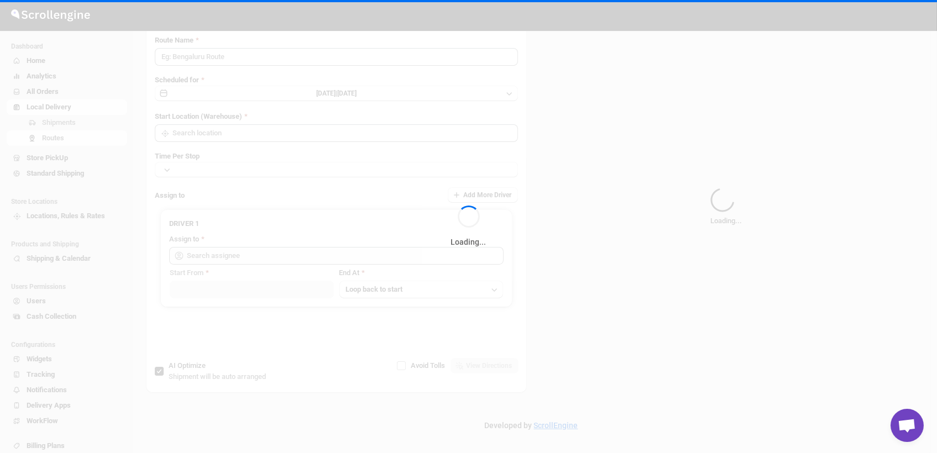
type input "Route - 10/10-1251"
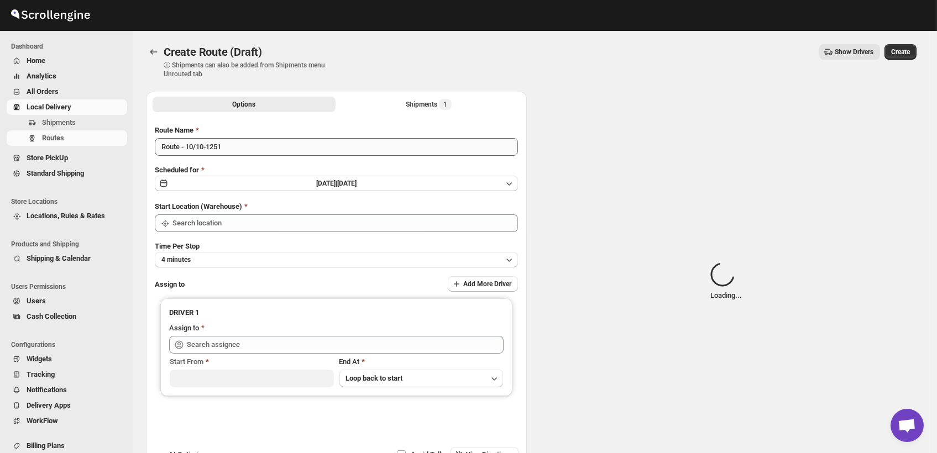
type input "DS01 [GEOGRAPHIC_DATA]"
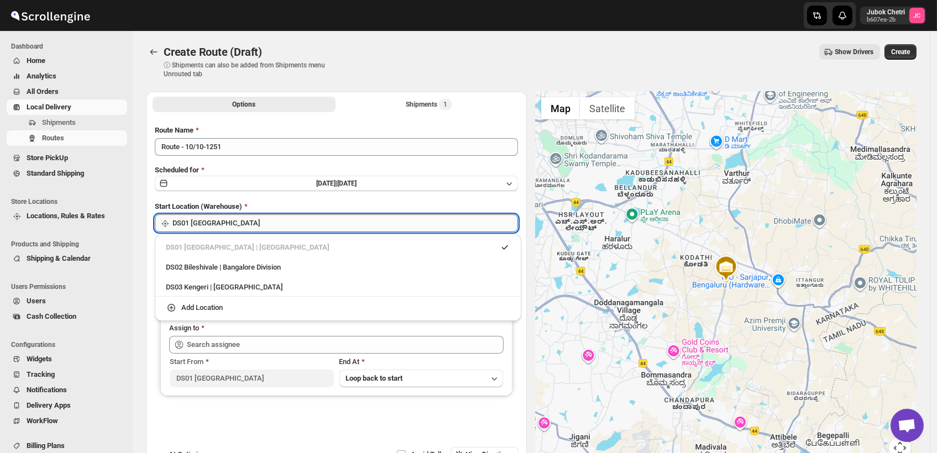
click at [266, 223] on input "DS01 [GEOGRAPHIC_DATA]" at bounding box center [344, 223] width 345 height 18
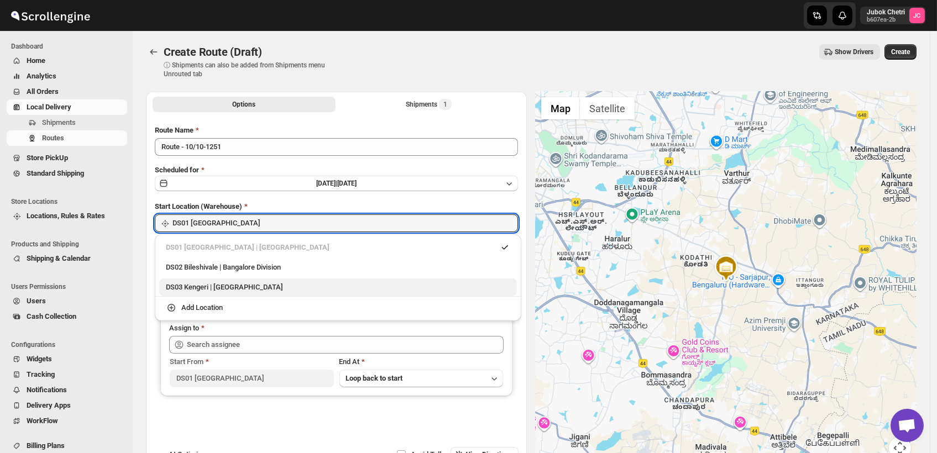
click at [256, 286] on div "DS03 Kengeri | Bengaluru" at bounding box center [338, 287] width 344 height 11
type input "DS03 Kengeri"
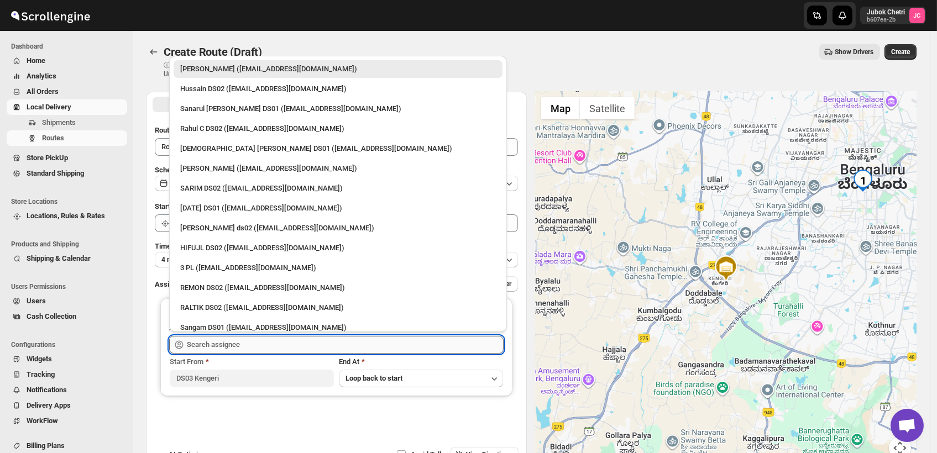
click at [259, 343] on input "text" at bounding box center [345, 345] width 317 height 18
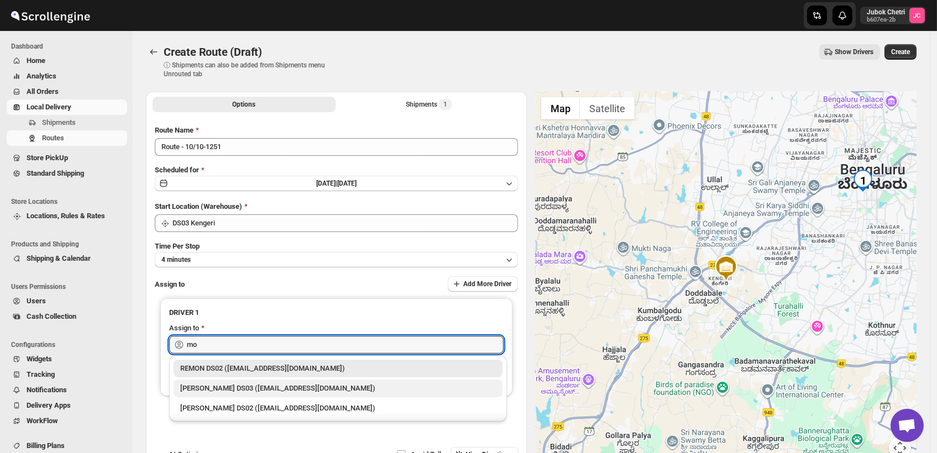
click at [238, 387] on div "[PERSON_NAME] DS03 ([EMAIL_ADDRESS][DOMAIN_NAME])" at bounding box center [337, 388] width 315 height 11
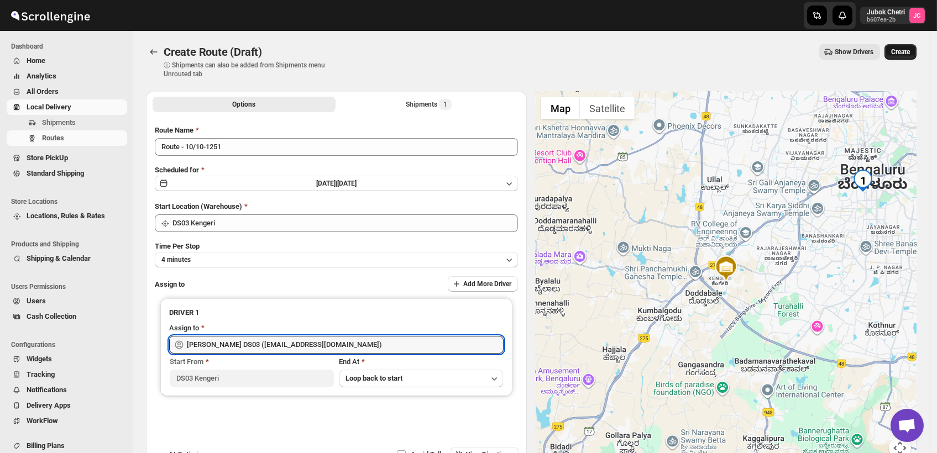
type input "[PERSON_NAME] DS03 ([EMAIL_ADDRESS][DOMAIN_NAME])"
click at [908, 50] on span "Create" at bounding box center [900, 52] width 19 height 9
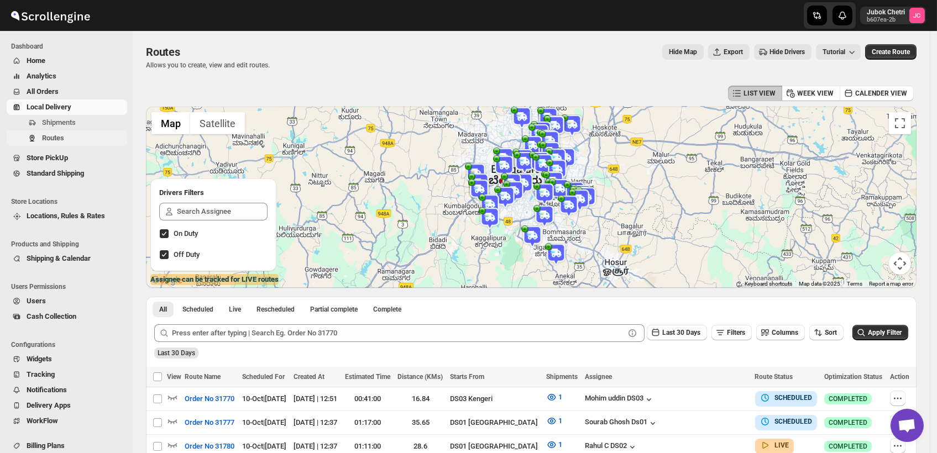
click at [60, 135] on span "Routes" at bounding box center [53, 138] width 22 height 8
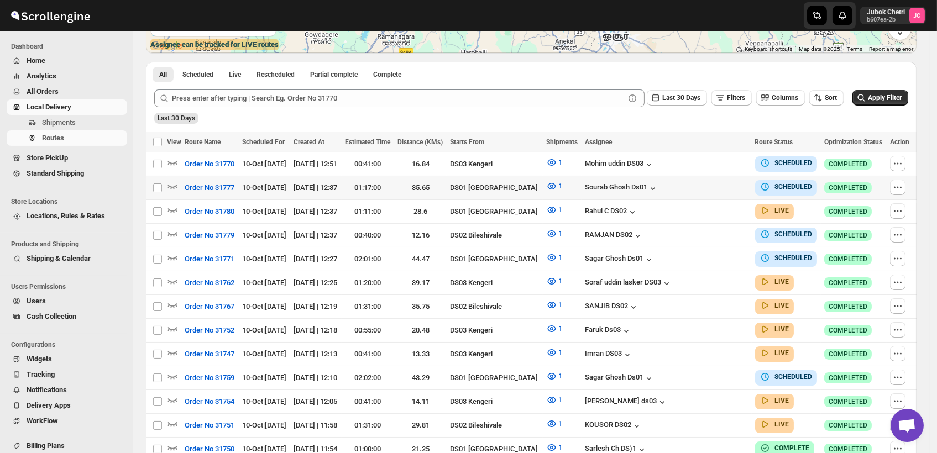
scroll to position [245, 0]
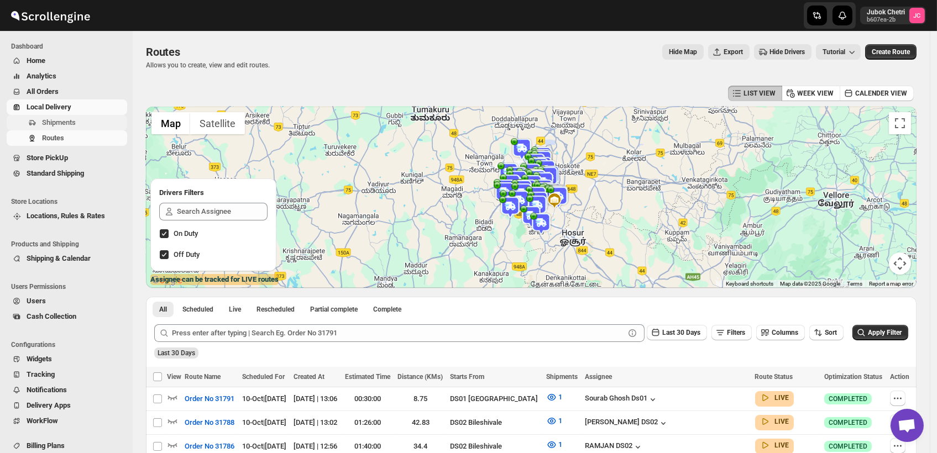
click at [83, 125] on span "Shipments" at bounding box center [83, 122] width 83 height 11
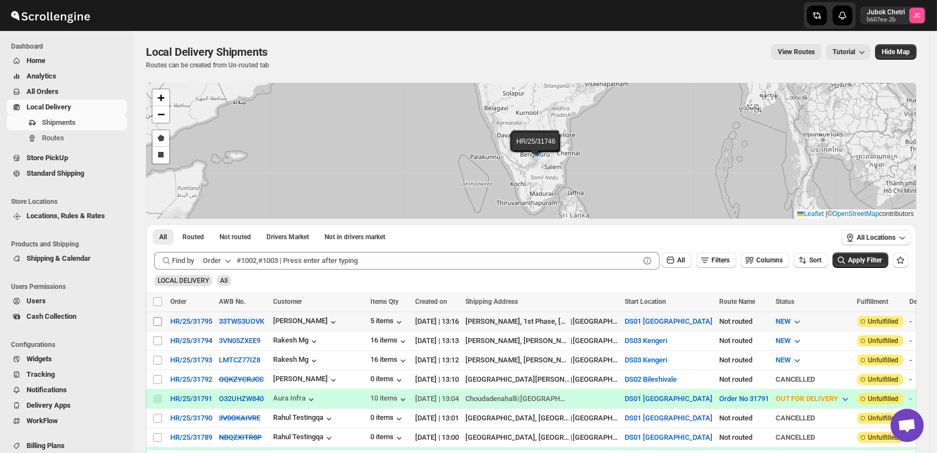
click at [155, 317] on input "Select shipment" at bounding box center [157, 321] width 9 height 9
checkbox input "true"
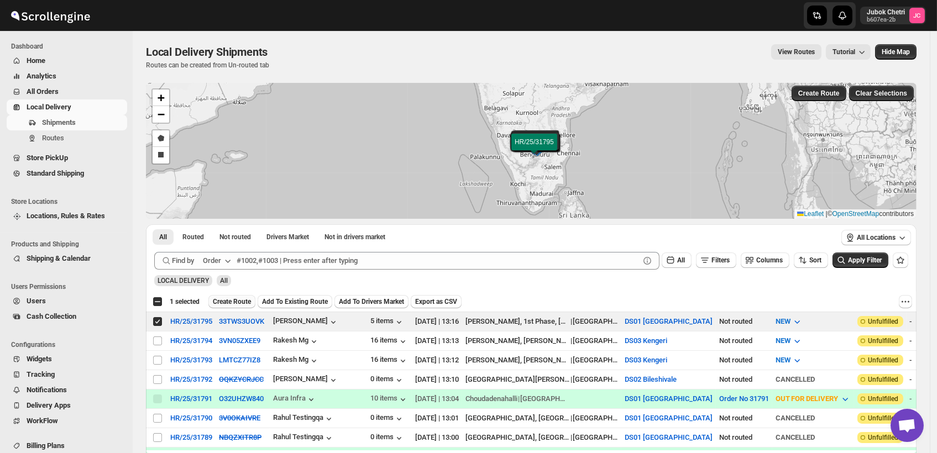
click at [238, 298] on span "Create Route" at bounding box center [232, 301] width 38 height 9
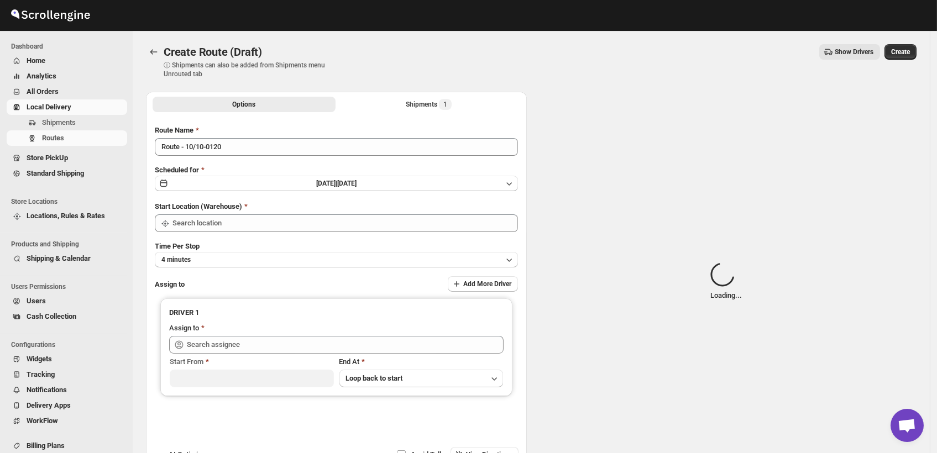
type input "DS01 [GEOGRAPHIC_DATA]"
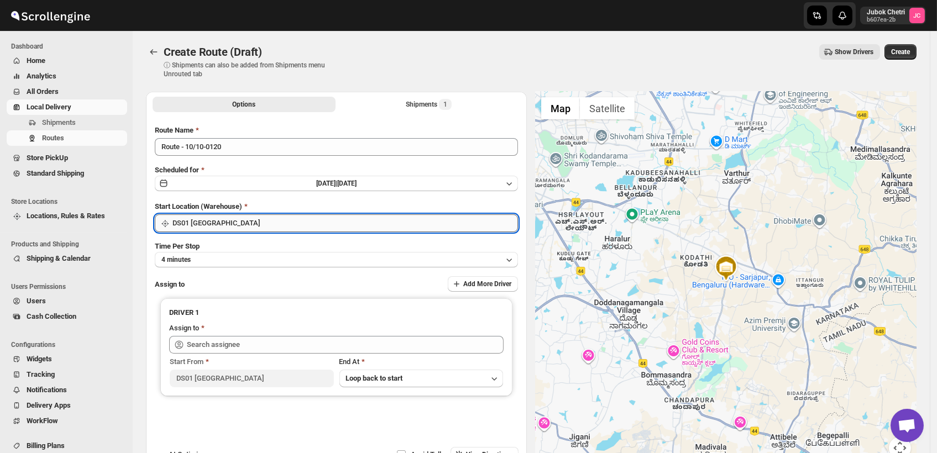
click at [271, 223] on input "DS01 [GEOGRAPHIC_DATA]" at bounding box center [344, 223] width 345 height 18
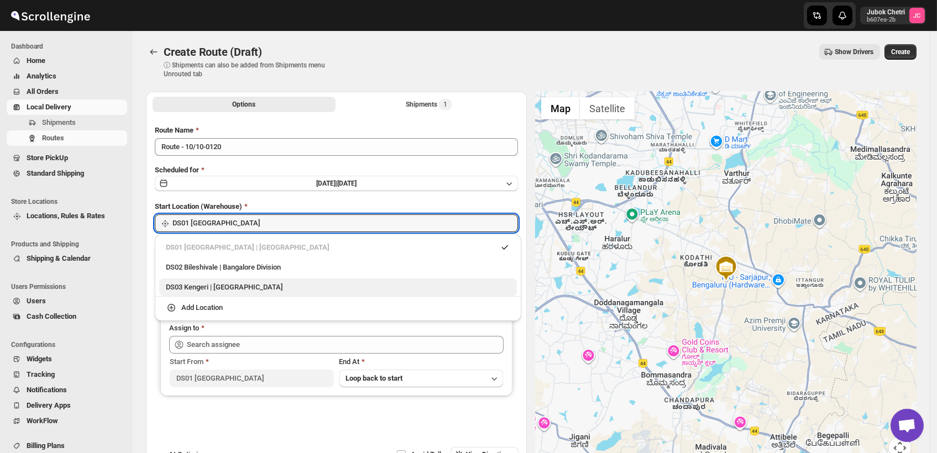
click at [252, 290] on div "DS03 Kengeri | Bengaluru" at bounding box center [338, 287] width 344 height 11
type input "DS03 Kengeri"
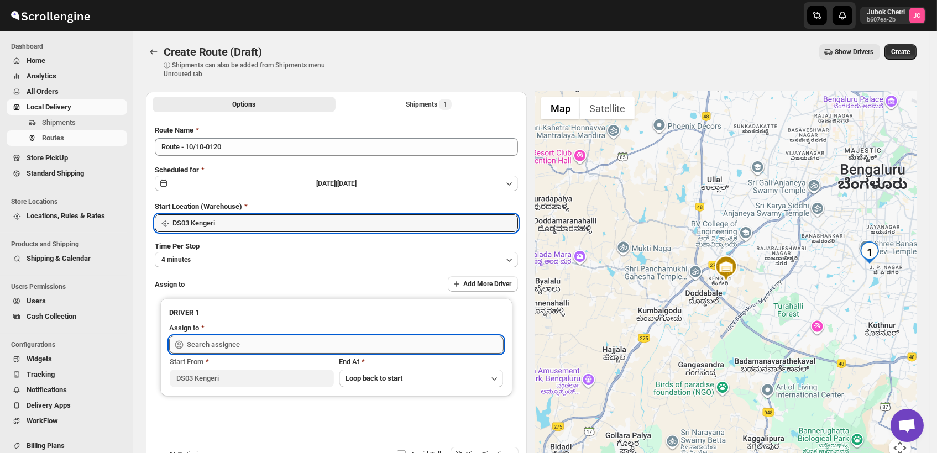
click at [244, 344] on input "text" at bounding box center [345, 345] width 317 height 18
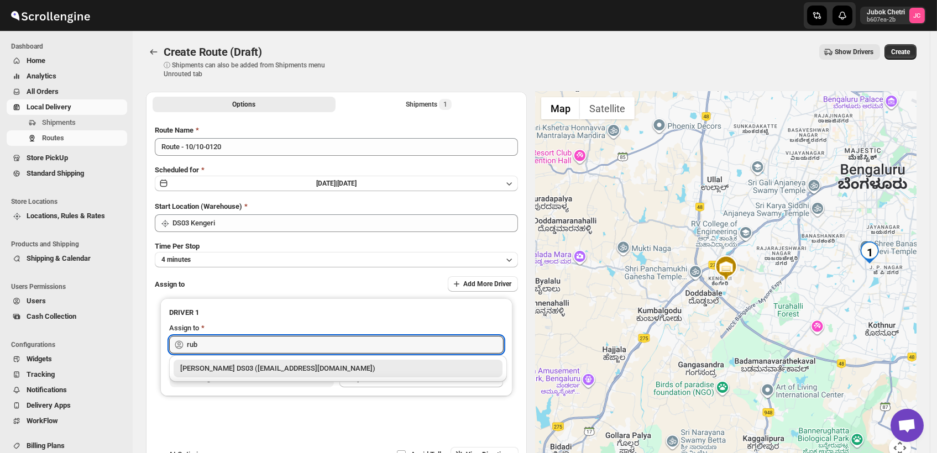
click at [277, 370] on div "[PERSON_NAME] DS03 ([EMAIL_ADDRESS][DOMAIN_NAME])" at bounding box center [337, 368] width 315 height 11
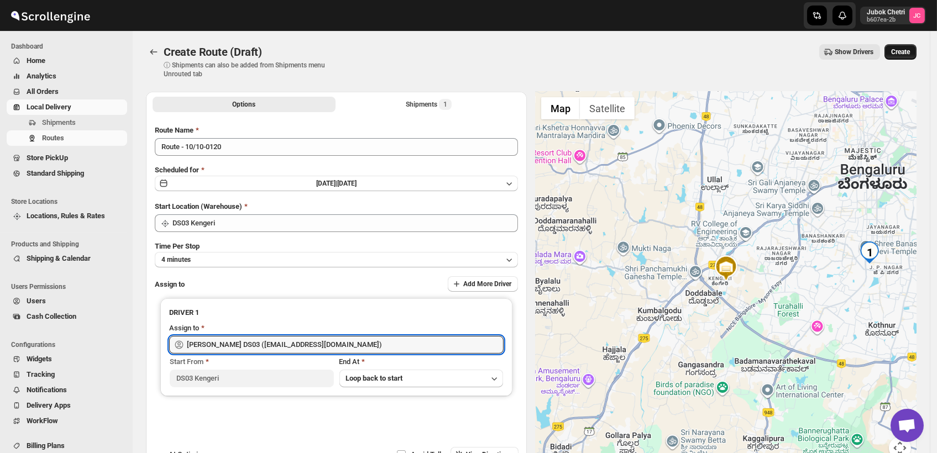
type input "[PERSON_NAME] DS03 ([EMAIL_ADDRESS][DOMAIN_NAME])"
click at [907, 51] on span "Create" at bounding box center [900, 52] width 19 height 9
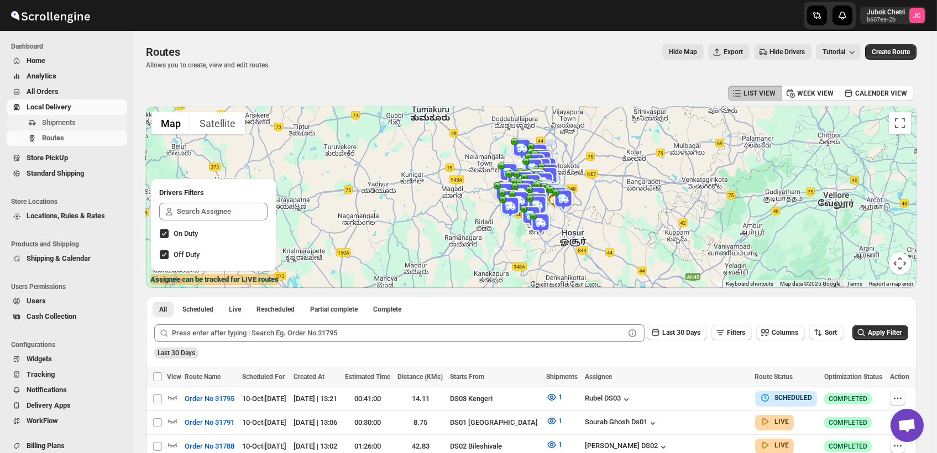
click at [91, 126] on span "Shipments" at bounding box center [83, 122] width 83 height 11
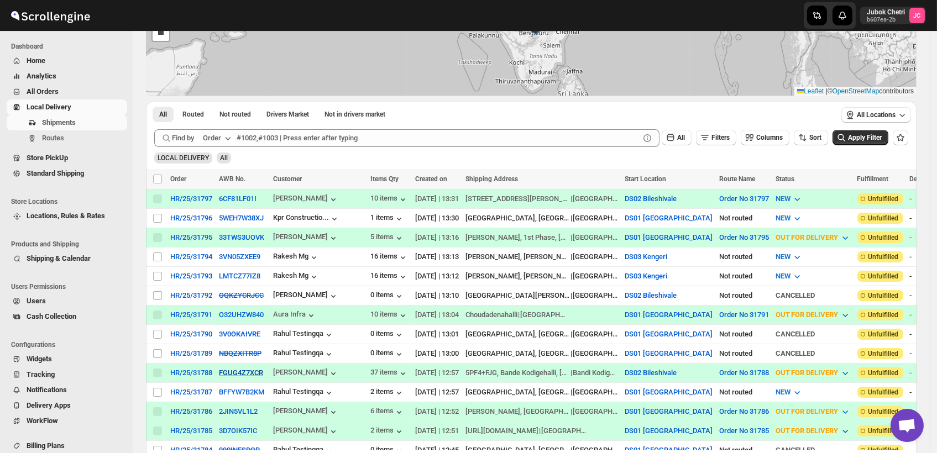
scroll to position [184, 0]
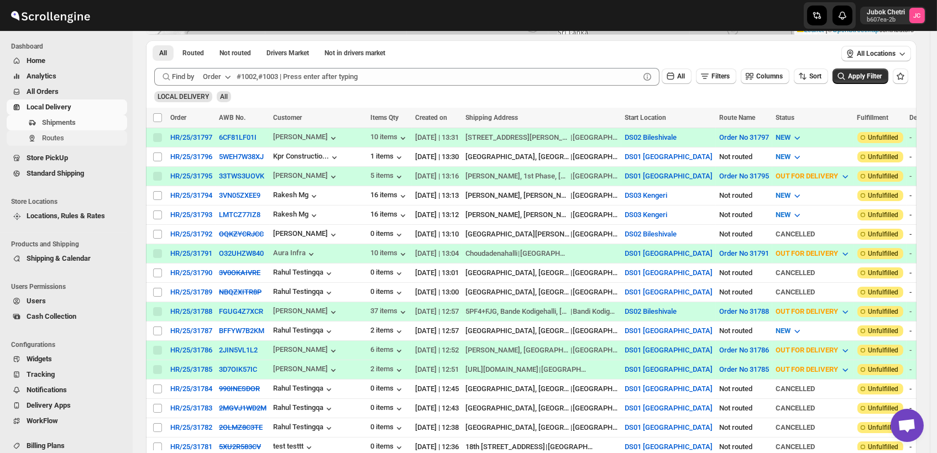
click at [67, 141] on span "Routes" at bounding box center [83, 138] width 83 height 11
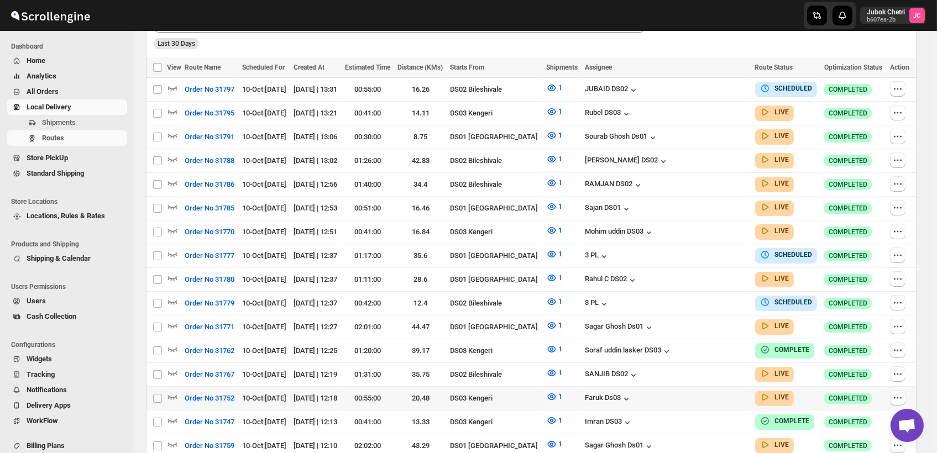
scroll to position [307, 0]
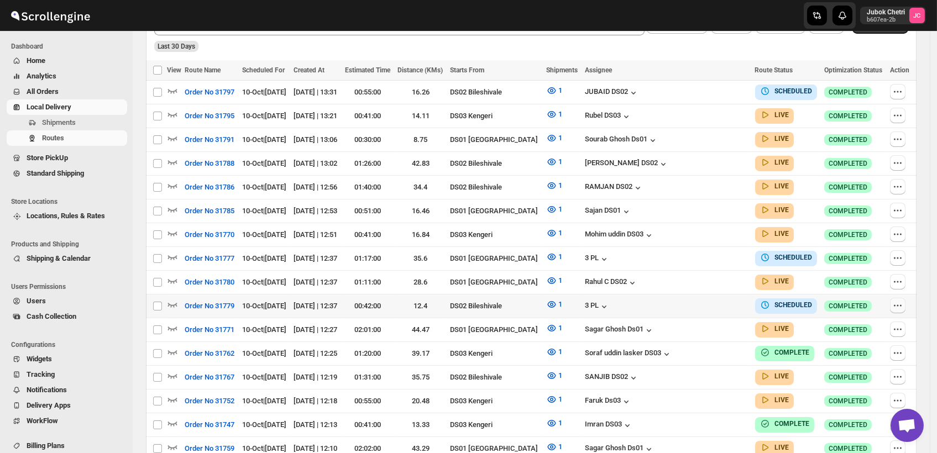
click at [901, 305] on icon "button" at bounding box center [901, 306] width 2 height 2
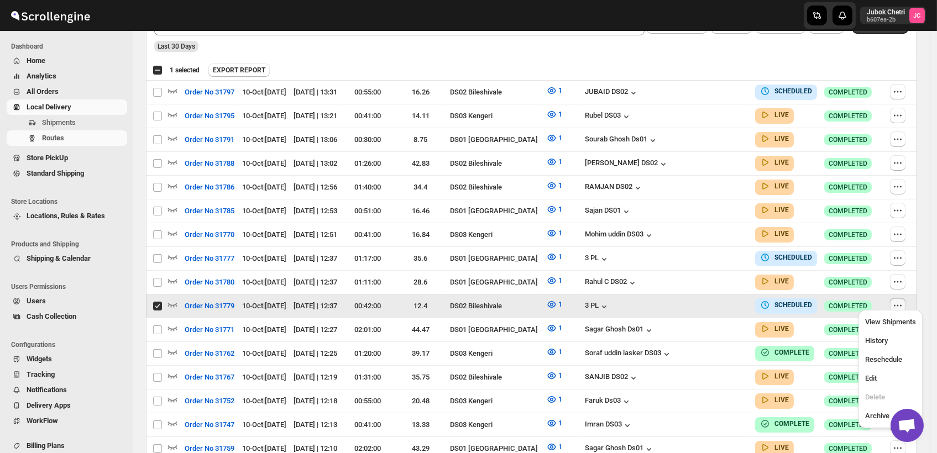
click at [901, 305] on icon "button" at bounding box center [901, 306] width 2 height 2
checkbox input "false"
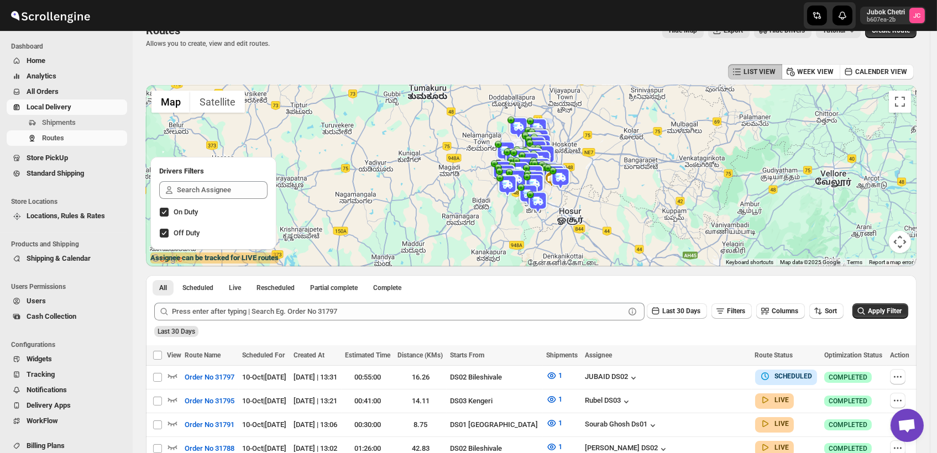
scroll to position [0, 0]
